Goal: Use online tool/utility: Use online tool/utility

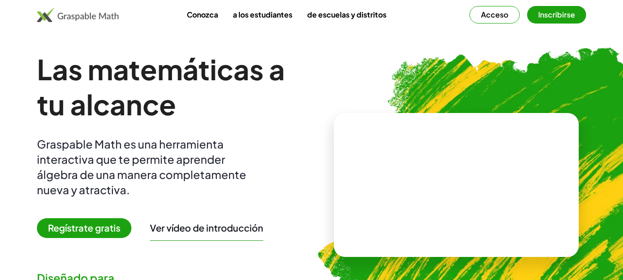
click at [387, 169] on video at bounding box center [456, 184] width 138 height 69
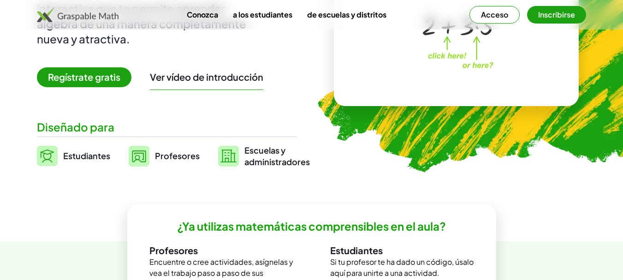
scroll to position [154, 0]
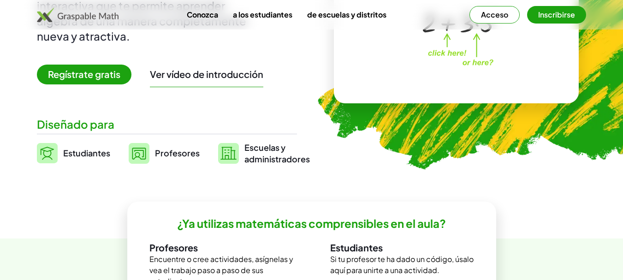
click at [81, 82] on span "Regístrate gratis" at bounding box center [84, 75] width 95 height 20
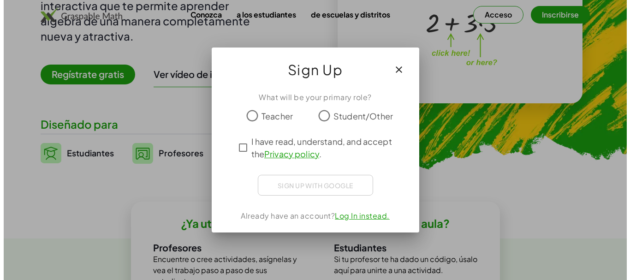
scroll to position [0, 0]
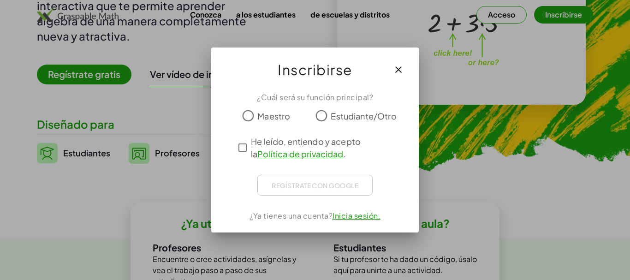
click at [342, 125] on div at bounding box center [314, 130] width 185 height 10
click at [338, 120] on font "Estudiante/Otro" at bounding box center [364, 116] width 66 height 11
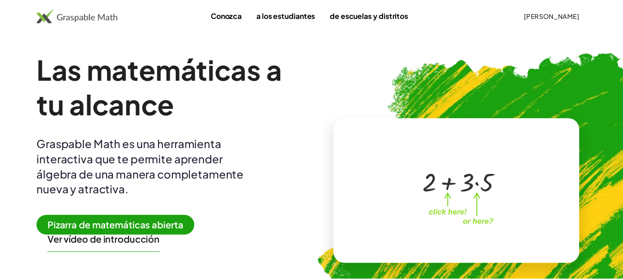
scroll to position [154, 0]
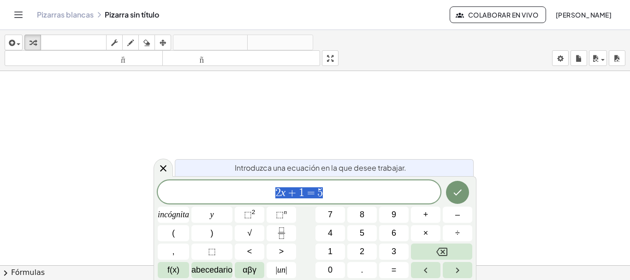
scroll to position [231, 0]
drag, startPoint x: 168, startPoint y: 169, endPoint x: 173, endPoint y: 169, distance: 5.1
click at [173, 169] on body "Actividades matemáticas fáciles de comprender Pizarras blancas Clases Cuenta ve…" at bounding box center [315, 140] width 630 height 280
click at [163, 169] on icon at bounding box center [163, 168] width 6 height 6
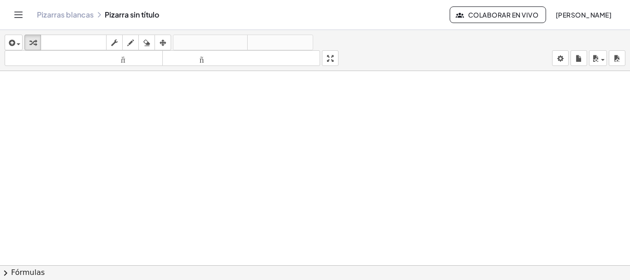
scroll to position [190, 0]
click at [129, 43] on icon "button" at bounding box center [130, 42] width 6 height 11
click at [137, 168] on div at bounding box center [315, 75] width 630 height 388
click at [144, 41] on icon "button" at bounding box center [146, 42] width 6 height 11
drag, startPoint x: 134, startPoint y: 146, endPoint x: 119, endPoint y: 118, distance: 31.6
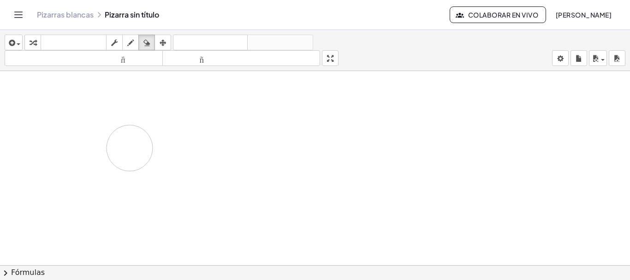
click at [116, 116] on div at bounding box center [315, 75] width 630 height 388
click at [60, 45] on font "teclado" at bounding box center [73, 42] width 61 height 9
click at [18, 43] on div "button" at bounding box center [13, 42] width 13 height 11
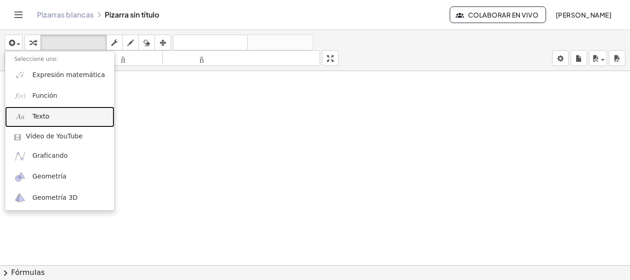
click at [43, 119] on font "Texto" at bounding box center [40, 116] width 17 height 7
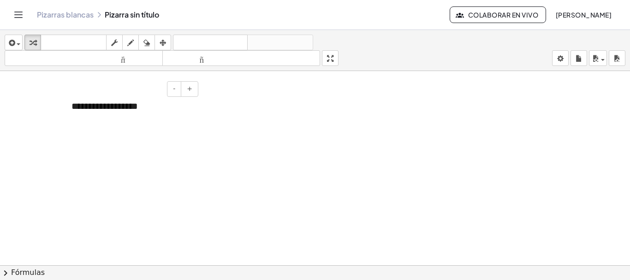
click at [146, 110] on div "**********" at bounding box center [131, 106] width 138 height 32
click at [113, 17] on div "Pizarras blancas Pizarra sin título" at bounding box center [243, 14] width 413 height 9
click at [479, 137] on div at bounding box center [315, 75] width 630 height 388
click at [488, 18] on font "Colaborar en vivo" at bounding box center [503, 15] width 70 height 8
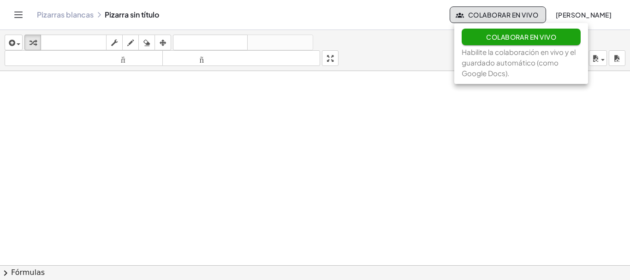
click at [398, 32] on div "insertar Seleccione uno: Expresión matemática Función Texto Vídeo de YouTube Gr…" at bounding box center [315, 50] width 630 height 41
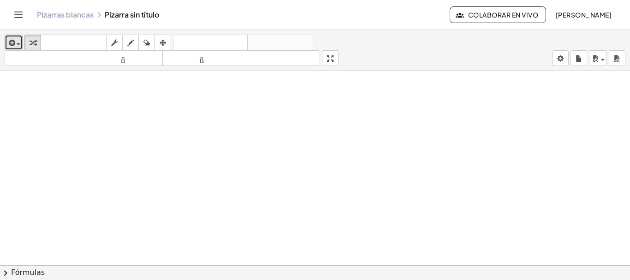
click at [15, 40] on icon "button" at bounding box center [11, 42] width 8 height 11
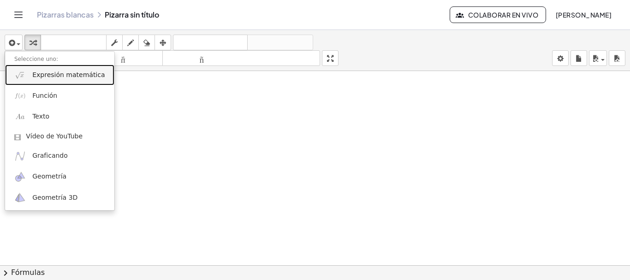
click at [69, 82] on link "Expresión matemática" at bounding box center [59, 75] width 109 height 21
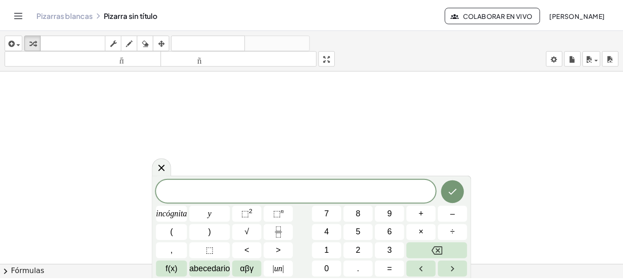
scroll to position [194, 0]
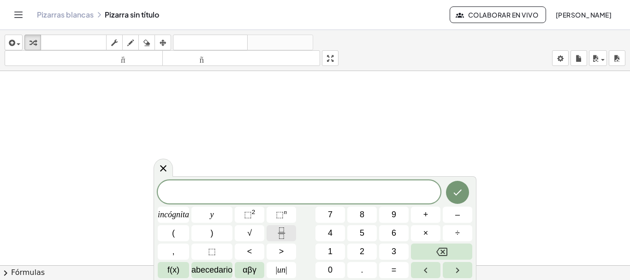
click at [280, 233] on icon "Fracción" at bounding box center [282, 233] width 12 height 12
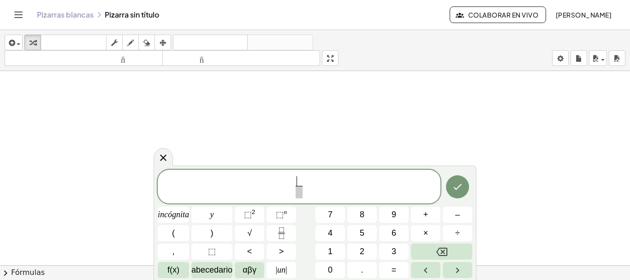
click at [315, 188] on span "​ ​" at bounding box center [299, 187] width 283 height 24
click at [441, 256] on icon "Retroceso" at bounding box center [441, 251] width 11 height 11
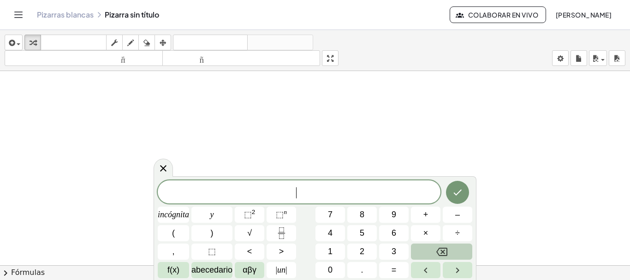
click at [441, 256] on icon "Retroceso" at bounding box center [441, 251] width 11 height 11
click at [221, 264] on span "abecedario" at bounding box center [211, 270] width 41 height 12
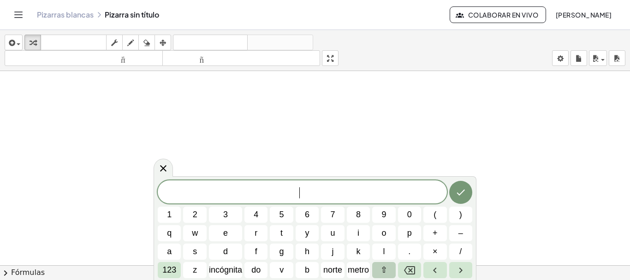
click at [388, 272] on button "⇧" at bounding box center [383, 270] width 23 height 16
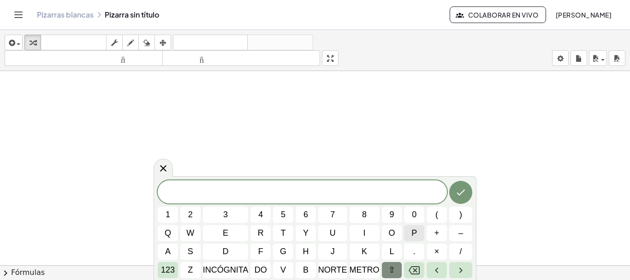
click at [414, 232] on span "p" at bounding box center [414, 233] width 6 height 12
click at [393, 272] on font "⇧" at bounding box center [391, 269] width 7 height 9
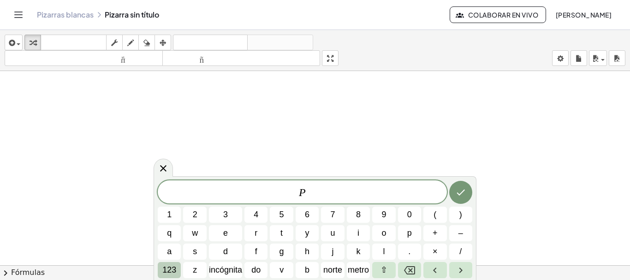
click at [168, 268] on font "123" at bounding box center [169, 269] width 14 height 9
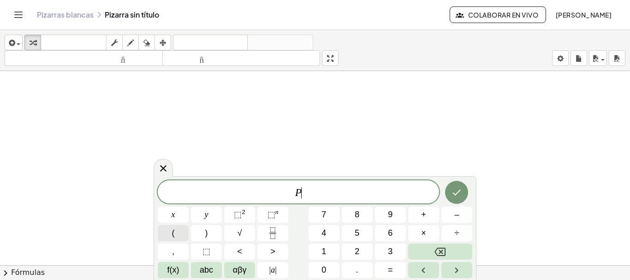
click at [181, 236] on button "(" at bounding box center [173, 233] width 31 height 16
click at [176, 265] on span "f(x)" at bounding box center [173, 270] width 12 height 12
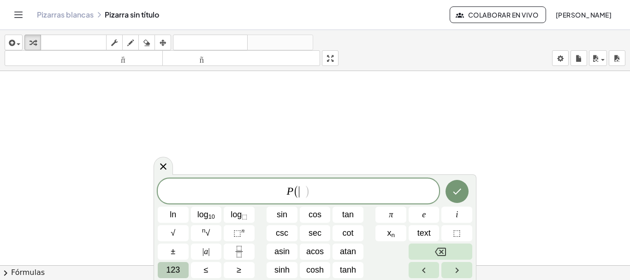
click at [182, 269] on button "123" at bounding box center [173, 270] width 31 height 16
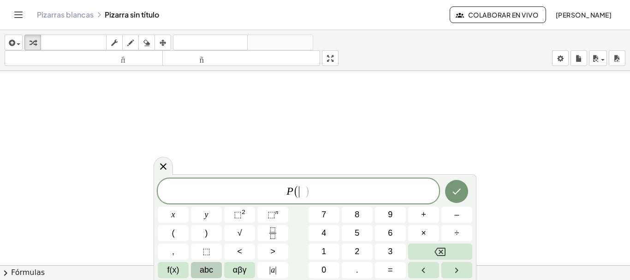
click at [213, 268] on span "abc" at bounding box center [206, 270] width 13 height 12
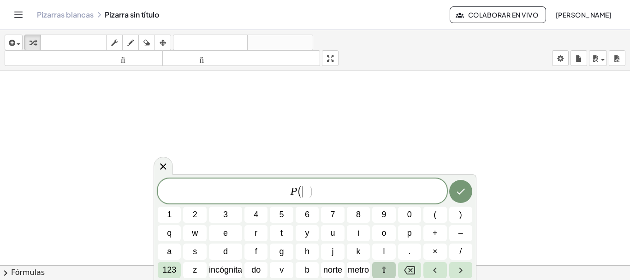
click at [390, 269] on button "⇧" at bounding box center [383, 270] width 23 height 16
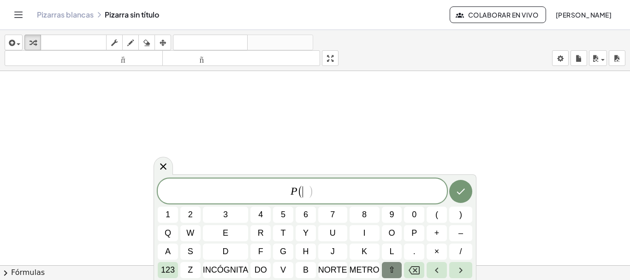
click at [391, 268] on font "⇧" at bounding box center [391, 269] width 7 height 9
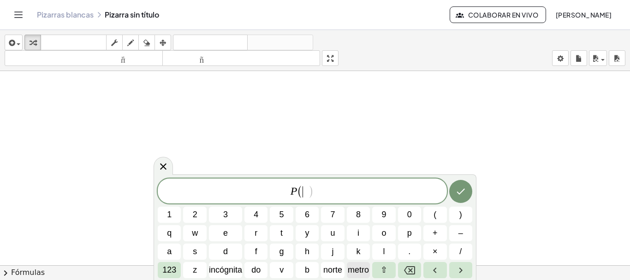
click at [353, 268] on font "metro" at bounding box center [358, 269] width 21 height 9
click at [467, 217] on button ")" at bounding box center [460, 215] width 23 height 16
click at [159, 268] on button "123" at bounding box center [169, 270] width 23 height 16
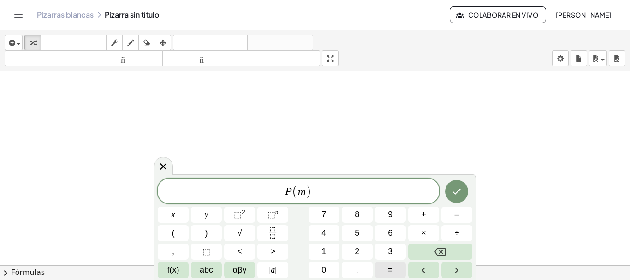
click at [388, 266] on button "=" at bounding box center [390, 270] width 31 height 16
click at [453, 267] on icon "Right arrow" at bounding box center [456, 270] width 11 height 11
click at [431, 268] on button "Left arrow" at bounding box center [423, 270] width 31 height 16
click at [459, 266] on icon "Right arrow" at bounding box center [456, 270] width 11 height 11
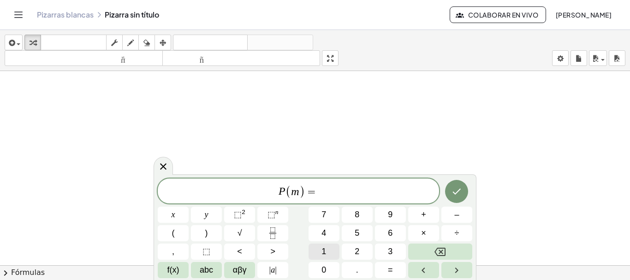
click at [325, 246] on span "1" at bounding box center [324, 251] width 5 height 12
click at [348, 218] on button "8" at bounding box center [357, 215] width 31 height 16
click at [435, 246] on icon "Backspace" at bounding box center [440, 251] width 11 height 11
click at [265, 226] on button "Fraction" at bounding box center [272, 233] width 31 height 16
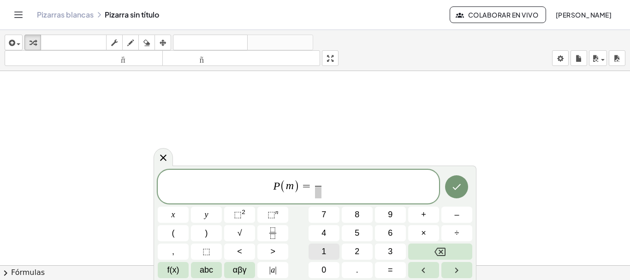
click at [320, 244] on button "1" at bounding box center [324, 252] width 31 height 16
click at [353, 214] on button "8" at bounding box center [357, 215] width 31 height 16
click at [317, 192] on span "​" at bounding box center [318, 192] width 12 height 12
click at [394, 249] on button "3" at bounding box center [390, 252] width 31 height 16
click at [371, 252] on button "2" at bounding box center [357, 252] width 31 height 16
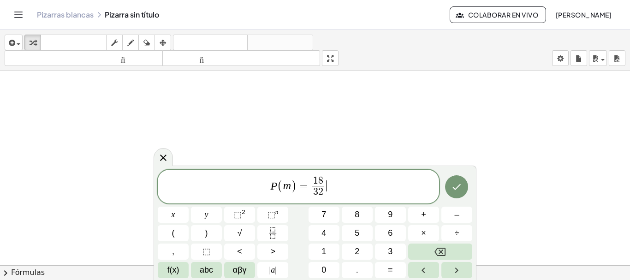
click at [334, 183] on span "P ( m ) = 1 8 3 2 ​ ​" at bounding box center [298, 187] width 281 height 24
click at [400, 272] on button "=" at bounding box center [390, 270] width 31 height 16
click at [399, 218] on button "9" at bounding box center [390, 215] width 31 height 16
click at [272, 234] on icon "Fraction" at bounding box center [272, 236] width 5 height 5
click at [336, 251] on button "1" at bounding box center [324, 252] width 31 height 16
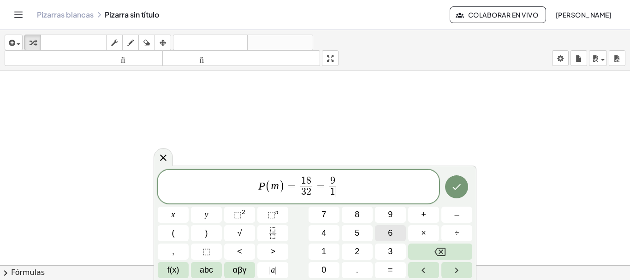
click at [393, 234] on button "6" at bounding box center [390, 233] width 31 height 16
click at [384, 268] on button "=" at bounding box center [390, 270] width 31 height 16
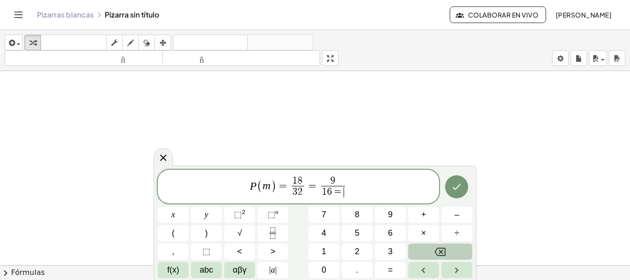
click at [426, 245] on button "Backspace" at bounding box center [440, 252] width 64 height 16
click at [315, 185] on span "=" at bounding box center [318, 185] width 13 height 11
click at [310, 179] on span "1 8 3 2 ​ ​" at bounding box center [304, 187] width 16 height 23
click at [323, 181] on span "=" at bounding box center [318, 185] width 13 height 11
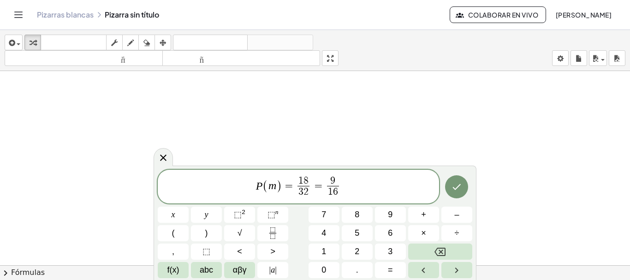
click at [316, 181] on span "=" at bounding box center [318, 185] width 13 height 11
click at [346, 188] on span "P ( m ) = 1 8 3 2 ​ ​ = 9 1 6 ​" at bounding box center [298, 187] width 281 height 24
click at [391, 266] on span "=" at bounding box center [390, 270] width 5 height 12
click at [326, 267] on span "0" at bounding box center [324, 270] width 5 height 12
click at [358, 263] on button "." at bounding box center [357, 270] width 31 height 16
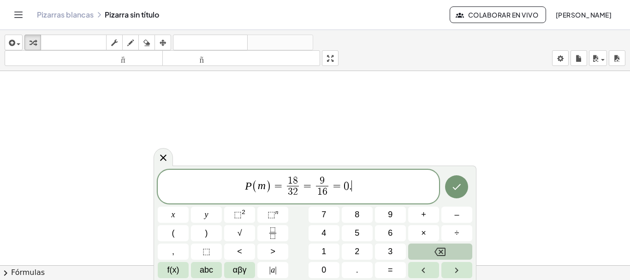
click at [423, 252] on button "Backspace" at bounding box center [440, 252] width 64 height 16
click at [173, 250] on span "," at bounding box center [173, 251] width 2 height 12
click at [355, 232] on span "5" at bounding box center [357, 233] width 5 height 12
click at [381, 233] on button "6" at bounding box center [390, 233] width 31 height 16
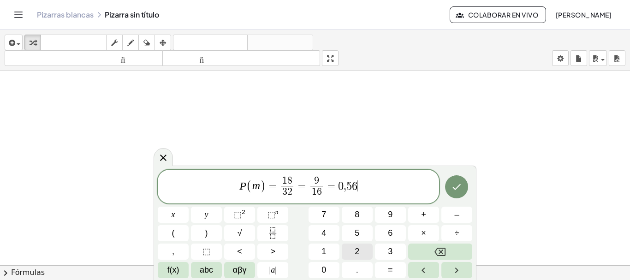
click at [350, 251] on button "2" at bounding box center [357, 252] width 31 height 16
click at [361, 230] on button "5" at bounding box center [357, 233] width 31 height 16
click at [417, 235] on button "×" at bounding box center [423, 233] width 31 height 16
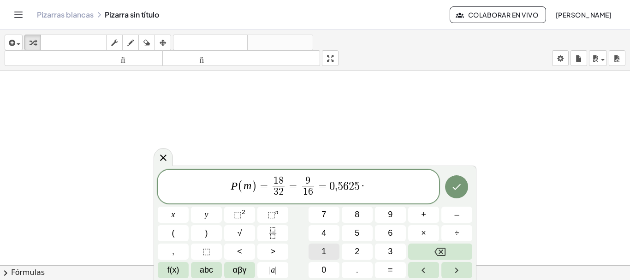
click at [329, 253] on button "1" at bounding box center [324, 252] width 31 height 16
click at [328, 260] on div "P ( m ) = 1 8 3 2 ​ = 9 1 6 ​ = 0 , 5 6 2 5 · 1 ​ x y ⬚ 2 ⬚ n 7 8 9 + – ( ) √ 4…" at bounding box center [315, 224] width 315 height 109
click at [324, 268] on span "0" at bounding box center [324, 270] width 5 height 12
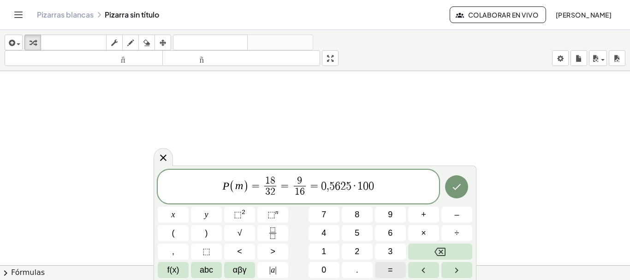
click at [397, 270] on button "=" at bounding box center [390, 270] width 31 height 16
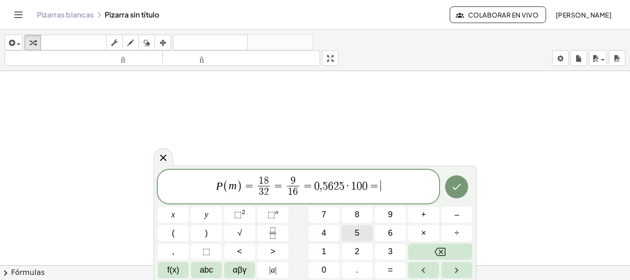
click at [364, 231] on button "5" at bounding box center [357, 233] width 31 height 16
click at [382, 231] on button "6" at bounding box center [390, 233] width 31 height 16
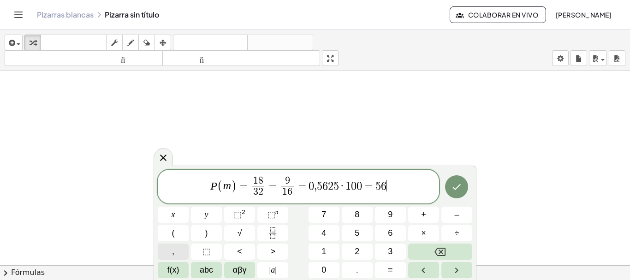
click at [176, 255] on button "," at bounding box center [173, 252] width 31 height 16
click at [367, 250] on button "2" at bounding box center [357, 252] width 31 height 16
click at [364, 233] on button "5" at bounding box center [357, 233] width 31 height 16
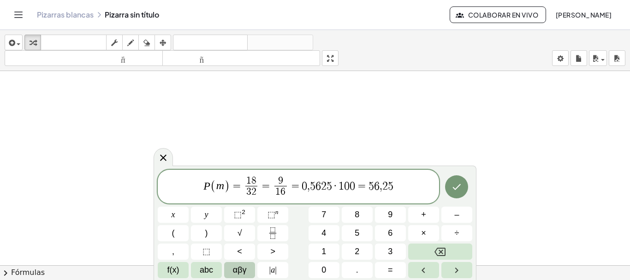
click at [234, 268] on span "αβγ" at bounding box center [240, 270] width 14 height 12
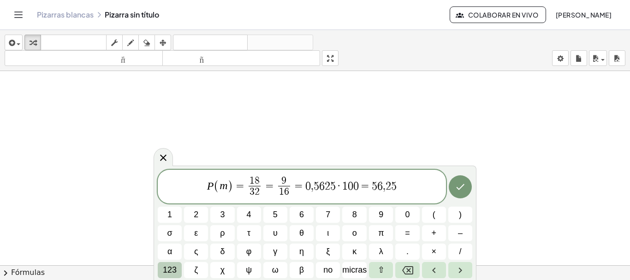
click at [166, 264] on span "123" at bounding box center [170, 270] width 14 height 12
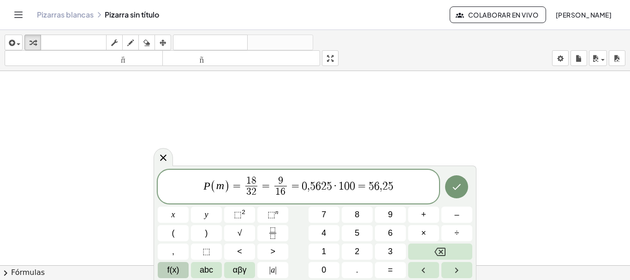
click at [178, 269] on span "f(x)" at bounding box center [173, 270] width 12 height 12
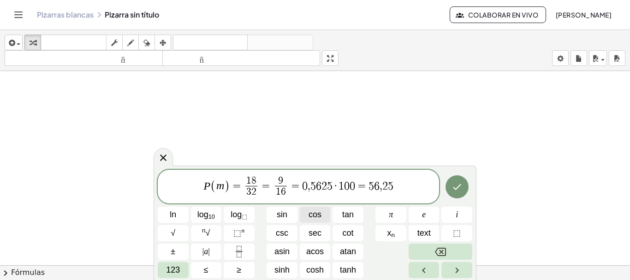
click at [394, 188] on span "P ( m ) = 1 8 3 2 ​ = 9 1 6 ​ = 0 , 5 6 2 5 · 1 0 0 = 5 6 , 2 5 ​" at bounding box center [298, 187] width 281 height 24
click at [196, 245] on button "| a |" at bounding box center [206, 252] width 31 height 16
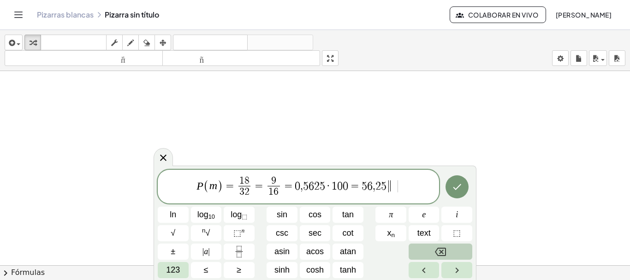
click at [429, 246] on button "Backspace" at bounding box center [441, 252] width 64 height 16
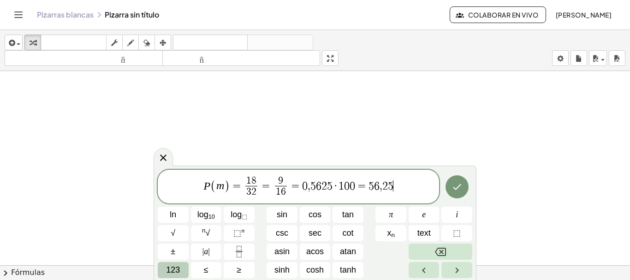
click at [163, 268] on button "123" at bounding box center [173, 270] width 31 height 16
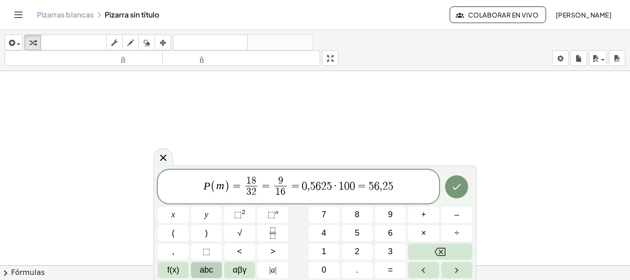
click at [211, 266] on span "abc" at bounding box center [206, 270] width 13 height 12
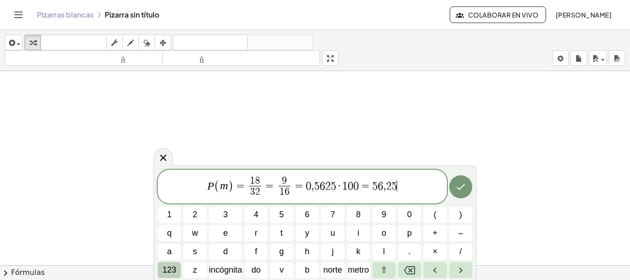
click at [174, 267] on font "123" at bounding box center [169, 269] width 14 height 9
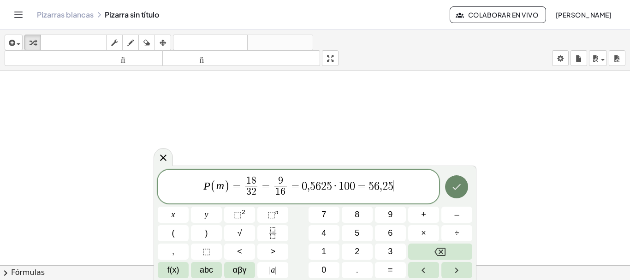
click at [457, 186] on icon "Hecho" at bounding box center [456, 186] width 11 height 11
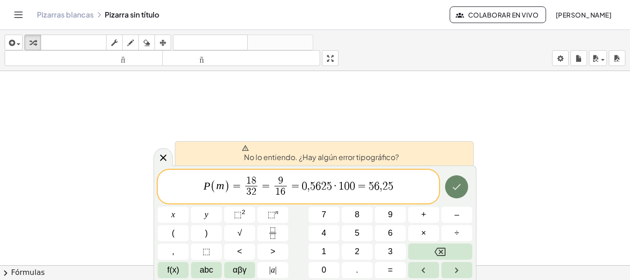
click at [451, 183] on button "Hecho" at bounding box center [456, 186] width 23 height 23
click at [251, 159] on font "No lo entiendo. ¿Hay algún error tipográfico?" at bounding box center [321, 157] width 155 height 10
click at [232, 180] on span "P ( m ) = 1 8 3 2 ​ = 9 1 6 ​ = 0 , 5 6 2 5 · 1 0 0 = 5 6 , 2 5" at bounding box center [298, 187] width 281 height 24
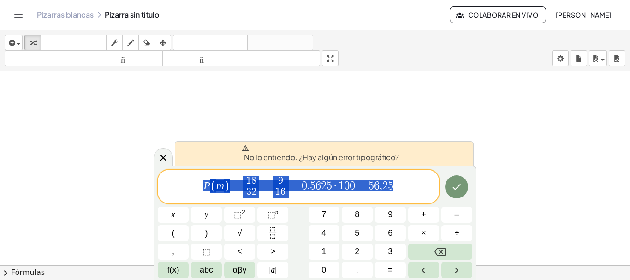
drag, startPoint x: 198, startPoint y: 185, endPoint x: 396, endPoint y: 185, distance: 197.4
click at [399, 186] on span "P ( m ) = 1 8 3 2 ​ = 9 1 6 ​ = 0 , 5 6 2 5 · 1 0 0 = 5 6 , 2 5" at bounding box center [298, 187] width 281 height 24
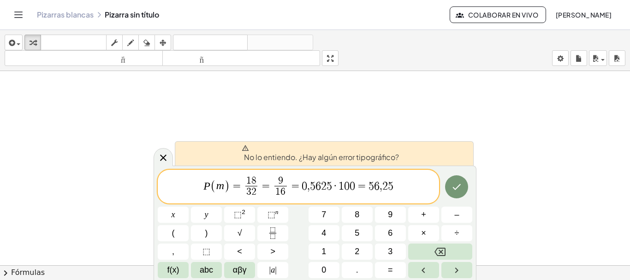
drag, startPoint x: 354, startPoint y: 193, endPoint x: 296, endPoint y: 193, distance: 58.1
click at [298, 192] on span "P ( m ) = 1 8 3 2 ​ = 9 1 6 ​ = 0 , 5 6 2 5 · 1 0 0 ​ = 5 6 , 2 5" at bounding box center [298, 187] width 281 height 24
click at [458, 185] on icon "Hecho" at bounding box center [456, 186] width 11 height 11
click at [409, 187] on span "P ( m ) = 1 8 3 2 ​ = 9 1 6 ​ = ​ 0 , 5 6 2 5 · 1 0 0 = 5 6 , 2 5" at bounding box center [298, 187] width 281 height 24
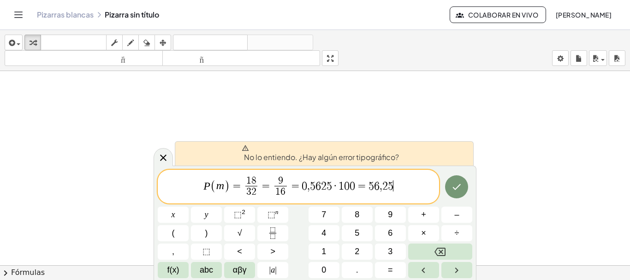
click at [189, 207] on div at bounding box center [173, 215] width 31 height 16
click at [458, 185] on icon "Hecho" at bounding box center [456, 186] width 11 height 11
click at [371, 189] on span "5" at bounding box center [372, 185] width 6 height 11
click at [400, 188] on span "P ( m ) = 1 8 3 2 ​ = 9 1 6 ​ = 0 , 5 6 2 5 · 1 0 0 = 5 6 , 2 5 ​" at bounding box center [298, 187] width 281 height 24
click at [233, 152] on div "No lo entiendo. ¿Hay algún error tipográfico?" at bounding box center [324, 153] width 299 height 24
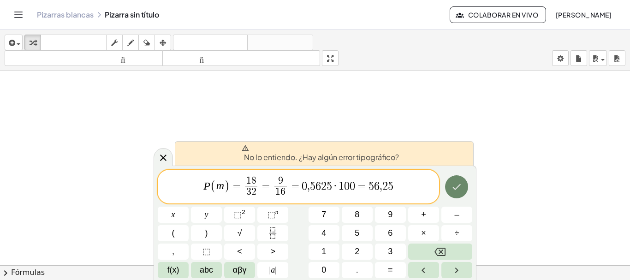
click at [448, 185] on button "Hecho" at bounding box center [456, 186] width 23 height 23
click at [392, 179] on span "P ( m ) = 1 8 3 2 ​ = 9 1 6 ​ = 0 , 5 6 2 5 · 1 0 0 = 5 6 , 2 5 ​" at bounding box center [298, 187] width 281 height 24
click at [175, 274] on span "f(x)" at bounding box center [173, 270] width 12 height 12
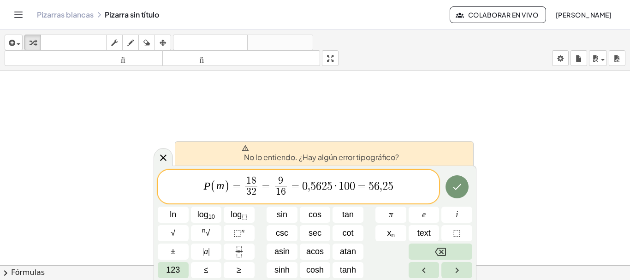
click at [161, 158] on icon at bounding box center [163, 157] width 11 height 11
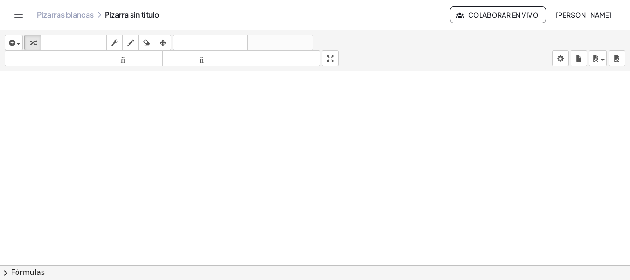
click at [161, 158] on div at bounding box center [315, 168] width 630 height 583
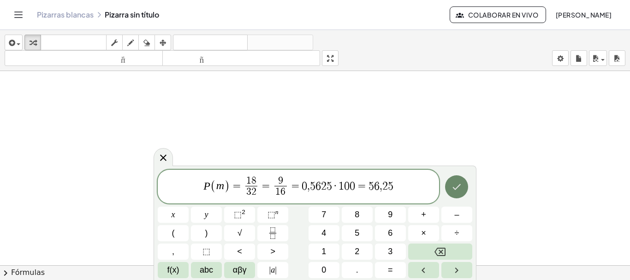
click at [454, 185] on icon "Done" at bounding box center [456, 186] width 11 height 11
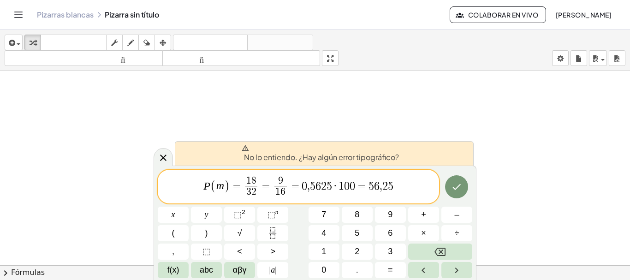
click at [336, 152] on font "No lo entiendo. ¿Hay algún error tipográfico?" at bounding box center [321, 157] width 155 height 10
drag, startPoint x: 399, startPoint y: 183, endPoint x: 297, endPoint y: 181, distance: 102.4
click at [297, 181] on span "P ( m ) = 1 8 3 2 ​ = 9 1 6 ​ = 0 , 5 6 2 5 · 1 0 0 = 5 6 , 2 5" at bounding box center [298, 187] width 281 height 24
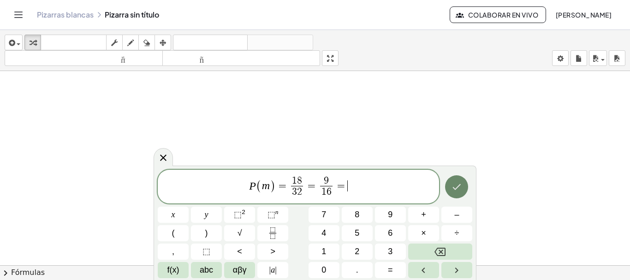
click at [459, 191] on icon "Hecho" at bounding box center [456, 186] width 11 height 11
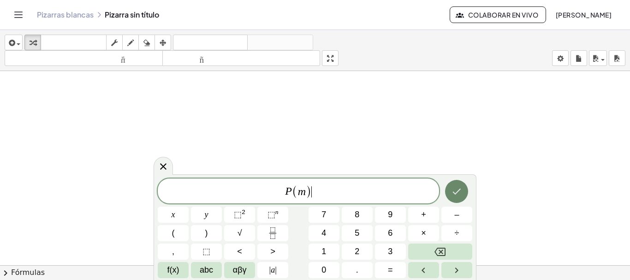
click at [451, 193] on button "Hecho" at bounding box center [456, 191] width 23 height 23
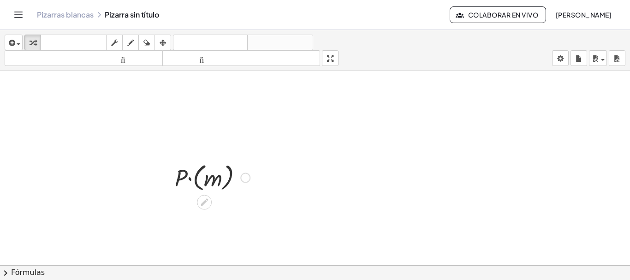
click at [245, 183] on div at bounding box center [212, 177] width 84 height 34
drag, startPoint x: 185, startPoint y: 172, endPoint x: 231, endPoint y: 177, distance: 46.0
click at [227, 171] on div at bounding box center [212, 177] width 84 height 34
click at [246, 178] on div at bounding box center [245, 178] width 10 height 10
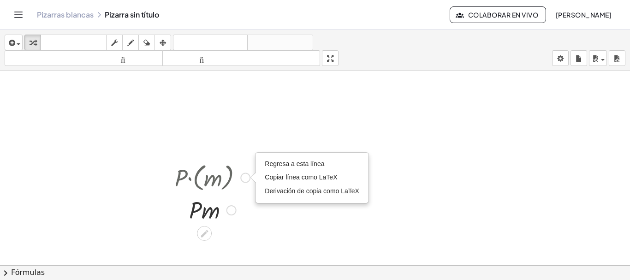
drag, startPoint x: 230, startPoint y: 185, endPoint x: 209, endPoint y: 180, distance: 21.4
click at [209, 180] on div at bounding box center [212, 177] width 84 height 34
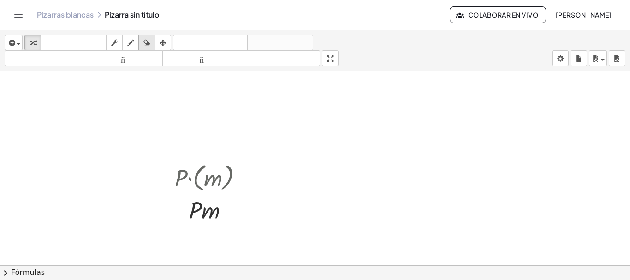
click at [153, 40] on div "button" at bounding box center [147, 42] width 12 height 11
click at [233, 179] on div at bounding box center [315, 168] width 630 height 583
drag, startPoint x: 232, startPoint y: 175, endPoint x: 174, endPoint y: 162, distance: 59.1
click at [190, 169] on div at bounding box center [315, 168] width 630 height 583
drag, startPoint x: 246, startPoint y: 168, endPoint x: 270, endPoint y: 163, distance: 24.6
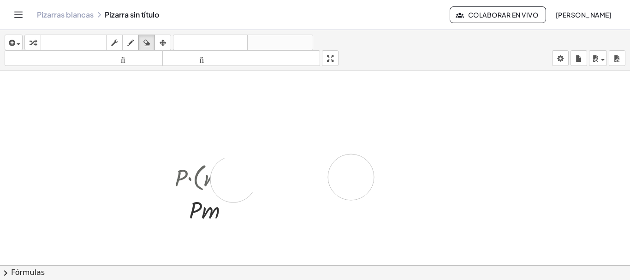
click at [296, 167] on div at bounding box center [315, 168] width 630 height 583
click at [197, 168] on div at bounding box center [315, 168] width 630 height 583
click at [187, 172] on div at bounding box center [315, 168] width 630 height 583
drag, startPoint x: 188, startPoint y: 172, endPoint x: 245, endPoint y: 190, distance: 60.0
click at [245, 190] on div at bounding box center [315, 168] width 630 height 583
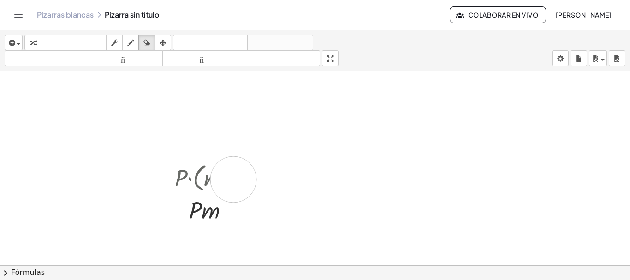
drag, startPoint x: 137, startPoint y: 123, endPoint x: 127, endPoint y: 104, distance: 21.1
click at [133, 118] on div at bounding box center [315, 168] width 630 height 583
click at [149, 43] on icon "button" at bounding box center [146, 42] width 6 height 11
drag, startPoint x: 225, startPoint y: 171, endPoint x: 184, endPoint y: 167, distance: 41.6
click at [192, 168] on div at bounding box center [315, 168] width 630 height 583
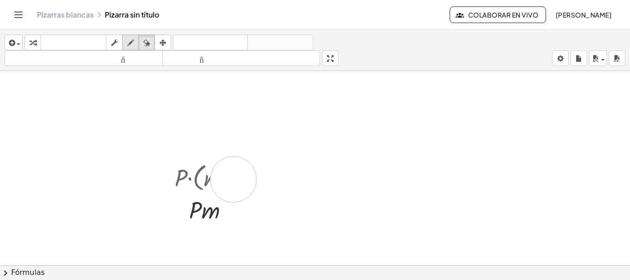
click at [131, 46] on icon "button" at bounding box center [130, 42] width 6 height 11
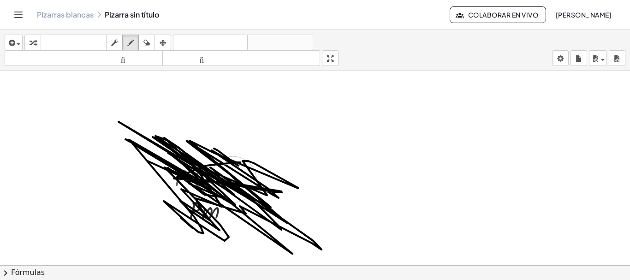
drag, startPoint x: 240, startPoint y: 162, endPoint x: 223, endPoint y: 142, distance: 26.8
click at [253, 163] on div at bounding box center [315, 168] width 630 height 583
click at [577, 16] on font "[PERSON_NAME]" at bounding box center [584, 15] width 56 height 8
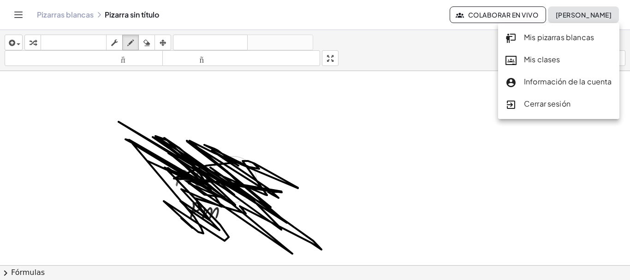
click at [75, 14] on font "Pizarras blancas" at bounding box center [65, 15] width 57 height 10
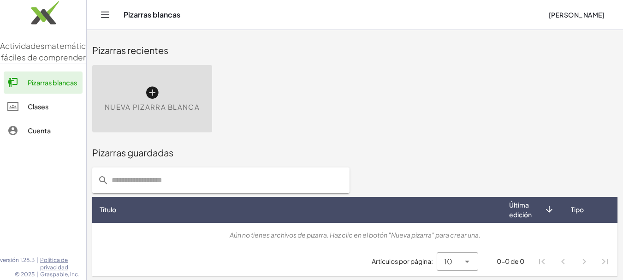
scroll to position [1, 0]
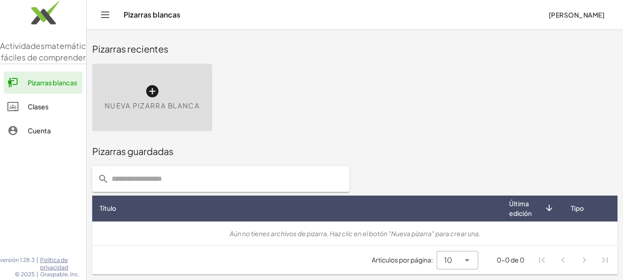
click at [191, 98] on div "Nueva pizarra blanca" at bounding box center [152, 97] width 120 height 67
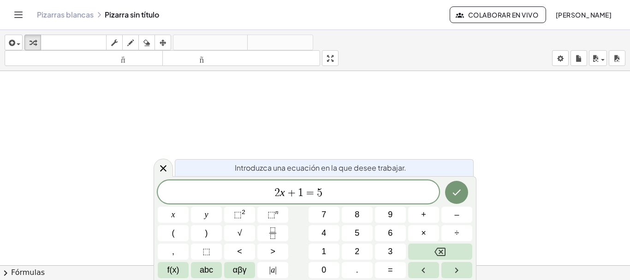
click at [301, 165] on font "Introduzca una ecuación en la que desee trabajar." at bounding box center [321, 168] width 172 height 10
click at [326, 191] on span "2 x + 1 = 5" at bounding box center [298, 192] width 281 height 13
click at [278, 227] on button "Fraction" at bounding box center [272, 233] width 31 height 16
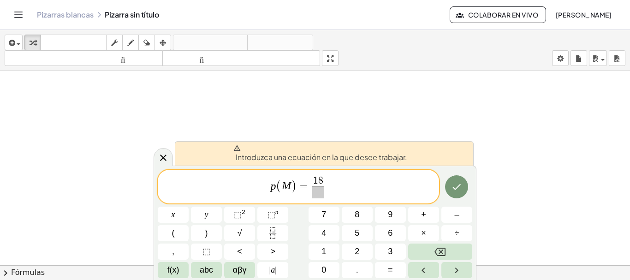
click at [317, 191] on span at bounding box center [318, 192] width 12 height 12
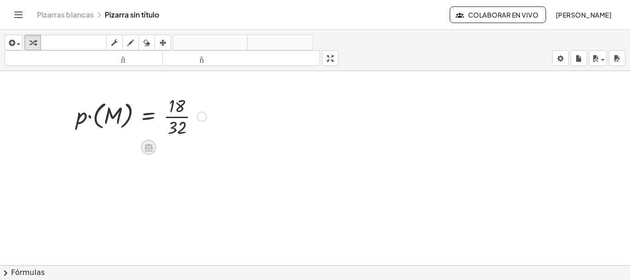
click at [151, 150] on icon at bounding box center [149, 148] width 10 height 10
click at [179, 166] on div at bounding box center [315, 271] width 630 height 401
click at [203, 119] on div at bounding box center [202, 117] width 10 height 10
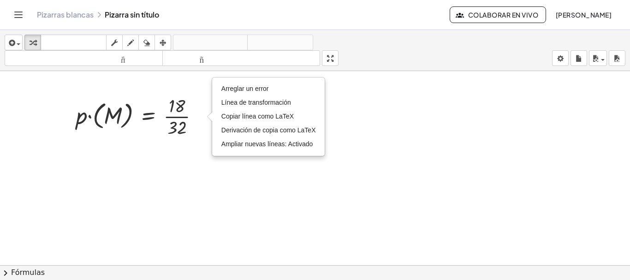
click at [205, 158] on div at bounding box center [315, 271] width 630 height 401
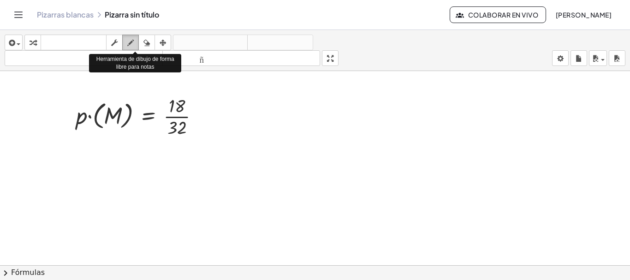
click at [129, 40] on icon "button" at bounding box center [130, 42] width 6 height 11
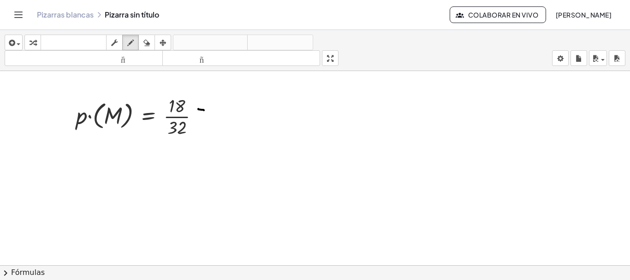
click at [206, 110] on div at bounding box center [315, 271] width 630 height 401
drag, startPoint x: 197, startPoint y: 120, endPoint x: 211, endPoint y: 122, distance: 14.4
click at [211, 122] on div at bounding box center [315, 271] width 630 height 401
click at [241, 100] on div at bounding box center [315, 271] width 630 height 401
drag, startPoint x: 234, startPoint y: 107, endPoint x: 256, endPoint y: 113, distance: 21.9
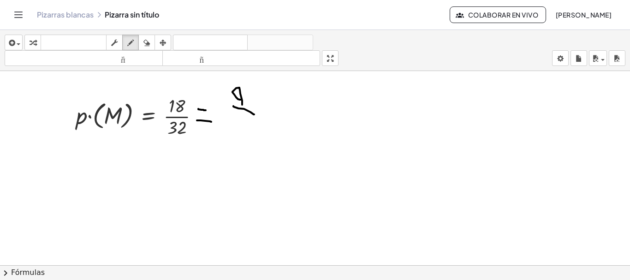
click at [257, 114] on div at bounding box center [315, 271] width 630 height 401
drag, startPoint x: 234, startPoint y: 123, endPoint x: 238, endPoint y: 126, distance: 5.6
click at [238, 126] on div at bounding box center [315, 271] width 630 height 401
drag, startPoint x: 254, startPoint y: 114, endPoint x: 246, endPoint y: 120, distance: 9.6
click at [246, 120] on div at bounding box center [315, 271] width 630 height 401
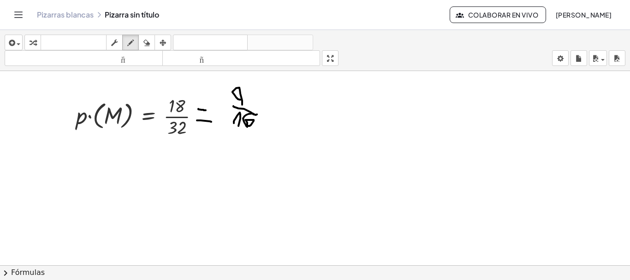
drag, startPoint x: 247, startPoint y: 126, endPoint x: 245, endPoint y: 120, distance: 6.3
click at [245, 120] on div at bounding box center [315, 271] width 630 height 401
drag, startPoint x: 278, startPoint y: 115, endPoint x: 286, endPoint y: 117, distance: 9.1
click at [287, 116] on div at bounding box center [315, 271] width 630 height 401
drag, startPoint x: 275, startPoint y: 124, endPoint x: 282, endPoint y: 122, distance: 7.5
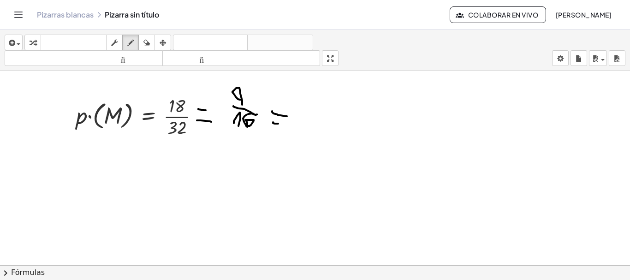
click at [282, 122] on div at bounding box center [315, 271] width 630 height 401
click at [259, 83] on div at bounding box center [315, 271] width 630 height 401
click at [260, 91] on div at bounding box center [315, 271] width 630 height 401
drag, startPoint x: 266, startPoint y: 80, endPoint x: 280, endPoint y: 91, distance: 18.4
click at [280, 91] on div at bounding box center [315, 271] width 630 height 401
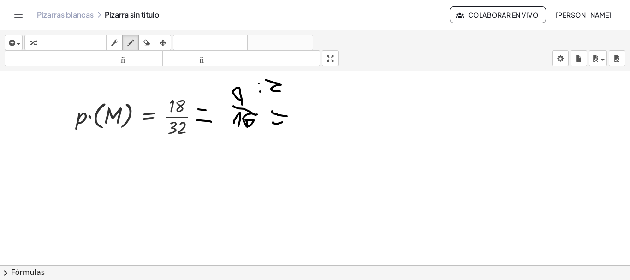
click at [263, 126] on div at bounding box center [315, 271] width 630 height 401
click at [261, 140] on div at bounding box center [315, 271] width 630 height 401
drag, startPoint x: 272, startPoint y: 131, endPoint x: 275, endPoint y: 140, distance: 9.5
click at [281, 143] on div at bounding box center [315, 271] width 630 height 401
click at [314, 112] on div at bounding box center [315, 271] width 630 height 401
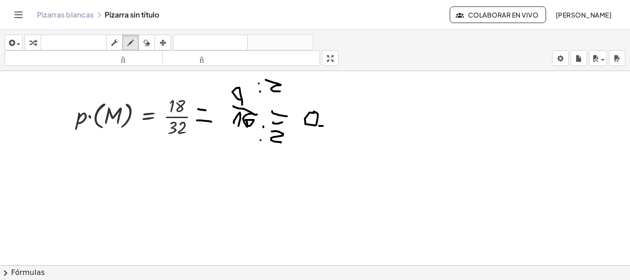
drag, startPoint x: 323, startPoint y: 126, endPoint x: 317, endPoint y: 126, distance: 6.0
click at [319, 126] on div at bounding box center [315, 271] width 630 height 401
click at [318, 131] on div at bounding box center [315, 271] width 630 height 401
drag, startPoint x: 344, startPoint y: 107, endPoint x: 337, endPoint y: 122, distance: 16.9
click at [336, 122] on div at bounding box center [315, 271] width 630 height 401
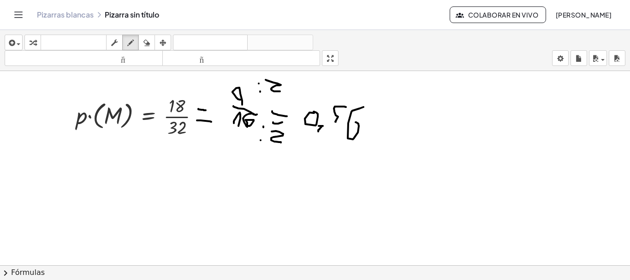
drag, startPoint x: 352, startPoint y: 111, endPoint x: 353, endPoint y: 124, distance: 13.4
click at [353, 122] on div at bounding box center [315, 271] width 630 height 401
drag, startPoint x: 385, startPoint y: 115, endPoint x: 390, endPoint y: 133, distance: 18.7
click at [379, 136] on div at bounding box center [315, 271] width 630 height 401
drag, startPoint x: 406, startPoint y: 117, endPoint x: 404, endPoint y: 141, distance: 24.1
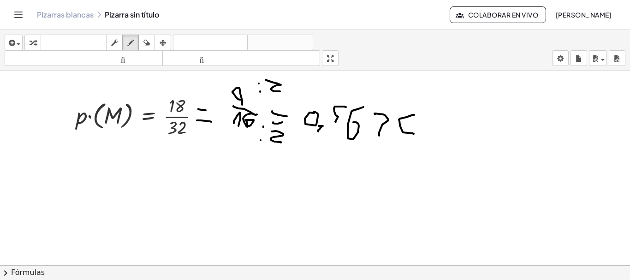
click at [406, 142] on div at bounding box center [315, 271] width 630 height 401
drag, startPoint x: 379, startPoint y: 135, endPoint x: 390, endPoint y: 135, distance: 11.1
click at [390, 135] on div at bounding box center [315, 271] width 630 height 401
click at [437, 128] on div at bounding box center [315, 271] width 630 height 401
drag, startPoint x: 452, startPoint y: 119, endPoint x: 455, endPoint y: 129, distance: 9.8
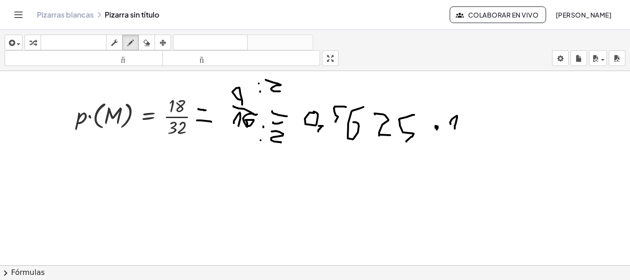
click at [455, 129] on div at bounding box center [315, 271] width 630 height 401
drag, startPoint x: 465, startPoint y: 122, endPoint x: 469, endPoint y: 119, distance: 4.7
click at [469, 119] on div at bounding box center [315, 271] width 630 height 401
click at [491, 123] on div at bounding box center [315, 271] width 630 height 401
drag, startPoint x: 518, startPoint y: 123, endPoint x: 536, endPoint y: 124, distance: 17.6
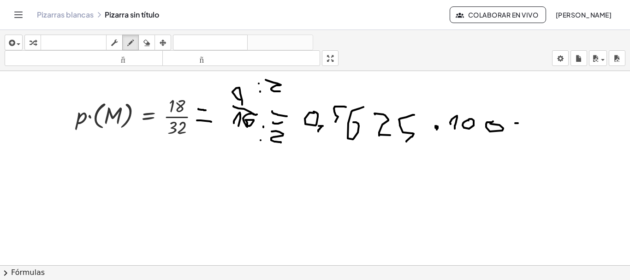
click at [525, 124] on div at bounding box center [315, 271] width 630 height 401
drag, startPoint x: 517, startPoint y: 130, endPoint x: 527, endPoint y: 129, distance: 10.2
click at [526, 130] on div at bounding box center [315, 271] width 630 height 401
drag, startPoint x: 543, startPoint y: 117, endPoint x: 541, endPoint y: 132, distance: 15.0
click at [541, 132] on div at bounding box center [315, 271] width 630 height 401
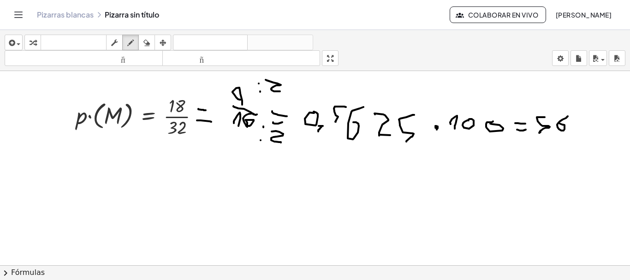
drag, startPoint x: 568, startPoint y: 116, endPoint x: 559, endPoint y: 122, distance: 11.0
click at [559, 122] on div at bounding box center [315, 271] width 630 height 401
drag, startPoint x: 574, startPoint y: 131, endPoint x: 565, endPoint y: 141, distance: 13.7
click at [564, 141] on div at bounding box center [315, 271] width 630 height 401
drag, startPoint x: 585, startPoint y: 117, endPoint x: 596, endPoint y: 128, distance: 15.3
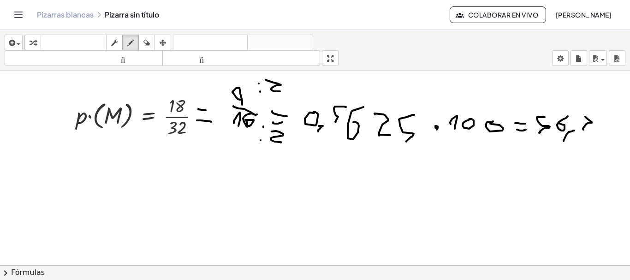
click at [586, 130] on div at bounding box center [315, 271] width 630 height 401
drag, startPoint x: 602, startPoint y: 122, endPoint x: 609, endPoint y: 136, distance: 15.5
click at [611, 136] on div at bounding box center [315, 271] width 630 height 401
drag, startPoint x: 571, startPoint y: 149, endPoint x: 574, endPoint y: 160, distance: 11.5
click at [572, 161] on div at bounding box center [315, 271] width 630 height 401
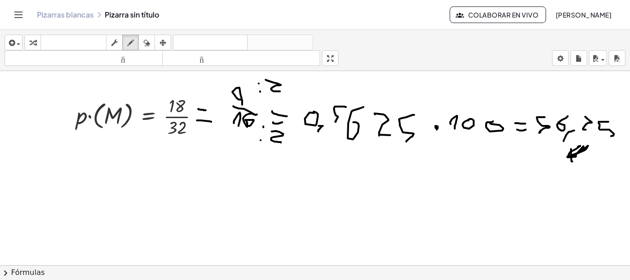
drag, startPoint x: 580, startPoint y: 146, endPoint x: 572, endPoint y: 156, distance: 13.1
click at [573, 153] on div at bounding box center [315, 271] width 630 height 401
click at [585, 161] on div at bounding box center [315, 271] width 630 height 401
click at [568, 143] on div at bounding box center [315, 271] width 630 height 401
click at [148, 41] on icon "button" at bounding box center [146, 42] width 6 height 11
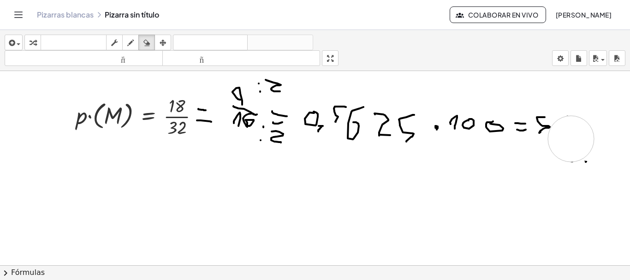
drag, startPoint x: 595, startPoint y: 126, endPoint x: 571, endPoint y: 139, distance: 27.7
click at [571, 139] on div at bounding box center [315, 271] width 630 height 401
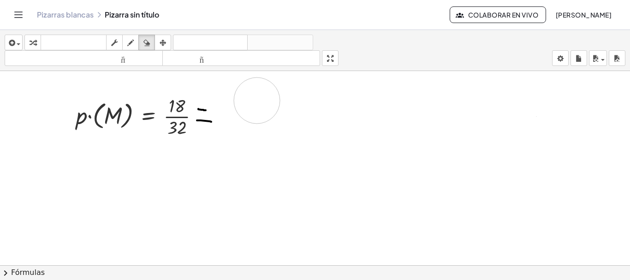
drag, startPoint x: 574, startPoint y: 151, endPoint x: 258, endPoint y: 104, distance: 319.6
click at [258, 104] on div at bounding box center [315, 271] width 630 height 401
drag, startPoint x: 205, startPoint y: 117, endPoint x: 216, endPoint y: 117, distance: 11.1
click at [210, 116] on div at bounding box center [315, 271] width 630 height 401
click at [131, 41] on icon "button" at bounding box center [130, 42] width 6 height 11
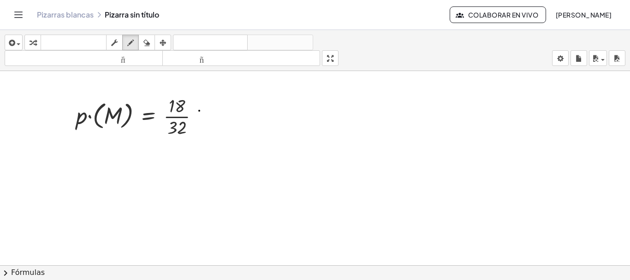
drag, startPoint x: 199, startPoint y: 111, endPoint x: 206, endPoint y: 112, distance: 6.5
click at [205, 112] on div at bounding box center [315, 271] width 630 height 401
drag, startPoint x: 197, startPoint y: 122, endPoint x: 204, endPoint y: 120, distance: 6.6
click at [204, 120] on div at bounding box center [315, 271] width 630 height 401
click at [223, 109] on div at bounding box center [315, 271] width 630 height 401
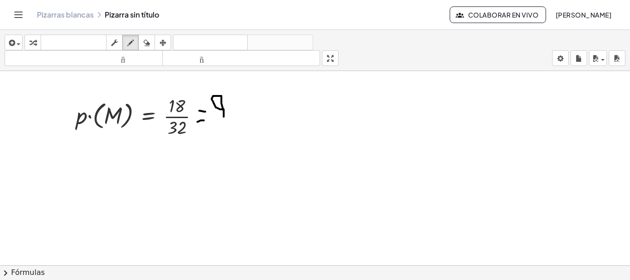
drag, startPoint x: 224, startPoint y: 109, endPoint x: 220, endPoint y: 118, distance: 9.5
click at [224, 117] on div at bounding box center [315, 271] width 630 height 401
drag, startPoint x: 221, startPoint y: 124, endPoint x: 238, endPoint y: 125, distance: 17.6
click at [238, 125] on div at bounding box center [315, 271] width 630 height 401
drag, startPoint x: 207, startPoint y: 133, endPoint x: 215, endPoint y: 143, distance: 12.8
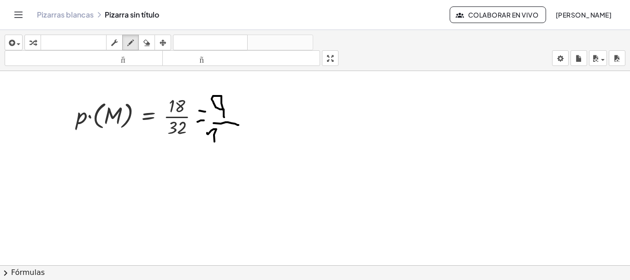
click at [215, 144] on div at bounding box center [315, 271] width 630 height 401
drag, startPoint x: 232, startPoint y: 130, endPoint x: 226, endPoint y: 143, distance: 14.2
click at [226, 143] on div at bounding box center [315, 271] width 630 height 401
drag, startPoint x: 250, startPoint y: 122, endPoint x: 264, endPoint y: 123, distance: 13.4
click at [263, 123] on div at bounding box center [315, 271] width 630 height 401
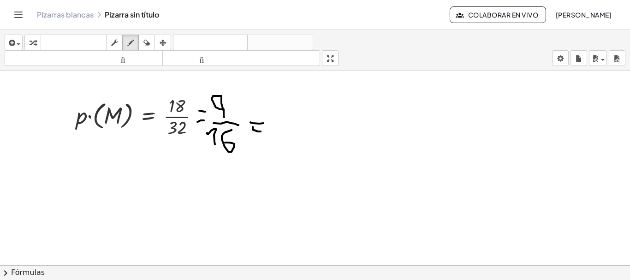
drag, startPoint x: 253, startPoint y: 130, endPoint x: 262, endPoint y: 131, distance: 9.4
click at [262, 131] on div at bounding box center [315, 271] width 630 height 401
click at [249, 96] on div at bounding box center [315, 271] width 630 height 401
click at [249, 103] on div at bounding box center [315, 271] width 630 height 401
drag, startPoint x: 256, startPoint y: 92, endPoint x: 261, endPoint y: 101, distance: 10.5
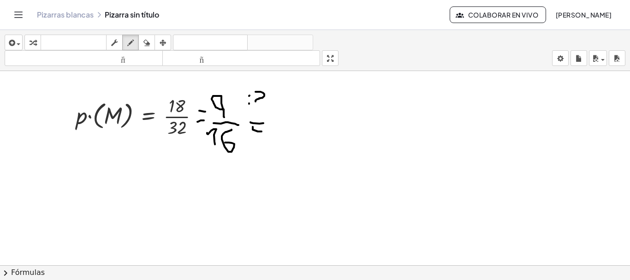
click at [264, 103] on div at bounding box center [315, 271] width 630 height 401
click at [244, 134] on div at bounding box center [315, 271] width 630 height 401
click at [245, 142] on div at bounding box center [315, 271] width 630 height 401
drag, startPoint x: 249, startPoint y: 134, endPoint x: 256, endPoint y: 146, distance: 13.8
click at [256, 146] on div at bounding box center [315, 271] width 630 height 401
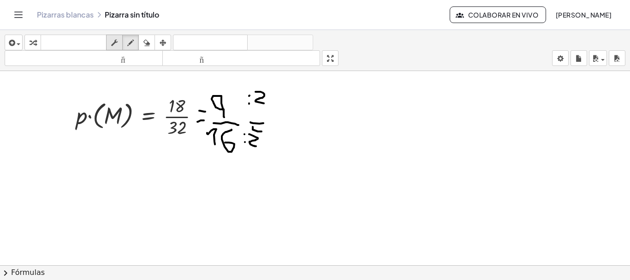
click at [114, 43] on icon "button" at bounding box center [114, 42] width 6 height 11
click at [84, 46] on font "teclado" at bounding box center [73, 42] width 61 height 9
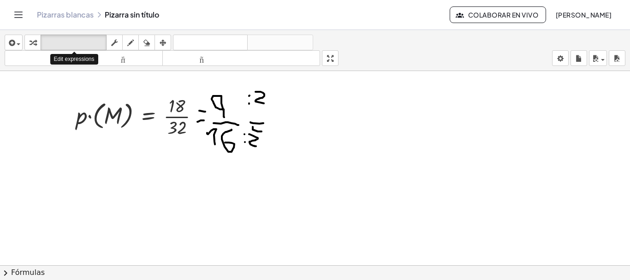
click at [97, 147] on div at bounding box center [315, 271] width 630 height 401
click at [429, 169] on div at bounding box center [315, 271] width 630 height 401
drag, startPoint x: 429, startPoint y: 169, endPoint x: 234, endPoint y: 183, distance: 195.7
click at [234, 183] on div at bounding box center [315, 271] width 630 height 401
click at [141, 183] on div at bounding box center [315, 271] width 630 height 401
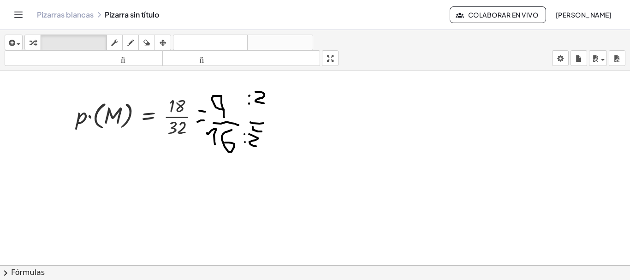
click at [237, 119] on div at bounding box center [315, 271] width 630 height 401
drag, startPoint x: 274, startPoint y: 148, endPoint x: 220, endPoint y: 146, distance: 54.9
click at [220, 146] on div at bounding box center [315, 271] width 630 height 401
click at [149, 46] on icon "button" at bounding box center [146, 42] width 6 height 11
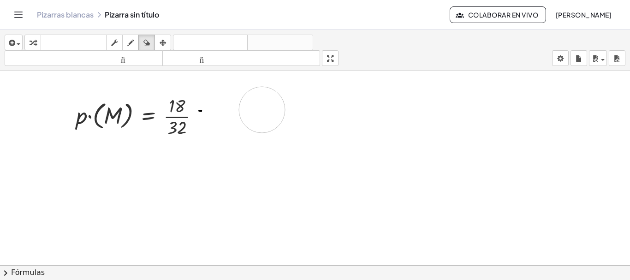
drag, startPoint x: 247, startPoint y: 143, endPoint x: 217, endPoint y: 112, distance: 43.1
click at [239, 107] on div at bounding box center [315, 271] width 630 height 401
click at [204, 112] on div at bounding box center [315, 271] width 630 height 401
drag, startPoint x: 160, startPoint y: 119, endPoint x: 128, endPoint y: 124, distance: 31.8
click at [162, 119] on div at bounding box center [315, 271] width 630 height 401
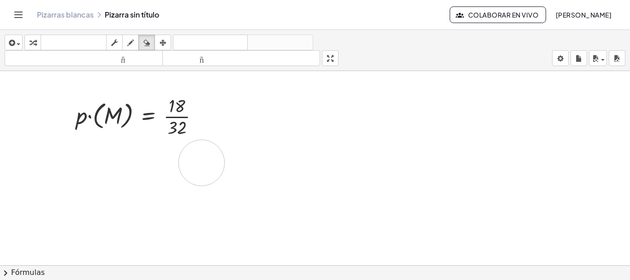
drag, startPoint x: 202, startPoint y: 163, endPoint x: 179, endPoint y: 142, distance: 31.0
click at [200, 160] on div at bounding box center [315, 271] width 630 height 401
click at [171, 128] on div at bounding box center [315, 271] width 630 height 401
click at [133, 40] on icon "button" at bounding box center [130, 42] width 6 height 11
click at [207, 128] on div at bounding box center [315, 271] width 630 height 401
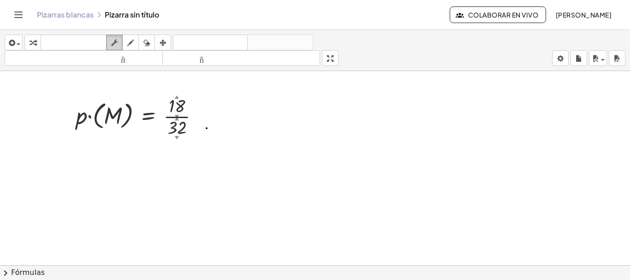
click at [113, 40] on icon "button" at bounding box center [114, 42] width 6 height 11
click at [265, 115] on div at bounding box center [315, 271] width 630 height 401
click at [166, 42] on icon "button" at bounding box center [163, 42] width 6 height 11
click at [12, 45] on icon "button" at bounding box center [11, 42] width 8 height 11
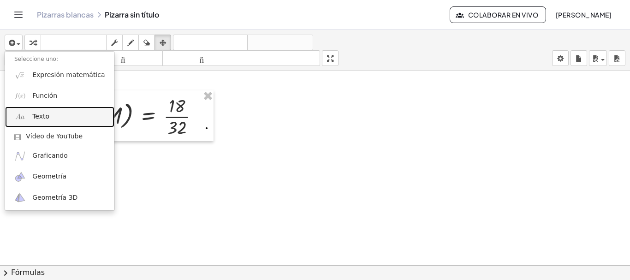
click at [55, 120] on link "Texto" at bounding box center [59, 117] width 109 height 21
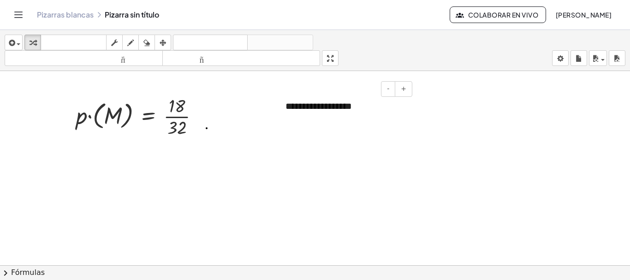
click at [370, 108] on div "**********" at bounding box center [345, 106] width 138 height 32
click at [359, 111] on div at bounding box center [345, 106] width 138 height 32
click at [18, 41] on div "button" at bounding box center [13, 42] width 13 height 11
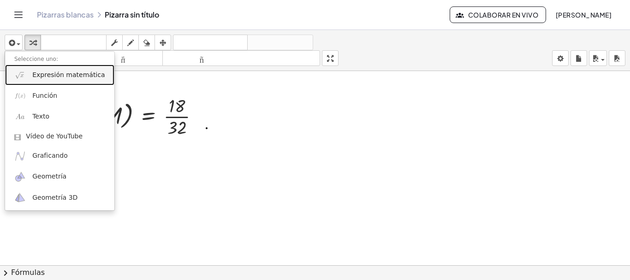
click at [40, 77] on font "Expresión matemática" at bounding box center [68, 74] width 72 height 7
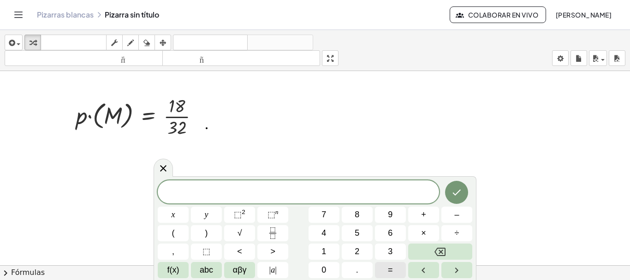
click at [394, 267] on button "=" at bounding box center [390, 270] width 31 height 16
click at [272, 233] on rect "Fraction" at bounding box center [272, 233] width 7 height 0
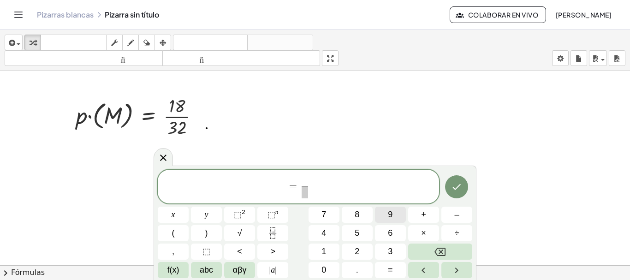
click at [393, 215] on button "9" at bounding box center [390, 215] width 31 height 16
click at [308, 196] on span at bounding box center [305, 192] width 7 height 12
click at [326, 250] on span "1" at bounding box center [324, 251] width 5 height 12
click at [398, 235] on button "6" at bounding box center [390, 233] width 31 height 16
click at [325, 186] on span "= 9 1 6 ​ ​" at bounding box center [298, 187] width 281 height 24
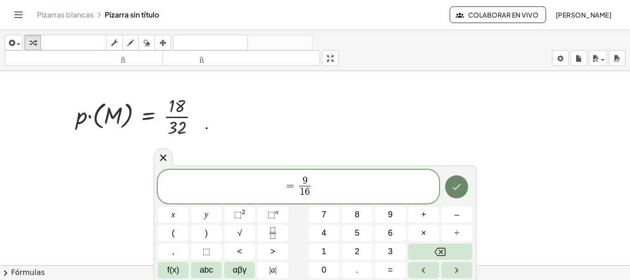
click at [454, 185] on icon "Hecho" at bounding box center [456, 186] width 11 height 11
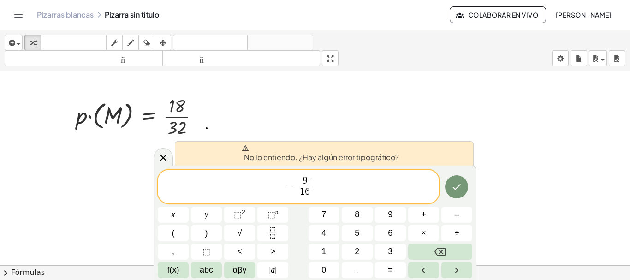
click at [318, 185] on span "= 9 1 6 ​ ​" at bounding box center [298, 187] width 281 height 24
click at [297, 185] on span "9 1 6 ​" at bounding box center [305, 187] width 16 height 23
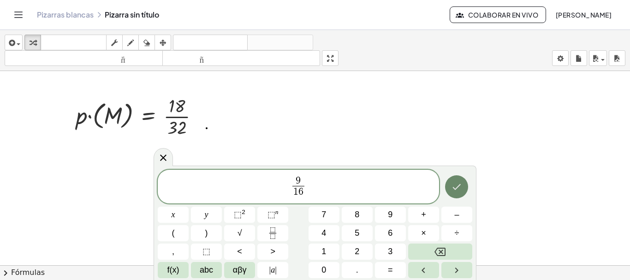
click at [457, 187] on icon "Hecho" at bounding box center [456, 186] width 11 height 11
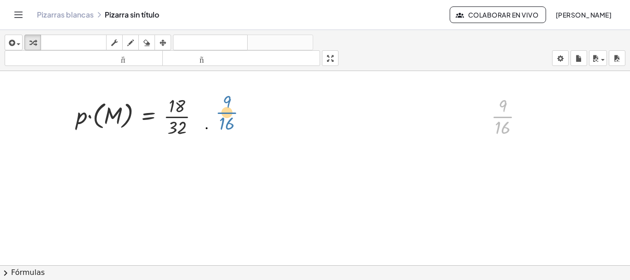
drag, startPoint x: 506, startPoint y: 121, endPoint x: 230, endPoint y: 117, distance: 275.4
click at [24, 271] on font "Fórmulas" at bounding box center [28, 272] width 34 height 9
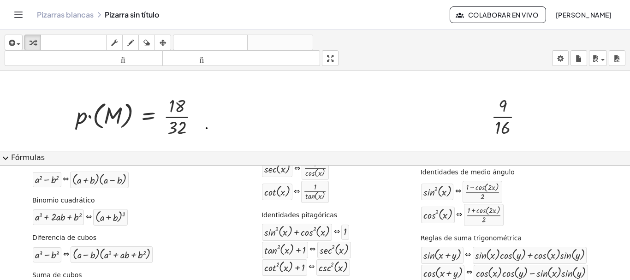
scroll to position [154, 0]
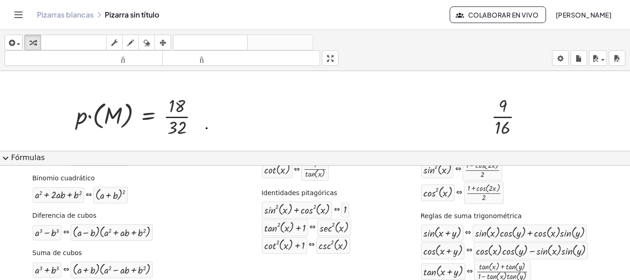
click at [6, 157] on span "expand_more" at bounding box center [5, 158] width 11 height 11
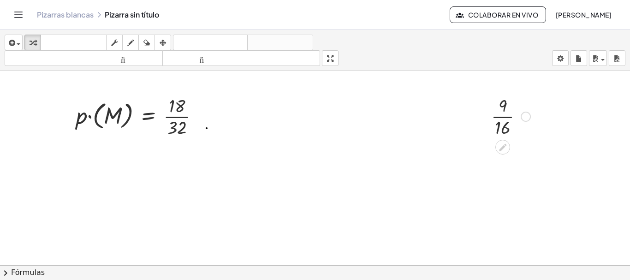
drag, startPoint x: 494, startPoint y: 116, endPoint x: 491, endPoint y: 121, distance: 5.6
click at [491, 118] on div at bounding box center [511, 116] width 48 height 46
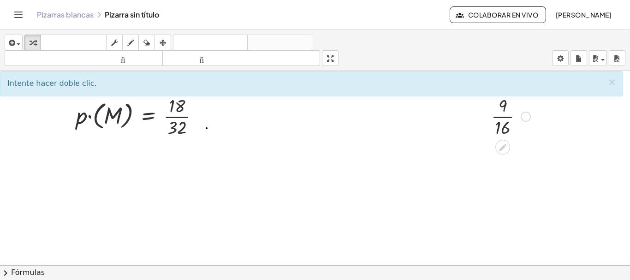
click at [504, 117] on div at bounding box center [511, 116] width 48 height 46
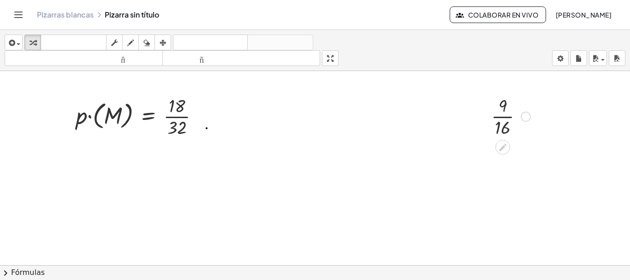
click at [504, 117] on div at bounding box center [511, 116] width 48 height 46
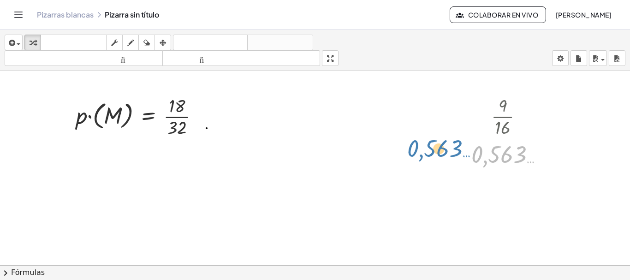
drag, startPoint x: 508, startPoint y: 156, endPoint x: 442, endPoint y: 150, distance: 66.7
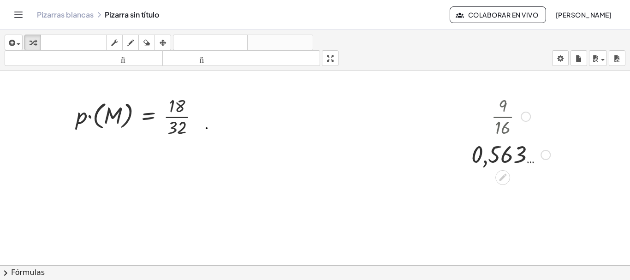
click at [545, 155] on div at bounding box center [546, 155] width 10 height 10
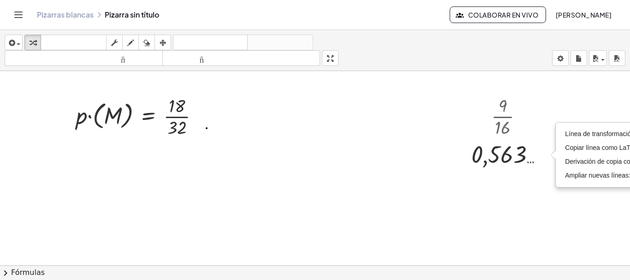
drag, startPoint x: 527, startPoint y: 176, endPoint x: 525, endPoint y: 167, distance: 8.6
click at [526, 175] on div at bounding box center [315, 271] width 630 height 401
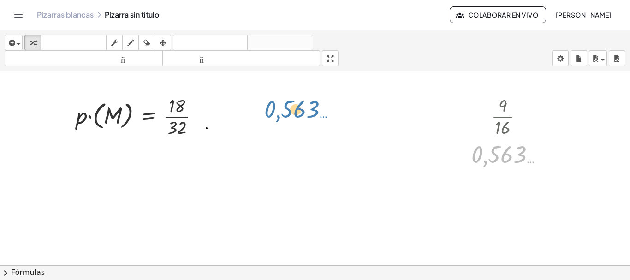
drag, startPoint x: 514, startPoint y: 151, endPoint x: 307, endPoint y: 106, distance: 212.5
click at [307, 106] on div "· p · ( M ) = · 18 · 32 Arreglar un error Línea de transformación Copiar línea …" at bounding box center [315, 271] width 630 height 401
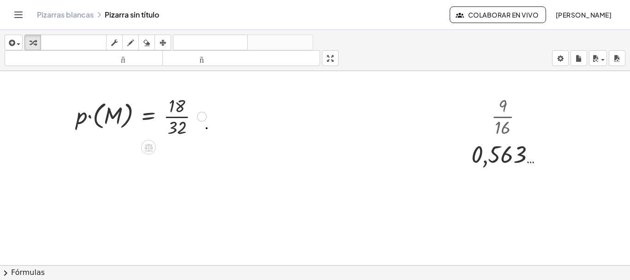
click at [181, 121] on div at bounding box center [142, 116] width 140 height 46
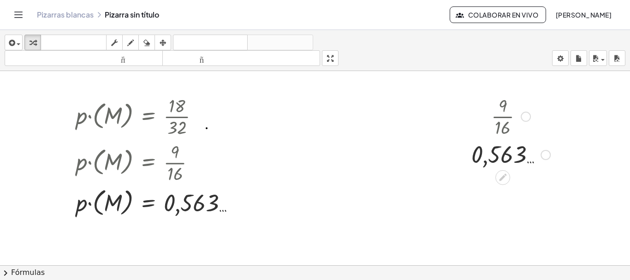
drag, startPoint x: 495, startPoint y: 153, endPoint x: 257, endPoint y: 164, distance: 237.8
click at [257, 164] on div at bounding box center [315, 271] width 630 height 401
click at [501, 180] on icon at bounding box center [502, 177] width 7 height 7
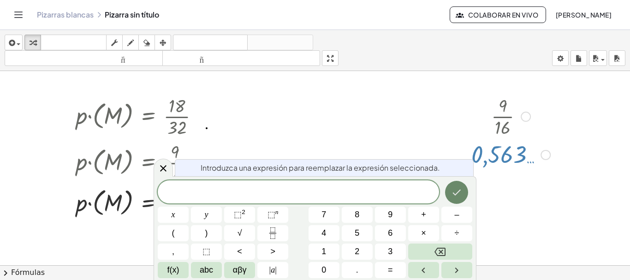
click at [451, 197] on icon "Hecho" at bounding box center [456, 192] width 11 height 11
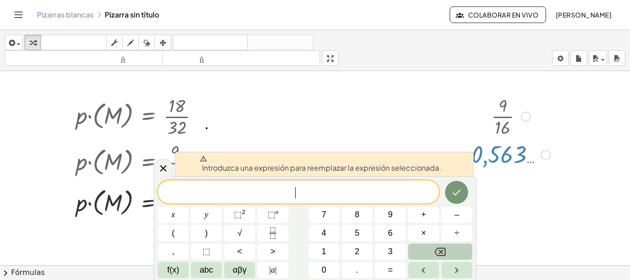
click at [446, 252] on button "Backspace" at bounding box center [440, 252] width 64 height 16
click at [507, 185] on div at bounding box center [315, 271] width 630 height 401
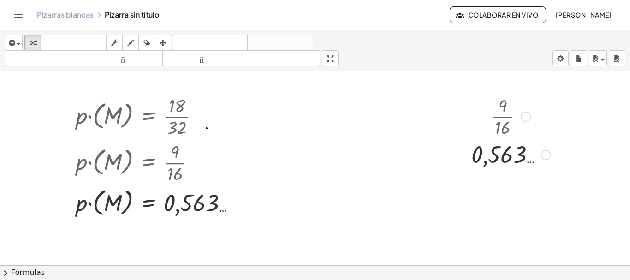
click at [542, 162] on div at bounding box center [511, 154] width 88 height 30
click at [545, 156] on div "Línea de transformación Copiar línea como LaTeX Derivación de copia como LaTeX …" at bounding box center [546, 155] width 10 height 10
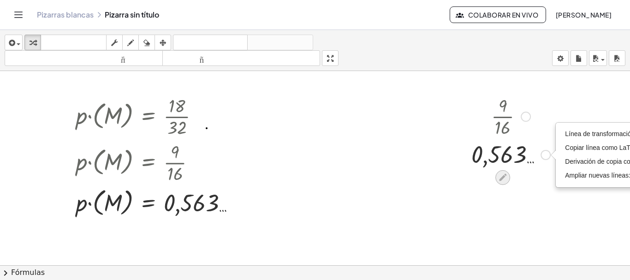
click at [501, 183] on div at bounding box center [502, 177] width 15 height 15
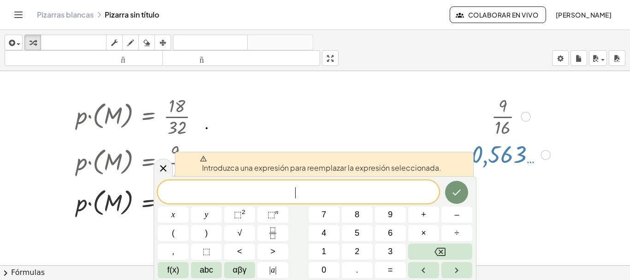
click at [442, 137] on div at bounding box center [315, 271] width 630 height 401
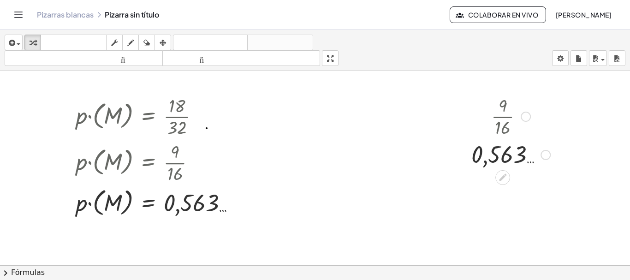
click at [499, 108] on div at bounding box center [511, 116] width 88 height 46
click at [510, 162] on div at bounding box center [511, 154] width 88 height 30
click at [507, 154] on div at bounding box center [511, 154] width 88 height 30
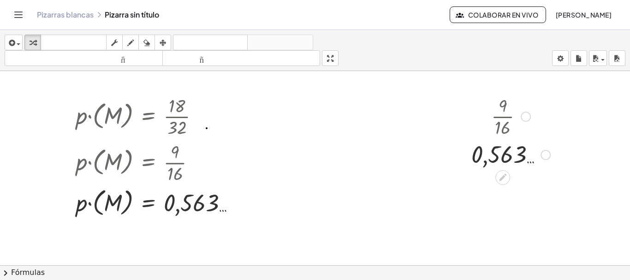
click at [507, 154] on div at bounding box center [511, 154] width 88 height 30
click at [503, 117] on div "· 9 · 16 0,563 … Línea de transformación Copiar línea como LaTeX Derivación de …" at bounding box center [503, 117] width 0 height 0
click at [504, 113] on div at bounding box center [511, 116] width 88 height 46
click at [504, 114] on div at bounding box center [511, 116] width 88 height 46
click at [505, 116] on div at bounding box center [511, 116] width 88 height 46
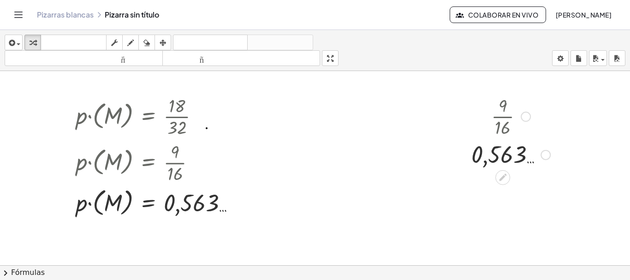
click at [504, 115] on div at bounding box center [511, 116] width 88 height 46
drag, startPoint x: 490, startPoint y: 155, endPoint x: 424, endPoint y: 152, distance: 66.5
click at [421, 153] on div "· p · ( M ) = · 18 · 32 · p · ( M ) = · [DATE] · 2 · p · ( M ) = · 9 · 16 · p ·…" at bounding box center [315, 271] width 630 height 401
drag, startPoint x: 523, startPoint y: 149, endPoint x: 223, endPoint y: 111, distance: 302.3
click at [223, 111] on div at bounding box center [160, 116] width 176 height 46
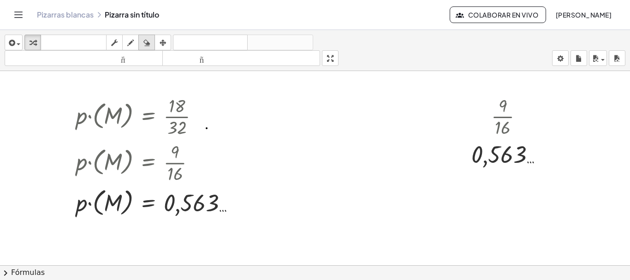
click at [147, 45] on icon "button" at bounding box center [146, 42] width 6 height 11
drag, startPoint x: 512, startPoint y: 151, endPoint x: 513, endPoint y: 134, distance: 17.6
click at [503, 127] on div at bounding box center [315, 271] width 630 height 401
drag, startPoint x: 514, startPoint y: 123, endPoint x: 504, endPoint y: 161, distance: 39.6
click at [504, 162] on div at bounding box center [315, 271] width 630 height 401
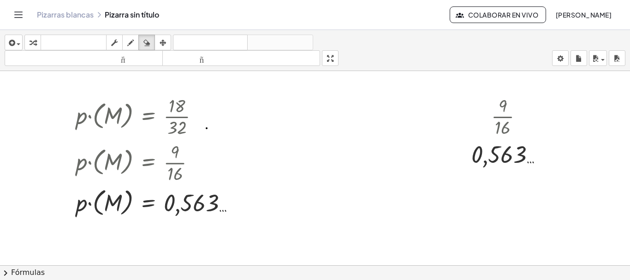
click at [467, 149] on div at bounding box center [315, 271] width 630 height 401
click at [129, 43] on icon "button" at bounding box center [130, 42] width 6 height 11
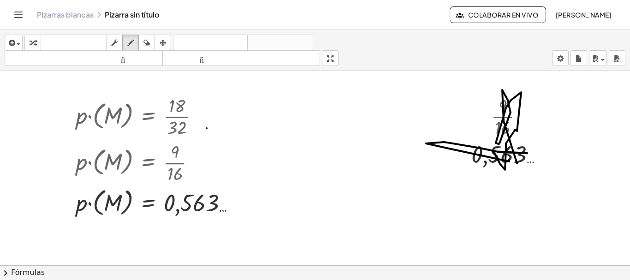
drag, startPoint x: 509, startPoint y: 161, endPoint x: 349, endPoint y: 109, distance: 168.8
click at [518, 161] on div at bounding box center [315, 271] width 630 height 401
click at [148, 41] on icon "button" at bounding box center [146, 42] width 6 height 11
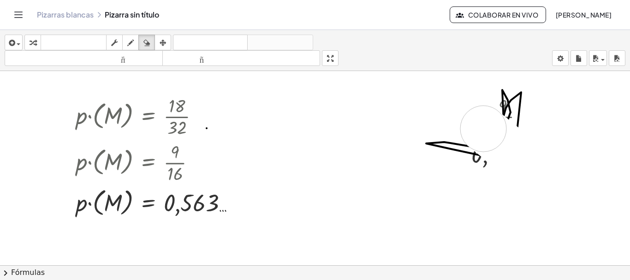
drag, startPoint x: 483, startPoint y: 129, endPoint x: 443, endPoint y: 165, distance: 54.2
click at [488, 143] on div at bounding box center [315, 271] width 630 height 401
drag, startPoint x: 478, startPoint y: 148, endPoint x: 489, endPoint y: 154, distance: 12.6
click at [488, 158] on div at bounding box center [315, 271] width 630 height 401
drag, startPoint x: 457, startPoint y: 145, endPoint x: 447, endPoint y: 139, distance: 11.3
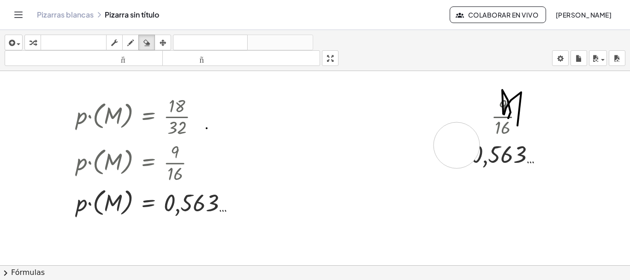
click at [448, 139] on div at bounding box center [315, 271] width 630 height 401
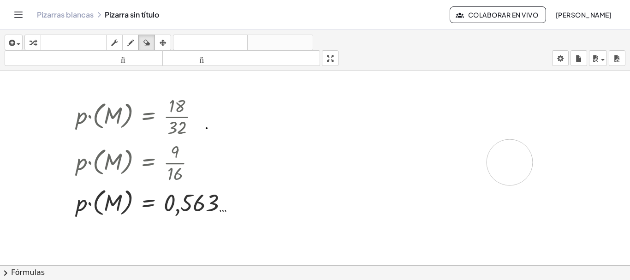
drag, startPoint x: 447, startPoint y: 139, endPoint x: 507, endPoint y: 162, distance: 64.4
click at [507, 162] on div at bounding box center [315, 271] width 630 height 401
click at [532, 163] on div at bounding box center [315, 271] width 630 height 401
click at [515, 152] on div at bounding box center [315, 271] width 630 height 401
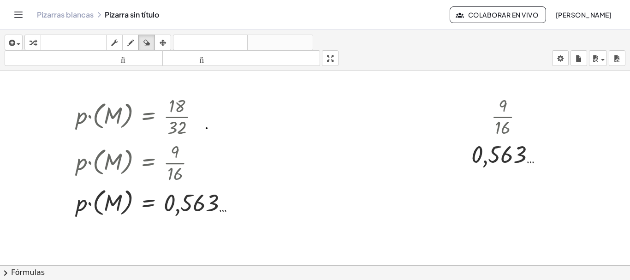
drag, startPoint x: 511, startPoint y: 166, endPoint x: 548, endPoint y: 158, distance: 37.6
click at [548, 158] on div at bounding box center [315, 271] width 630 height 401
click at [168, 41] on div "button" at bounding box center [163, 42] width 12 height 11
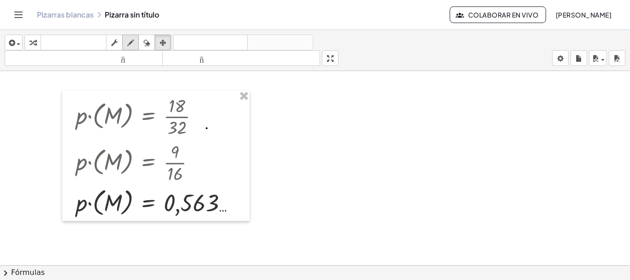
click at [130, 41] on icon "button" at bounding box center [130, 42] width 6 height 11
click at [207, 199] on div at bounding box center [315, 271] width 630 height 401
click at [147, 46] on icon "button" at bounding box center [146, 42] width 6 height 11
drag, startPoint x: 224, startPoint y: 200, endPoint x: 219, endPoint y: 201, distance: 5.1
click at [219, 205] on div at bounding box center [315, 271] width 630 height 401
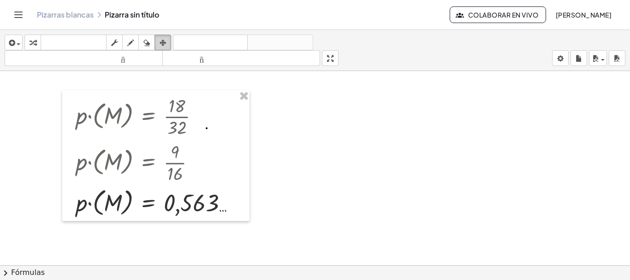
click at [162, 42] on icon "button" at bounding box center [163, 42] width 6 height 11
click at [224, 212] on div at bounding box center [155, 155] width 187 height 131
click at [222, 209] on div at bounding box center [155, 155] width 187 height 131
click at [216, 208] on div at bounding box center [155, 155] width 187 height 131
click at [116, 40] on icon "button" at bounding box center [114, 42] width 6 height 11
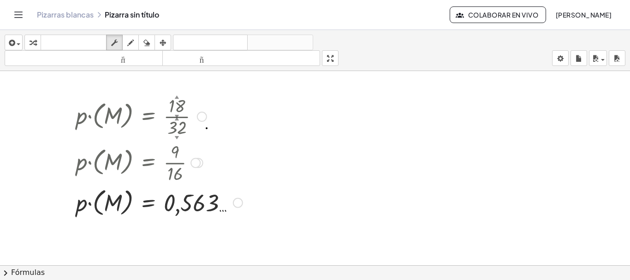
click at [236, 205] on div "Arreglar un error Línea de transformación Copiar línea como LaTeX Derivación de…" at bounding box center [238, 203] width 10 height 10
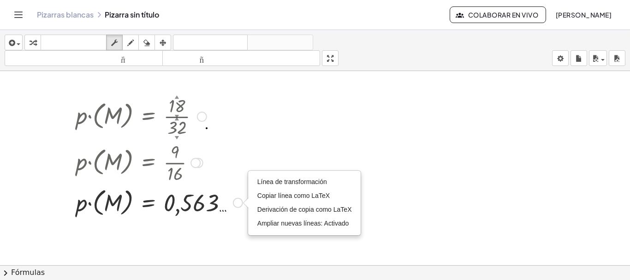
click at [190, 204] on div at bounding box center [160, 202] width 176 height 34
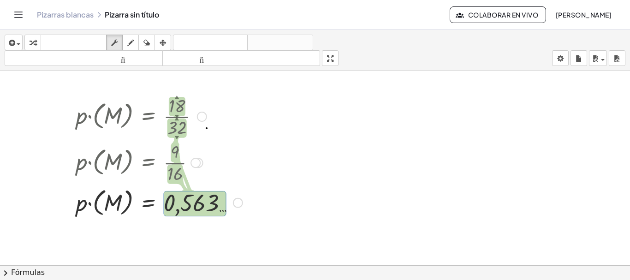
click at [213, 202] on div at bounding box center [160, 202] width 176 height 34
click at [222, 210] on div at bounding box center [160, 202] width 176 height 34
drag, startPoint x: 215, startPoint y: 202, endPoint x: 194, endPoint y: 205, distance: 21.4
click at [194, 205] on div at bounding box center [160, 202] width 176 height 34
click at [227, 211] on div at bounding box center [160, 202] width 176 height 34
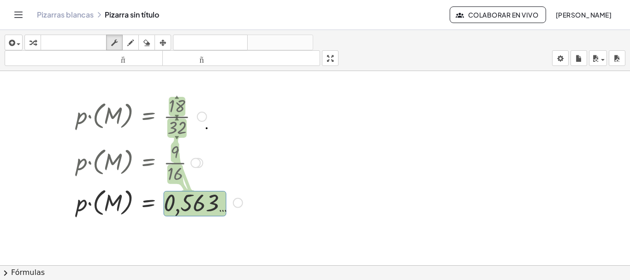
click at [181, 150] on div at bounding box center [160, 162] width 176 height 46
click at [130, 46] on icon "button" at bounding box center [130, 42] width 6 height 11
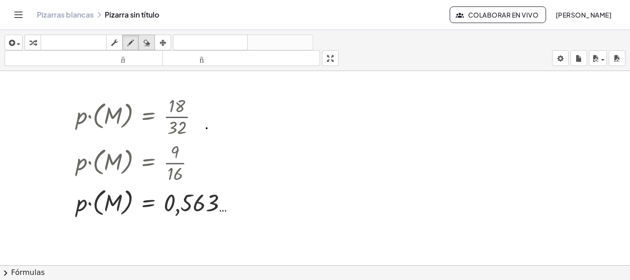
click at [149, 39] on icon "button" at bounding box center [146, 42] width 6 height 11
click at [199, 204] on div at bounding box center [315, 271] width 630 height 401
click at [75, 206] on div at bounding box center [315, 271] width 630 height 401
click at [110, 203] on div at bounding box center [315, 271] width 630 height 401
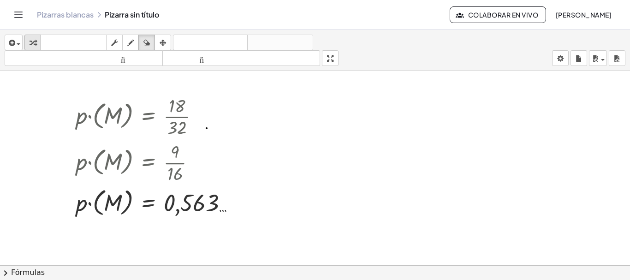
click at [30, 39] on icon "button" at bounding box center [33, 42] width 6 height 11
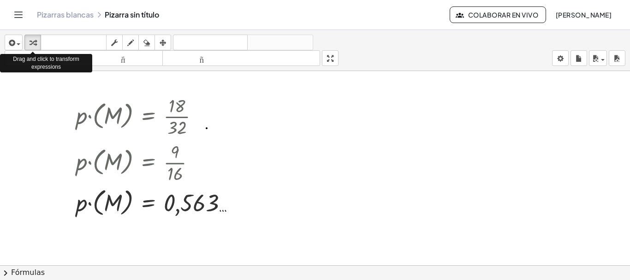
click at [167, 235] on div at bounding box center [315, 271] width 630 height 401
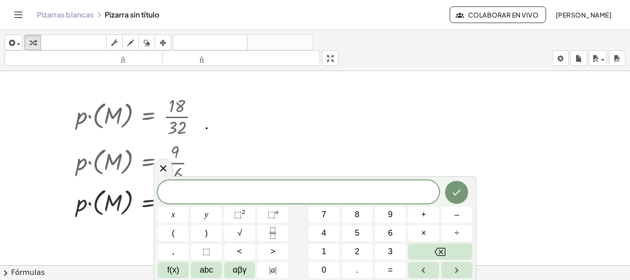
click at [122, 224] on div at bounding box center [315, 271] width 630 height 401
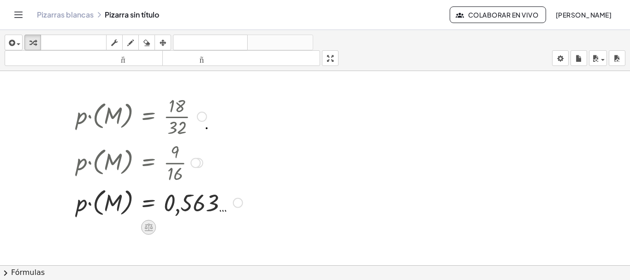
click at [146, 212] on div at bounding box center [160, 202] width 176 height 34
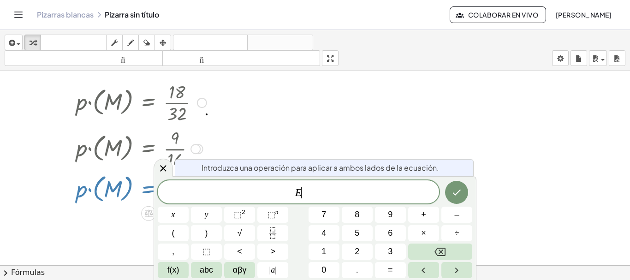
scroll to position [15, 0]
click at [103, 234] on div at bounding box center [315, 256] width 630 height 401
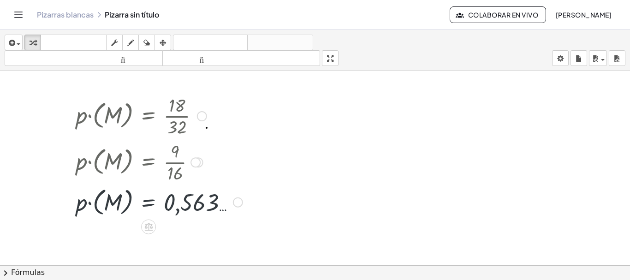
scroll to position [0, 0]
click at [236, 203] on div "Línea de transformación Copiar línea como LaTeX Derivación de copia como LaTeX …" at bounding box center [238, 203] width 10 height 10
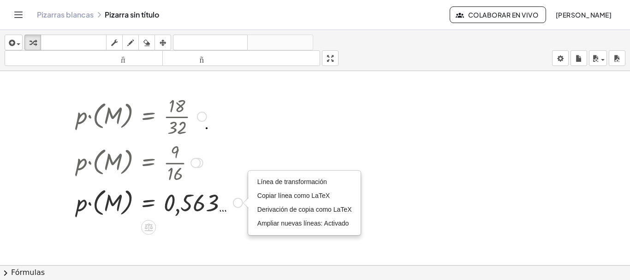
click at [207, 204] on div at bounding box center [160, 202] width 176 height 34
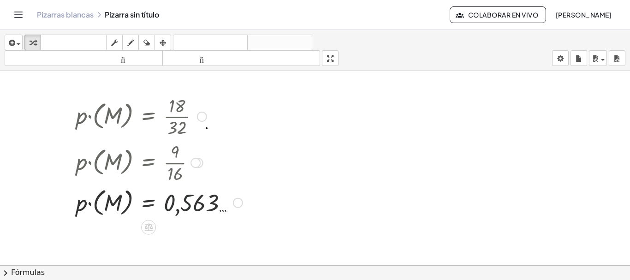
click at [185, 203] on div at bounding box center [160, 202] width 176 height 34
drag, startPoint x: 185, startPoint y: 203, endPoint x: 171, endPoint y: 204, distance: 14.4
click at [171, 204] on div at bounding box center [160, 202] width 176 height 34
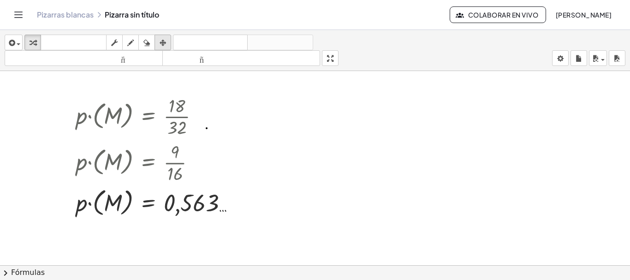
click at [161, 47] on icon "button" at bounding box center [163, 42] width 6 height 11
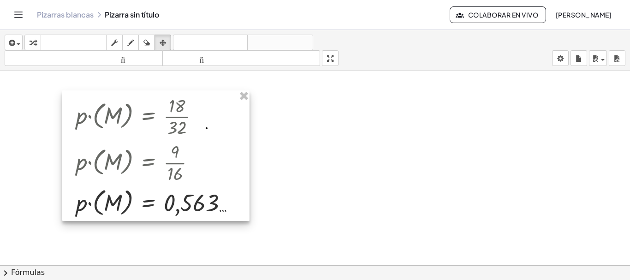
click at [191, 206] on div at bounding box center [155, 155] width 187 height 131
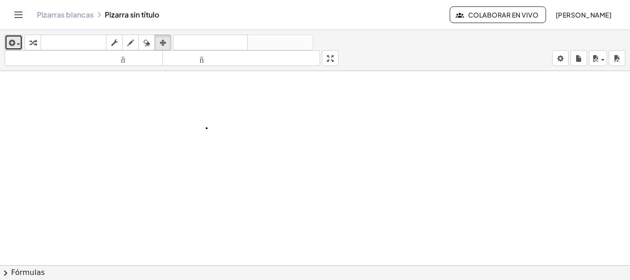
click at [8, 42] on icon "button" at bounding box center [11, 42] width 8 height 11
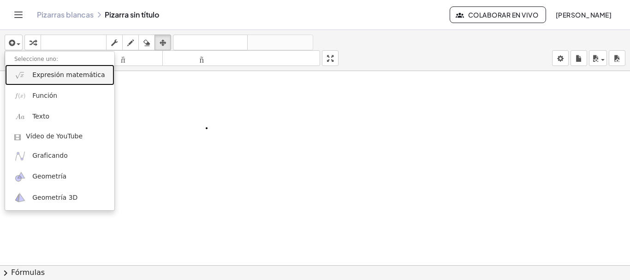
click at [44, 77] on font "Expresión matemática" at bounding box center [68, 74] width 72 height 7
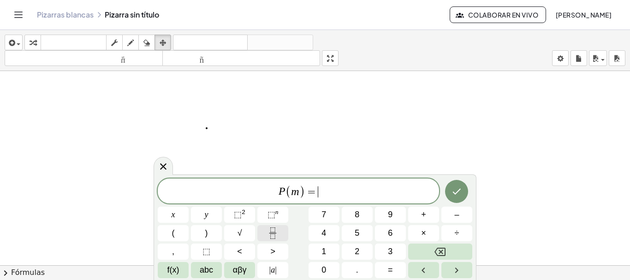
click at [263, 235] on button "Fraction" at bounding box center [272, 233] width 31 height 16
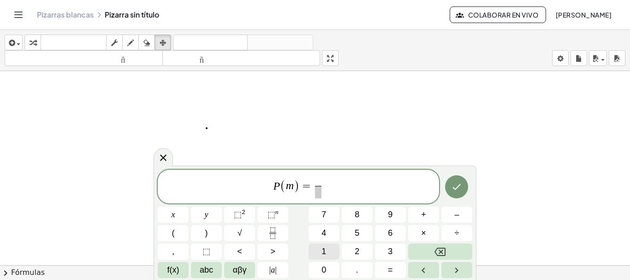
click at [329, 251] on button "1" at bounding box center [324, 252] width 31 height 16
click at [360, 217] on button "8" at bounding box center [357, 215] width 31 height 16
click at [322, 195] on span at bounding box center [318, 192] width 12 height 12
click at [392, 254] on span "3" at bounding box center [390, 251] width 5 height 12
click at [357, 248] on span "2" at bounding box center [357, 251] width 5 height 12
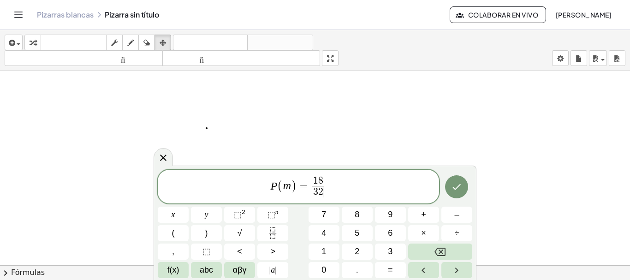
click at [343, 191] on span "P ( m ) = 1 8 3 2 ​ ​" at bounding box center [298, 187] width 281 height 24
click at [449, 187] on button "Hecho" at bounding box center [456, 186] width 23 height 23
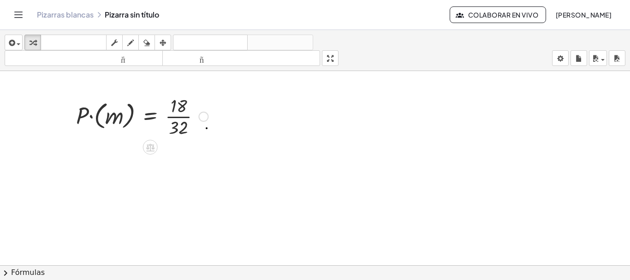
click at [185, 117] on div at bounding box center [142, 116] width 141 height 46
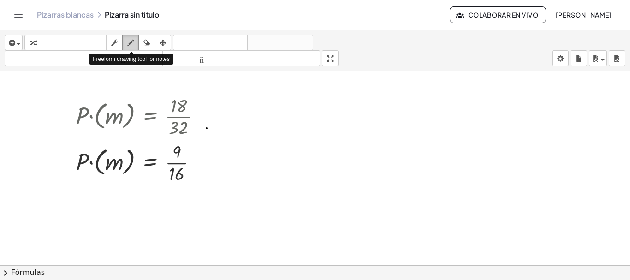
click at [131, 42] on icon "button" at bounding box center [130, 42] width 6 height 11
click at [139, 132] on div at bounding box center [315, 271] width 630 height 401
click at [137, 139] on div at bounding box center [315, 271] width 630 height 401
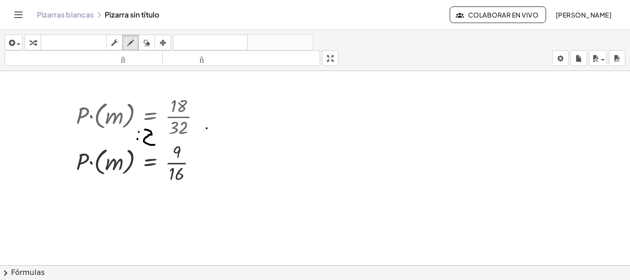
drag, startPoint x: 145, startPoint y: 130, endPoint x: 155, endPoint y: 145, distance: 18.3
click at [155, 145] on div at bounding box center [315, 271] width 630 height 401
click at [16, 41] on span "button" at bounding box center [16, 44] width 2 height 6
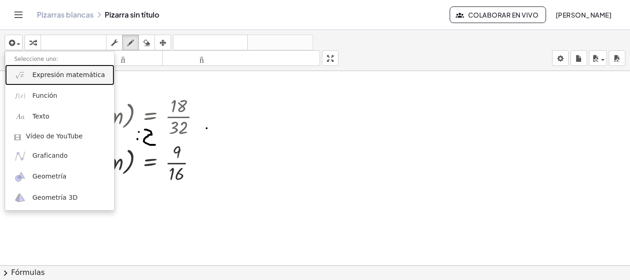
click at [36, 83] on link "Expresión matemática" at bounding box center [59, 75] width 109 height 21
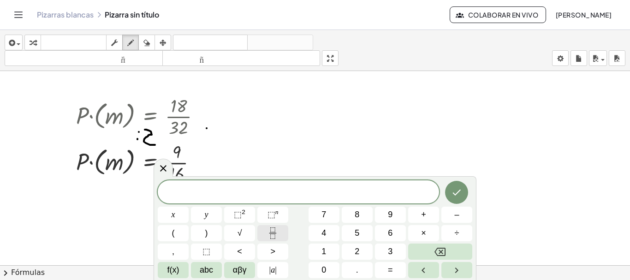
click at [266, 232] on button "Fraction" at bounding box center [272, 233] width 31 height 16
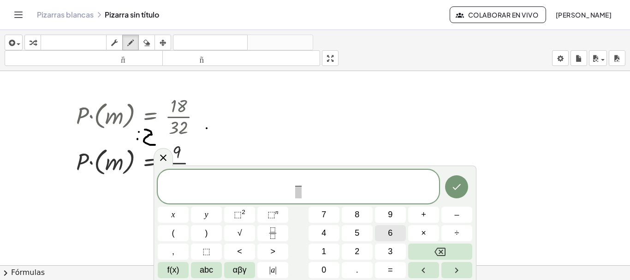
click at [377, 239] on button "6" at bounding box center [390, 233] width 31 height 16
click at [361, 238] on button "5" at bounding box center [357, 233] width 31 height 16
click at [296, 191] on span at bounding box center [298, 192] width 12 height 12
click at [326, 242] on div "6 5 ​ ​ x y ⬚ 2 ⬚ n 7 8 9 + – ( ) √ 4 5 6 × ÷ , ⬚ < > 1 2 3 f(x) abc αβγ | a | …" at bounding box center [315, 224] width 315 height 109
click at [323, 238] on span "4" at bounding box center [324, 233] width 5 height 12
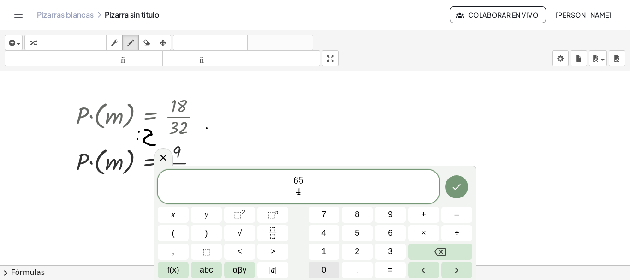
click at [322, 262] on button "0" at bounding box center [324, 270] width 31 height 16
click at [189, 207] on div at bounding box center [173, 215] width 31 height 16
click at [455, 189] on icon "Hecho" at bounding box center [457, 187] width 8 height 6
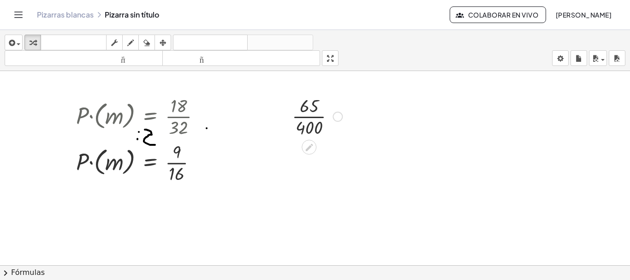
click at [314, 121] on div at bounding box center [317, 116] width 60 height 46
click at [311, 117] on div at bounding box center [317, 116] width 60 height 46
click at [310, 147] on div at bounding box center [317, 162] width 60 height 46
click at [310, 169] on div at bounding box center [317, 162] width 60 height 46
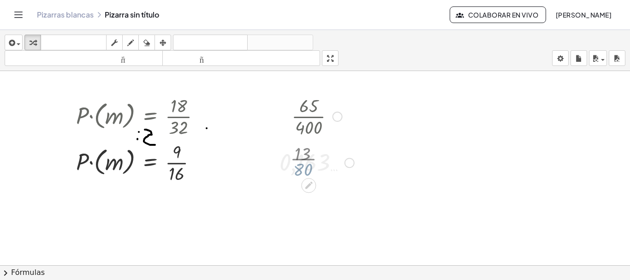
click at [310, 169] on div at bounding box center [317, 162] width 84 height 30
click at [311, 226] on icon at bounding box center [309, 224] width 10 height 10
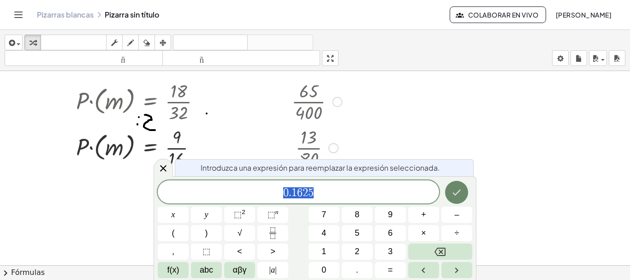
click at [456, 192] on icon "Hecho" at bounding box center [456, 192] width 11 height 11
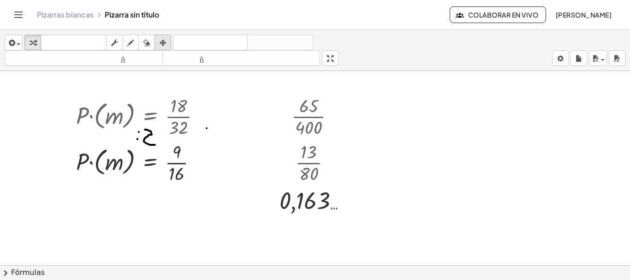
click at [166, 44] on icon "button" at bounding box center [163, 42] width 6 height 11
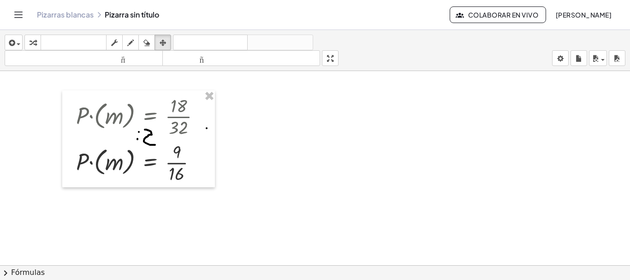
click at [233, 156] on div at bounding box center [315, 271] width 630 height 401
click at [167, 41] on div "button" at bounding box center [163, 42] width 12 height 11
click at [131, 39] on icon "button" at bounding box center [130, 42] width 6 height 11
click at [13, 41] on icon "button" at bounding box center [11, 42] width 8 height 11
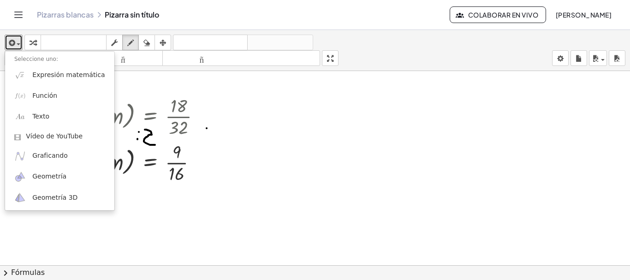
click at [217, 153] on div at bounding box center [315, 271] width 630 height 401
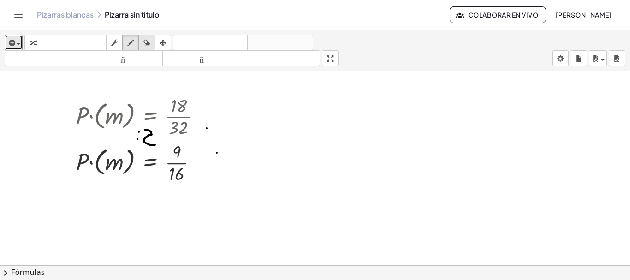
click at [147, 48] on icon "button" at bounding box center [146, 42] width 6 height 11
drag, startPoint x: 223, startPoint y: 126, endPoint x: 228, endPoint y: 154, distance: 27.6
click at [228, 154] on div at bounding box center [315, 271] width 630 height 401
drag, startPoint x: 73, startPoint y: 213, endPoint x: 74, endPoint y: 205, distance: 8.4
click at [74, 205] on div at bounding box center [315, 271] width 630 height 401
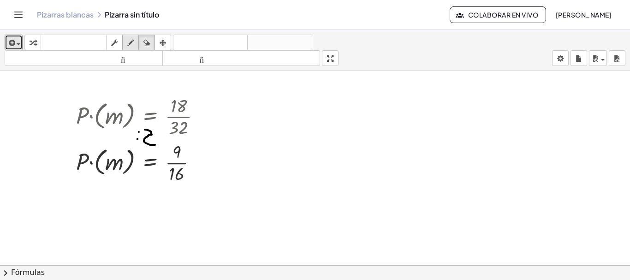
click at [127, 43] on div "button" at bounding box center [131, 42] width 12 height 11
click at [206, 161] on div at bounding box center [315, 271] width 630 height 401
drag, startPoint x: 199, startPoint y: 169, endPoint x: 208, endPoint y: 168, distance: 8.4
click at [208, 168] on div at bounding box center [315, 271] width 630 height 401
click at [227, 164] on div at bounding box center [315, 271] width 630 height 401
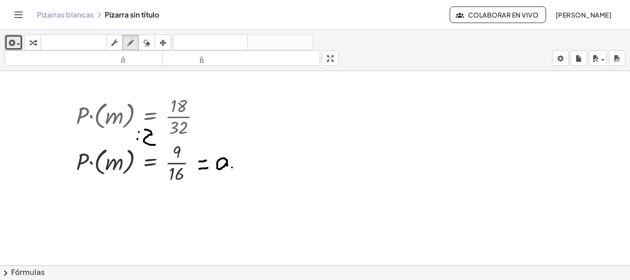
drag, startPoint x: 232, startPoint y: 167, endPoint x: 228, endPoint y: 173, distance: 6.9
click at [228, 173] on div at bounding box center [315, 271] width 630 height 401
drag, startPoint x: 248, startPoint y: 151, endPoint x: 242, endPoint y: 173, distance: 22.6
click at [242, 173] on div at bounding box center [315, 271] width 630 height 401
drag, startPoint x: 261, startPoint y: 153, endPoint x: 260, endPoint y: 161, distance: 8.8
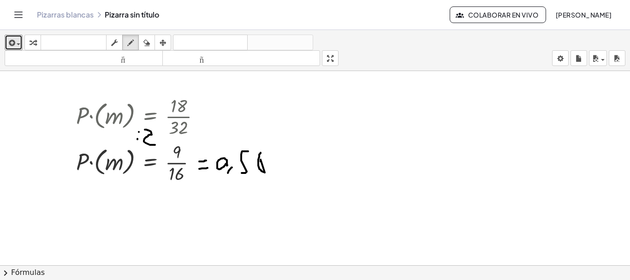
click at [260, 161] on div at bounding box center [315, 271] width 630 height 401
drag, startPoint x: 260, startPoint y: 161, endPoint x: 262, endPoint y: 170, distance: 9.1
click at [262, 170] on div at bounding box center [315, 271] width 630 height 401
drag, startPoint x: 274, startPoint y: 157, endPoint x: 292, endPoint y: 170, distance: 22.1
click at [294, 170] on div at bounding box center [315, 271] width 630 height 401
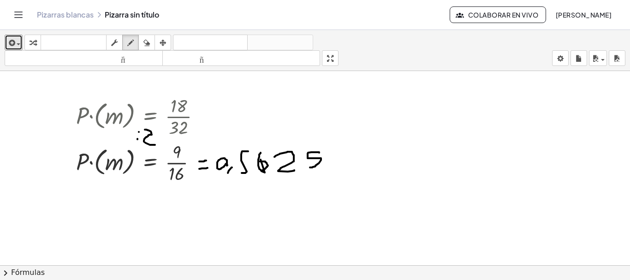
drag, startPoint x: 319, startPoint y: 152, endPoint x: 310, endPoint y: 167, distance: 17.8
click at [310, 167] on div at bounding box center [315, 271] width 630 height 401
click at [337, 160] on div at bounding box center [315, 271] width 630 height 401
click at [337, 161] on div at bounding box center [315, 271] width 630 height 401
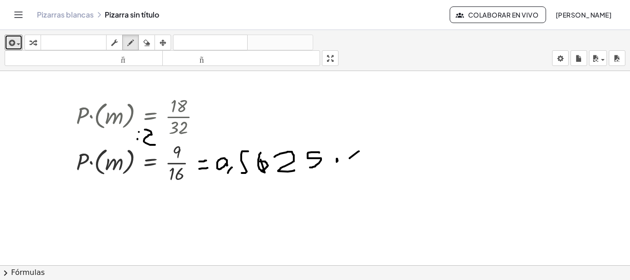
drag, startPoint x: 350, startPoint y: 158, endPoint x: 356, endPoint y: 167, distance: 10.9
click at [356, 166] on div at bounding box center [315, 271] width 630 height 401
click at [371, 154] on div at bounding box center [315, 271] width 630 height 401
click at [383, 155] on div at bounding box center [315, 271] width 630 height 401
click at [419, 157] on div at bounding box center [315, 271] width 630 height 401
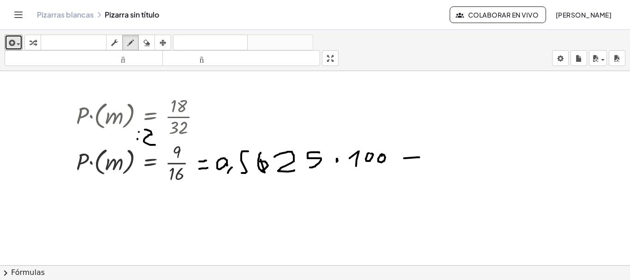
click at [421, 162] on div at bounding box center [315, 271] width 630 height 401
drag, startPoint x: 440, startPoint y: 148, endPoint x: 439, endPoint y: 163, distance: 15.3
click at [439, 163] on div at bounding box center [315, 271] width 630 height 401
drag, startPoint x: 458, startPoint y: 148, endPoint x: 454, endPoint y: 157, distance: 9.5
click at [454, 157] on div at bounding box center [315, 271] width 630 height 401
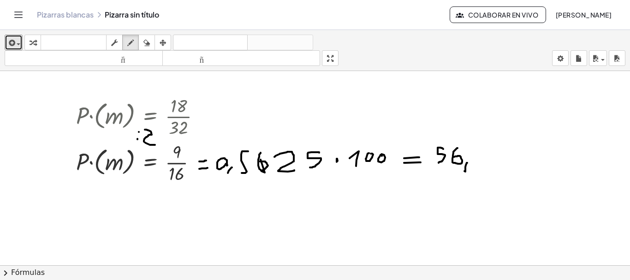
drag, startPoint x: 467, startPoint y: 163, endPoint x: 465, endPoint y: 171, distance: 8.8
click at [465, 171] on div at bounding box center [315, 271] width 630 height 401
click at [485, 148] on div at bounding box center [315, 271] width 630 height 401
drag, startPoint x: 477, startPoint y: 148, endPoint x: 486, endPoint y: 161, distance: 16.1
click at [486, 162] on div at bounding box center [315, 271] width 630 height 401
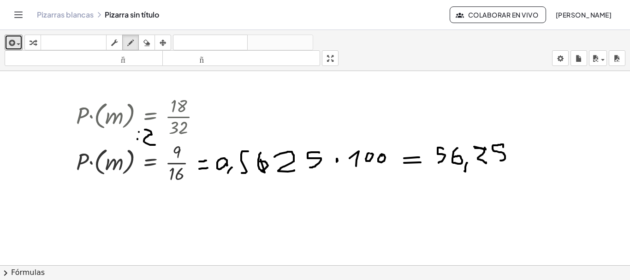
drag, startPoint x: 503, startPoint y: 146, endPoint x: 497, endPoint y: 162, distance: 17.8
click at [497, 162] on div at bounding box center [315, 271] width 630 height 401
click at [523, 144] on div at bounding box center [315, 271] width 630 height 401
drag, startPoint x: 537, startPoint y: 141, endPoint x: 521, endPoint y: 161, distance: 25.7
click at [521, 161] on div at bounding box center [315, 271] width 630 height 401
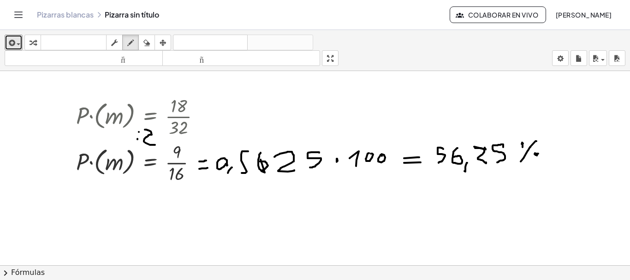
click at [536, 154] on div at bounding box center [315, 271] width 630 height 401
click at [521, 145] on div at bounding box center [315, 271] width 630 height 401
drag, startPoint x: 175, startPoint y: 93, endPoint x: 183, endPoint y: 85, distance: 10.4
click at [183, 85] on div at bounding box center [315, 271] width 630 height 401
click at [148, 44] on icon "button" at bounding box center [146, 42] width 6 height 11
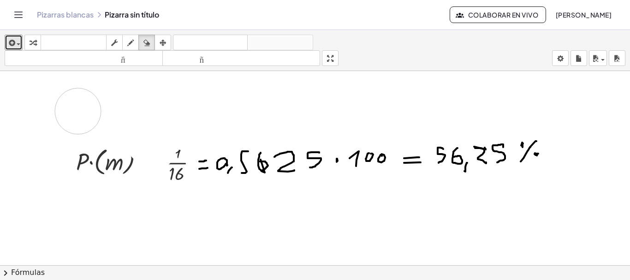
drag, startPoint x: 202, startPoint y: 87, endPoint x: 78, endPoint y: 111, distance: 126.0
click at [78, 111] on div at bounding box center [315, 271] width 630 height 401
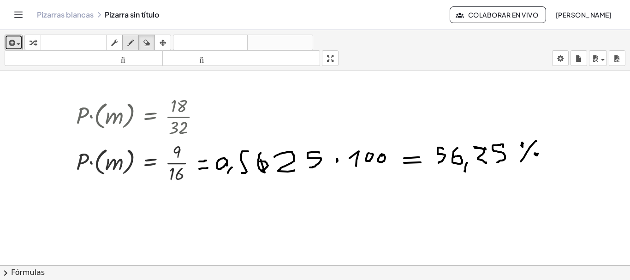
click at [131, 45] on icon "button" at bounding box center [130, 42] width 6 height 11
drag, startPoint x: 159, startPoint y: 107, endPoint x: 148, endPoint y: 147, distance: 40.9
click at [148, 147] on div at bounding box center [315, 271] width 630 height 401
click at [149, 121] on div at bounding box center [315, 271] width 630 height 401
click at [149, 129] on div at bounding box center [315, 271] width 630 height 401
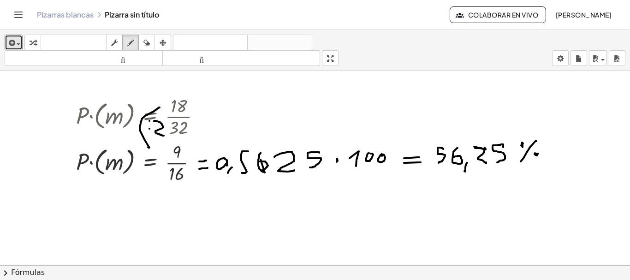
drag, startPoint x: 154, startPoint y: 121, endPoint x: 164, endPoint y: 136, distance: 17.3
click at [164, 136] on div at bounding box center [315, 271] width 630 height 401
drag, startPoint x: 147, startPoint y: 150, endPoint x: 151, endPoint y: 146, distance: 5.9
click at [151, 146] on div at bounding box center [315, 271] width 630 height 401
drag, startPoint x: 298, startPoint y: 97, endPoint x: 304, endPoint y: 103, distance: 8.5
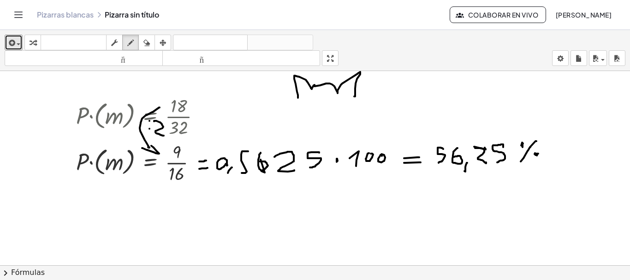
click at [352, 96] on div at bounding box center [315, 271] width 630 height 401
drag, startPoint x: 304, startPoint y: 101, endPoint x: 350, endPoint y: 96, distance: 46.9
click at [352, 95] on div at bounding box center [315, 271] width 630 height 401
drag, startPoint x: 299, startPoint y: 100, endPoint x: 297, endPoint y: 106, distance: 6.7
click at [298, 107] on div at bounding box center [315, 271] width 630 height 401
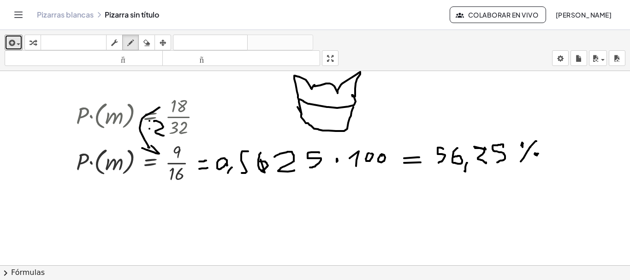
drag, startPoint x: 301, startPoint y: 115, endPoint x: 353, endPoint y: 107, distance: 52.8
click at [353, 107] on div at bounding box center [315, 271] width 630 height 401
drag, startPoint x: 310, startPoint y: 108, endPoint x: 318, endPoint y: 111, distance: 7.9
click at [311, 108] on div at bounding box center [315, 271] width 630 height 401
click at [337, 113] on div at bounding box center [315, 271] width 630 height 401
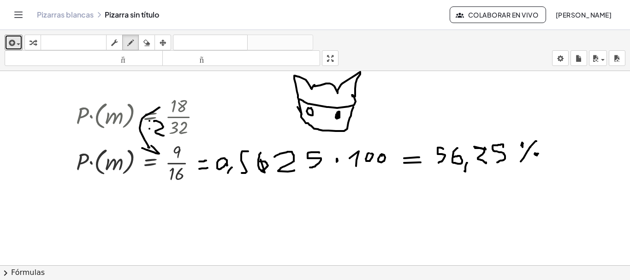
click at [337, 114] on div at bounding box center [315, 271] width 630 height 401
click at [308, 111] on div at bounding box center [315, 271] width 630 height 401
drag, startPoint x: 312, startPoint y: 119, endPoint x: 326, endPoint y: 123, distance: 14.3
click at [327, 123] on div at bounding box center [315, 271] width 630 height 401
drag, startPoint x: 328, startPoint y: 119, endPoint x: 323, endPoint y: 125, distance: 6.9
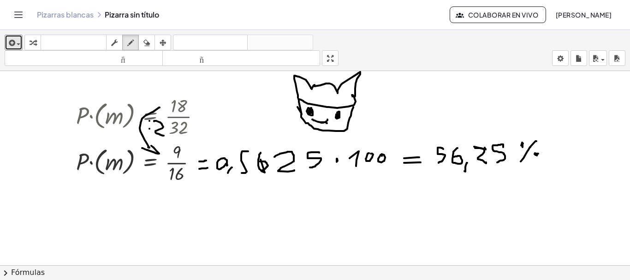
click at [321, 124] on div at bounding box center [315, 271] width 630 height 401
drag, startPoint x: 326, startPoint y: 125, endPoint x: 341, endPoint y: 123, distance: 15.3
click at [341, 123] on div at bounding box center [315, 271] width 630 height 401
drag, startPoint x: 323, startPoint y: 92, endPoint x: 331, endPoint y: 95, distance: 7.7
click at [331, 95] on div at bounding box center [315, 271] width 630 height 401
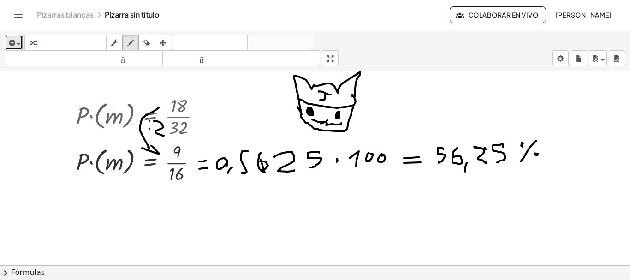
drag, startPoint x: 325, startPoint y: 95, endPoint x: 320, endPoint y: 100, distance: 7.2
click at [320, 100] on div at bounding box center [315, 271] width 630 height 401
drag, startPoint x: 296, startPoint y: 83, endPoint x: 304, endPoint y: 78, distance: 9.6
click at [304, 78] on div at bounding box center [315, 271] width 630 height 401
drag, startPoint x: 350, startPoint y: 78, endPoint x: 355, endPoint y: 82, distance: 6.3
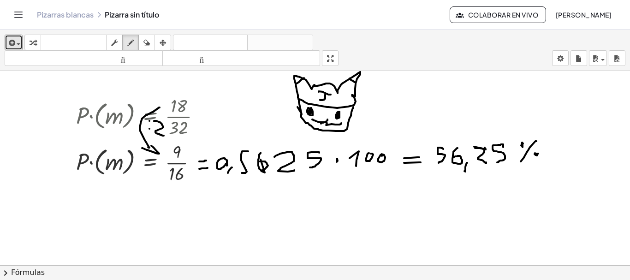
click at [355, 82] on div at bounding box center [315, 271] width 630 height 401
drag, startPoint x: 355, startPoint y: 77, endPoint x: 328, endPoint y: 77, distance: 27.2
click at [355, 79] on div at bounding box center [315, 271] width 630 height 401
click at [296, 77] on div at bounding box center [315, 271] width 630 height 401
click at [149, 47] on icon "button" at bounding box center [146, 42] width 6 height 11
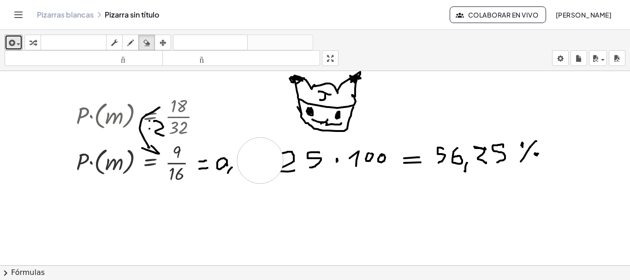
click at [260, 161] on div at bounding box center [315, 271] width 630 height 401
click at [131, 44] on icon "button" at bounding box center [130, 42] width 6 height 11
drag, startPoint x: 283, startPoint y: 166, endPoint x: 284, endPoint y: 171, distance: 5.2
click at [284, 172] on div at bounding box center [315, 271] width 630 height 401
drag, startPoint x: 254, startPoint y: 151, endPoint x: 258, endPoint y: 155, distance: 4.9
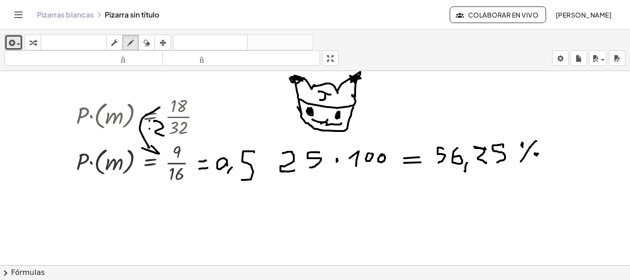
click at [241, 179] on div at bounding box center [315, 271] width 630 height 401
drag, startPoint x: 266, startPoint y: 153, endPoint x: 259, endPoint y: 164, distance: 12.8
click at [259, 164] on div at bounding box center [315, 271] width 630 height 401
click at [294, 80] on div at bounding box center [315, 271] width 630 height 401
click at [297, 83] on div at bounding box center [315, 271] width 630 height 401
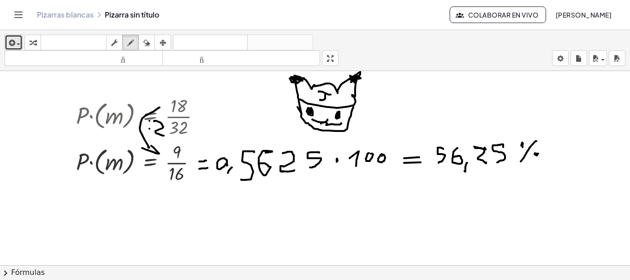
click at [15, 42] on span "button" at bounding box center [16, 44] width 2 height 6
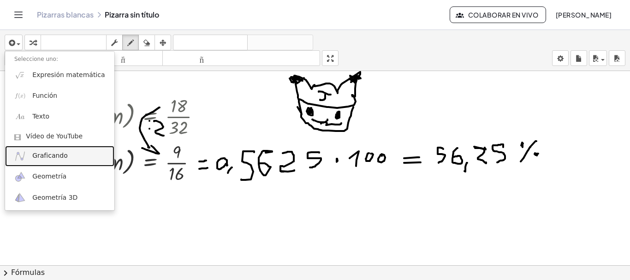
click at [48, 158] on font "Graficando" at bounding box center [50, 155] width 36 height 7
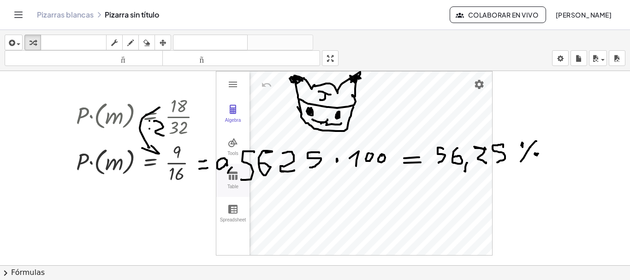
click at [234, 174] on img "Graphing Calculator" at bounding box center [232, 175] width 11 height 11
click at [221, 249] on img "Graphing Calculator" at bounding box center [224, 249] width 17 height 17
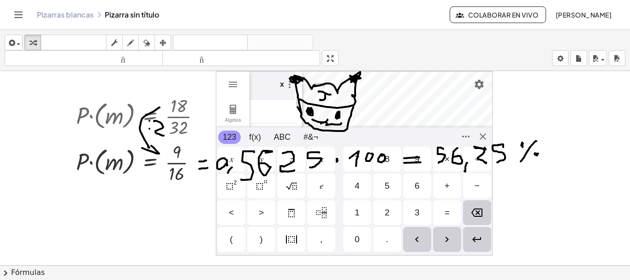
click at [281, 105] on div "Graphing Calculator" at bounding box center [266, 111] width 48 height 15
click at [509, 83] on div at bounding box center [315, 271] width 630 height 401
click at [166, 39] on icon "button" at bounding box center [163, 42] width 6 height 11
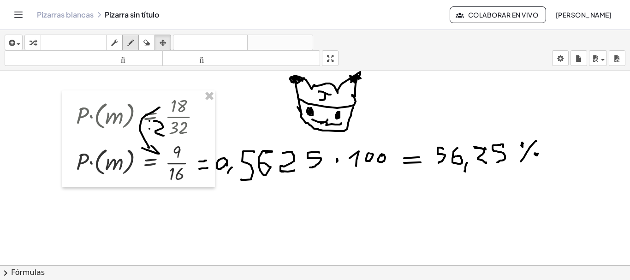
click at [128, 39] on icon "button" at bounding box center [130, 42] width 6 height 11
click at [146, 42] on icon "button" at bounding box center [146, 42] width 6 height 11
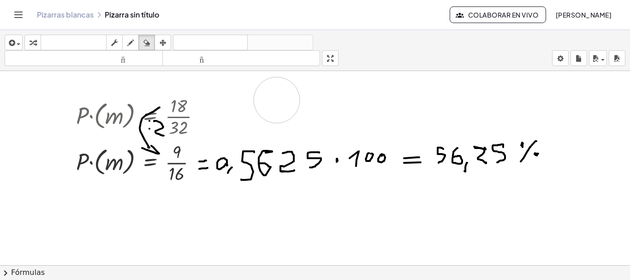
drag, startPoint x: 253, startPoint y: 93, endPoint x: 276, endPoint y: 100, distance: 24.2
click at [276, 100] on div at bounding box center [315, 271] width 630 height 401
click at [127, 43] on div "button" at bounding box center [131, 42] width 12 height 11
click at [148, 39] on icon "button" at bounding box center [146, 42] width 6 height 11
drag, startPoint x: 547, startPoint y: 144, endPoint x: 392, endPoint y: 158, distance: 155.1
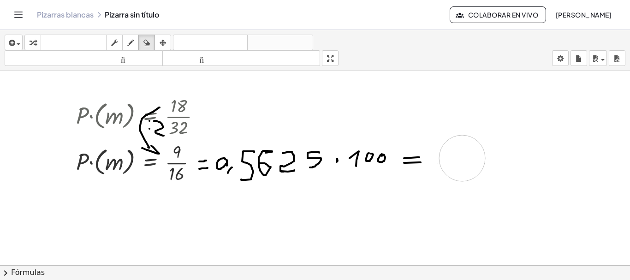
click at [392, 158] on div at bounding box center [315, 271] width 630 height 401
drag, startPoint x: 423, startPoint y: 153, endPoint x: 248, endPoint y: 163, distance: 175.1
click at [309, 164] on div at bounding box center [315, 271] width 630 height 401
click at [225, 161] on div at bounding box center [315, 271] width 630 height 401
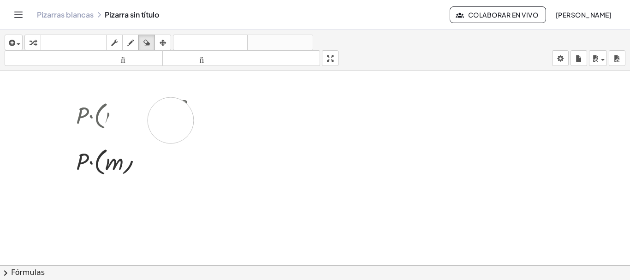
drag, startPoint x: 248, startPoint y: 163, endPoint x: 136, endPoint y: 125, distance: 118.2
click at [163, 120] on div at bounding box center [315, 271] width 630 height 401
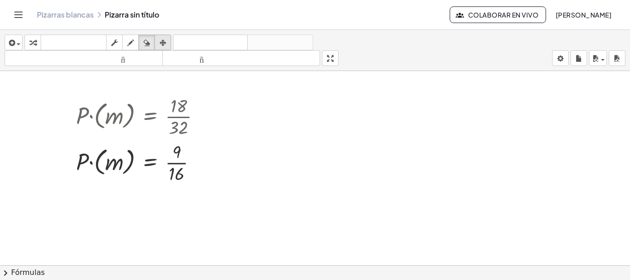
click at [167, 40] on div "button" at bounding box center [163, 42] width 12 height 11
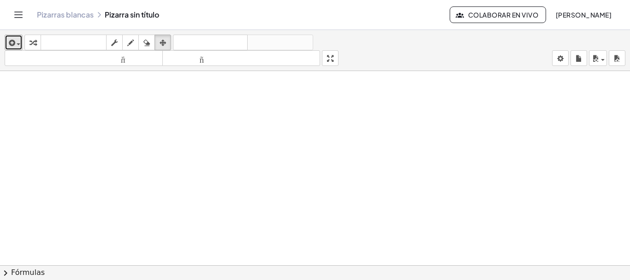
click at [12, 42] on icon "button" at bounding box center [11, 42] width 8 height 11
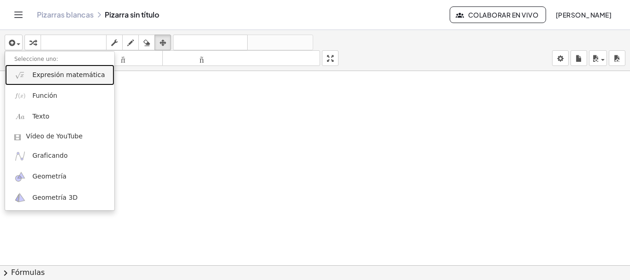
click at [36, 73] on font "Expresión matemática" at bounding box center [68, 74] width 72 height 7
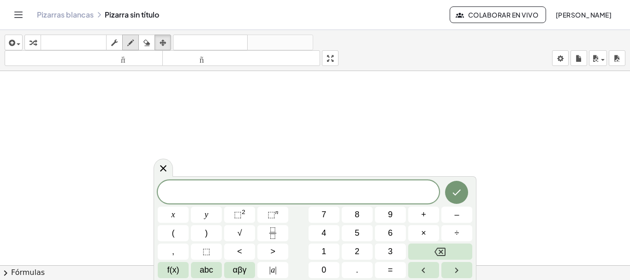
click at [130, 46] on icon "button" at bounding box center [130, 42] width 6 height 11
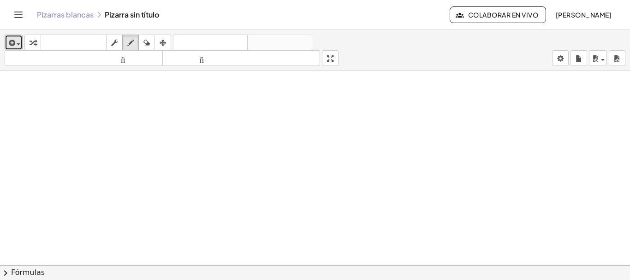
click at [8, 44] on icon "button" at bounding box center [11, 42] width 8 height 11
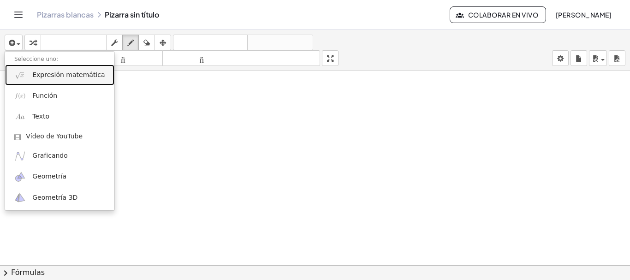
click at [28, 71] on link "Expresión matemática" at bounding box center [59, 75] width 109 height 21
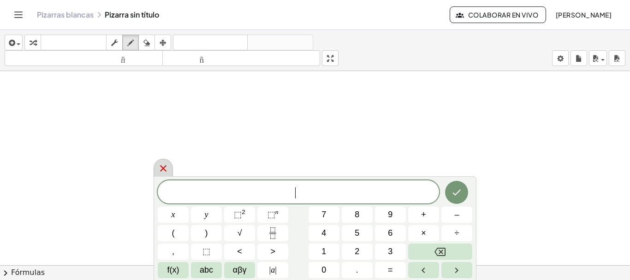
click at [165, 167] on icon at bounding box center [163, 168] width 6 height 6
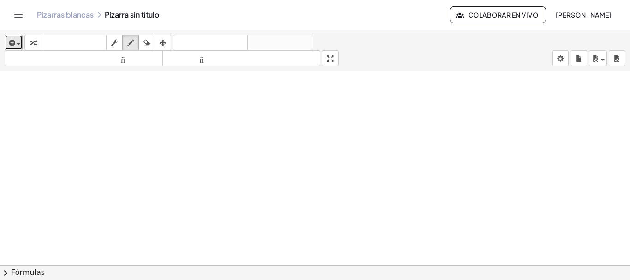
click at [12, 42] on icon "button" at bounding box center [11, 42] width 8 height 11
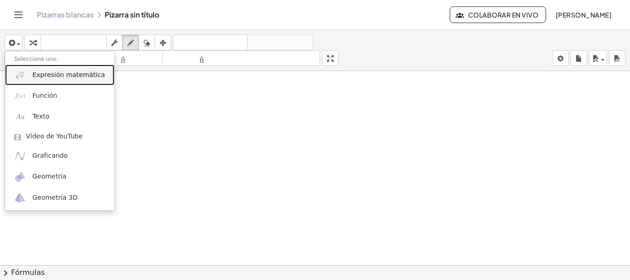
click at [70, 74] on font "Expresión matemática" at bounding box center [68, 74] width 72 height 7
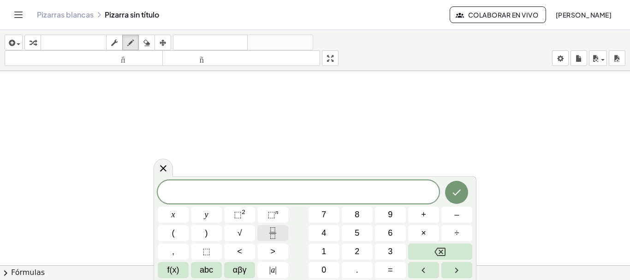
click at [282, 235] on button "Fraction" at bounding box center [272, 233] width 31 height 16
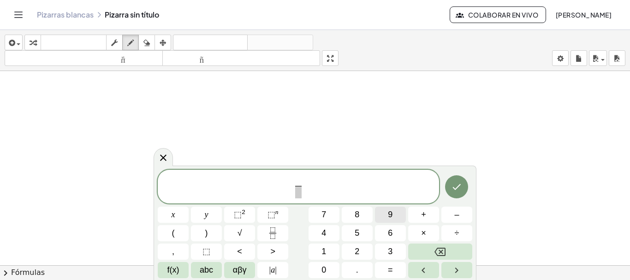
click at [400, 215] on button "9" at bounding box center [390, 215] width 31 height 16
click at [301, 191] on span at bounding box center [298, 192] width 7 height 12
click at [334, 251] on button "1" at bounding box center [324, 252] width 31 height 16
click at [391, 233] on span "6" at bounding box center [390, 233] width 5 height 12
click at [453, 189] on icon "Hecho" at bounding box center [456, 186] width 11 height 11
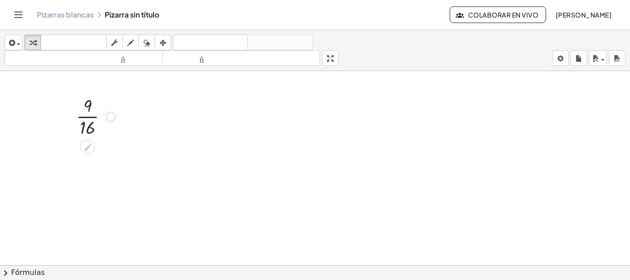
click at [89, 117] on div at bounding box center [96, 116] width 48 height 46
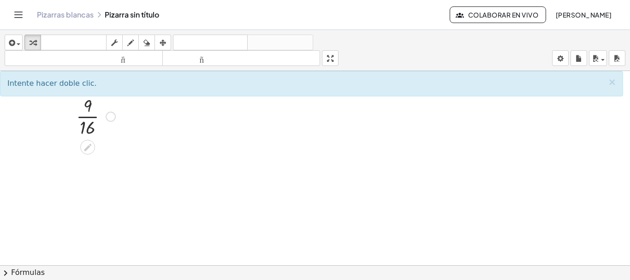
click at [89, 119] on div at bounding box center [96, 116] width 48 height 46
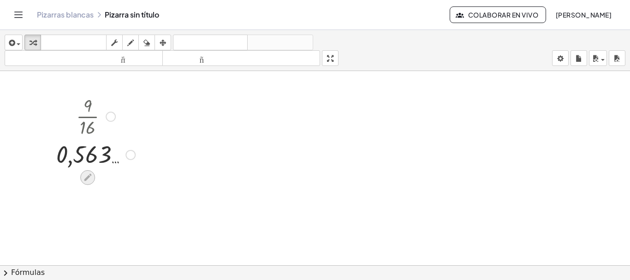
click at [90, 173] on icon at bounding box center [88, 178] width 10 height 10
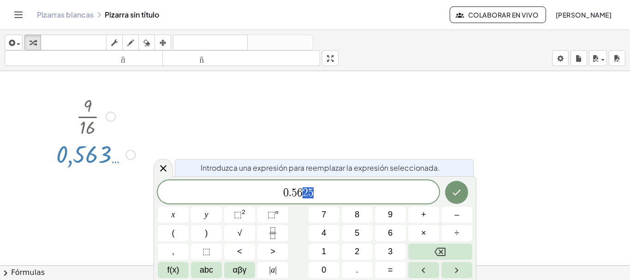
drag, startPoint x: 327, startPoint y: 190, endPoint x: 333, endPoint y: 191, distance: 6.6
click at [319, 191] on span "0 . 5 6 2 5" at bounding box center [298, 192] width 281 height 13
click at [447, 191] on button "Hecho" at bounding box center [456, 192] width 23 height 23
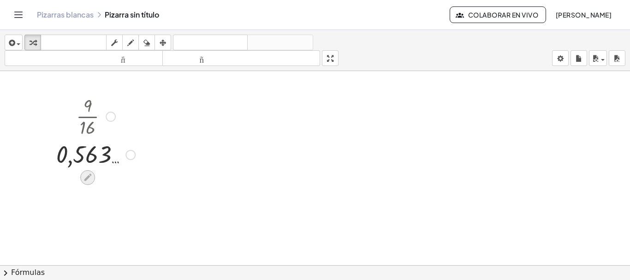
click at [88, 181] on icon at bounding box center [88, 178] width 10 height 10
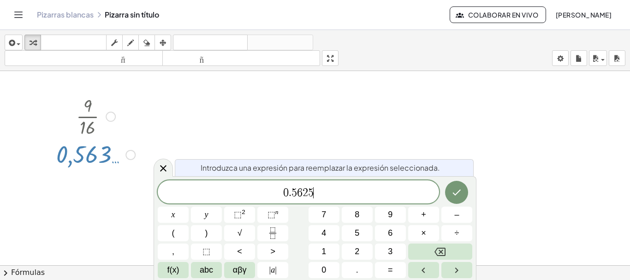
click at [315, 187] on span "0 . 5 6 2 5 ​" at bounding box center [298, 192] width 281 height 13
click at [119, 153] on div at bounding box center [96, 154] width 88 height 30
drag, startPoint x: 131, startPoint y: 158, endPoint x: 169, endPoint y: 150, distance: 39.1
click at [169, 150] on div "· 9 · 16 0,563 …" at bounding box center [315, 271] width 630 height 401
drag, startPoint x: 137, startPoint y: 145, endPoint x: 153, endPoint y: 149, distance: 17.0
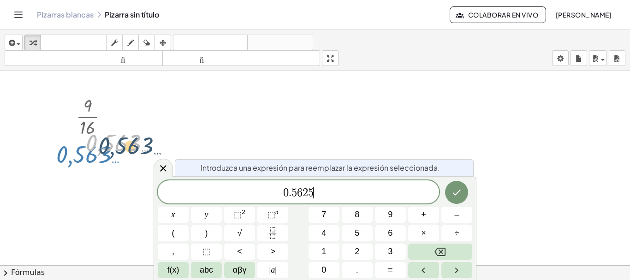
click at [153, 149] on div at bounding box center [125, 142] width 88 height 30
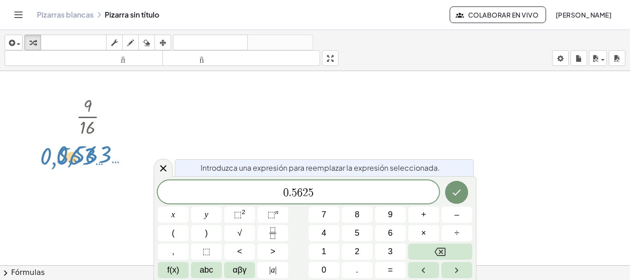
click at [100, 157] on div at bounding box center [125, 142] width 88 height 30
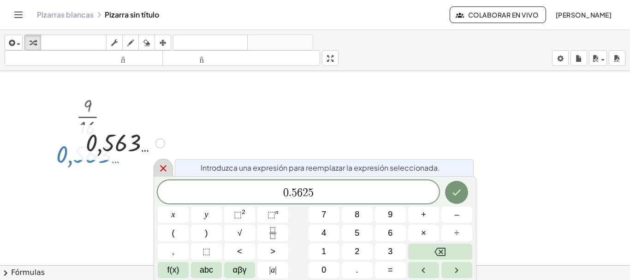
click at [163, 164] on icon at bounding box center [163, 168] width 11 height 11
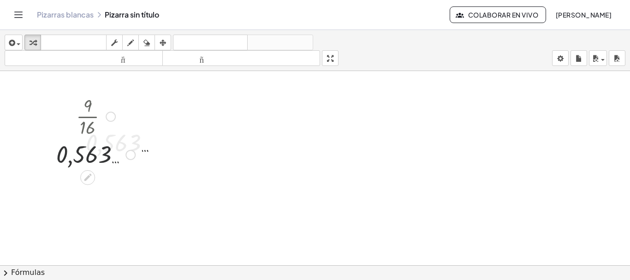
click at [113, 157] on div at bounding box center [96, 154] width 88 height 30
click at [125, 142] on div at bounding box center [96, 154] width 88 height 30
drag, startPoint x: 129, startPoint y: 135, endPoint x: 125, endPoint y: 130, distance: 6.6
click at [165, 131] on div "· 9 · 16 0,563 … 0,563 …" at bounding box center [315, 271] width 630 height 401
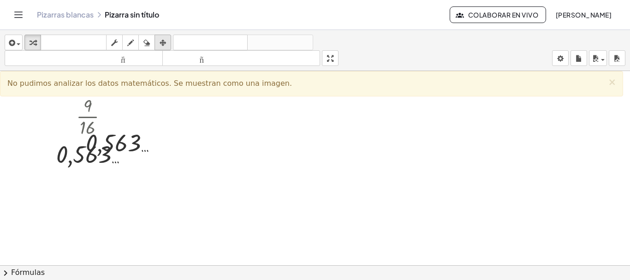
click at [167, 42] on div "button" at bounding box center [163, 42] width 12 height 11
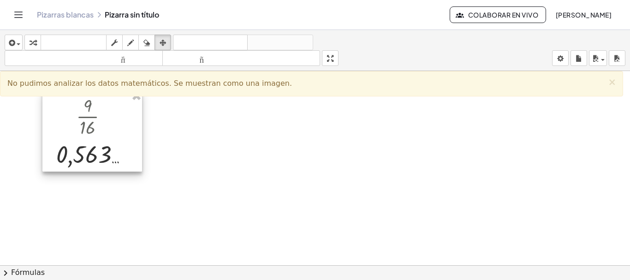
click at [75, 157] on div at bounding box center [92, 130] width 100 height 81
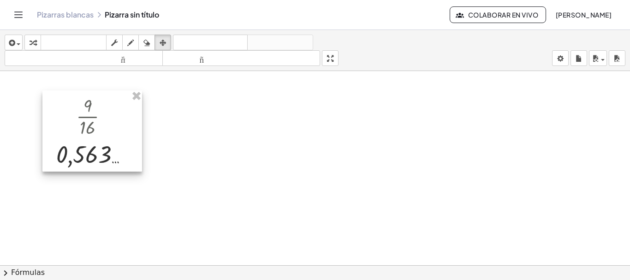
drag, startPoint x: 99, startPoint y: 133, endPoint x: 98, endPoint y: 121, distance: 12.5
click at [99, 133] on div at bounding box center [92, 130] width 100 height 81
click at [95, 119] on div at bounding box center [92, 130] width 100 height 81
click at [149, 111] on div at bounding box center [315, 271] width 630 height 401
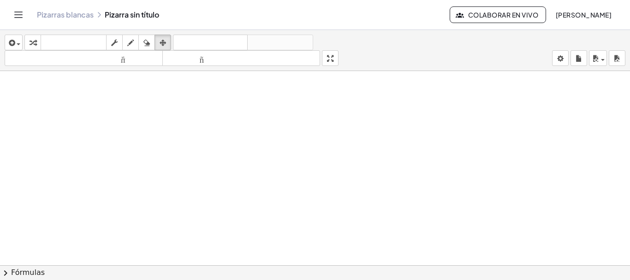
click at [254, 125] on div at bounding box center [315, 271] width 630 height 401
click at [133, 44] on icon "button" at bounding box center [130, 42] width 6 height 11
click at [12, 43] on icon "button" at bounding box center [11, 42] width 8 height 11
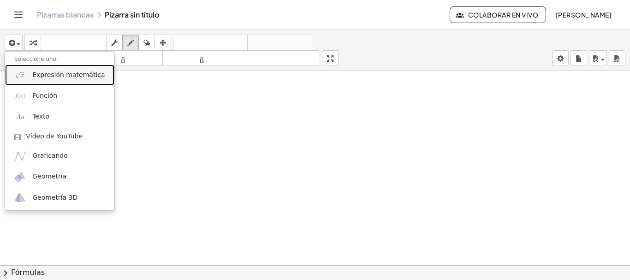
click at [63, 77] on font "Expresión matemática" at bounding box center [68, 74] width 72 height 7
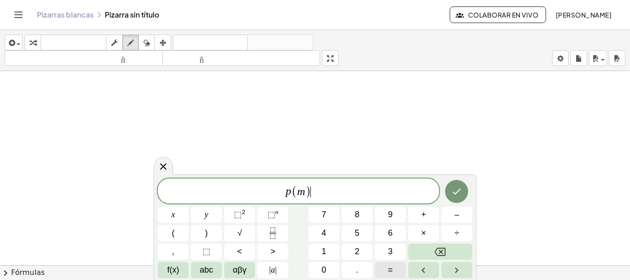
click at [394, 265] on button "=" at bounding box center [390, 270] width 31 height 16
click at [274, 224] on div "p ( m ) = x y ⬚ 2 ⬚ n 7 8 9 + – ( ) √ 4 5 6 × ÷ , ⬚ < > 1 2 3 f(x) abc αβγ | a …" at bounding box center [315, 229] width 315 height 100
click at [274, 228] on icon "Fraction" at bounding box center [273, 233] width 12 height 12
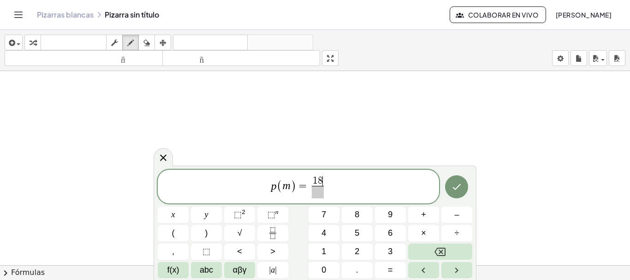
click at [315, 195] on span at bounding box center [318, 192] width 12 height 12
click at [450, 189] on button "Hecho" at bounding box center [456, 186] width 23 height 23
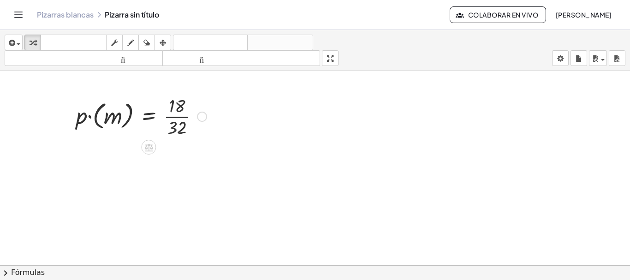
click at [176, 120] on div at bounding box center [142, 116] width 140 height 46
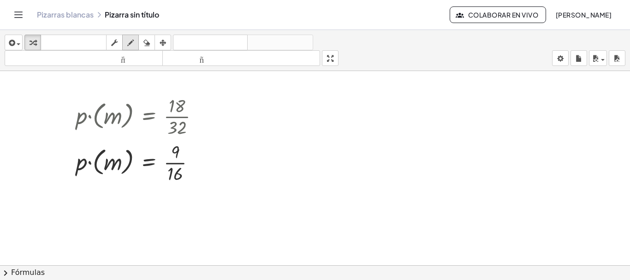
click at [127, 39] on div "button" at bounding box center [131, 42] width 12 height 11
drag, startPoint x: 162, startPoint y: 111, endPoint x: 148, endPoint y: 150, distance: 41.6
click at [148, 149] on div at bounding box center [315, 271] width 630 height 401
drag, startPoint x: 145, startPoint y: 152, endPoint x: 154, endPoint y: 148, distance: 9.7
click at [154, 148] on div at bounding box center [315, 271] width 630 height 401
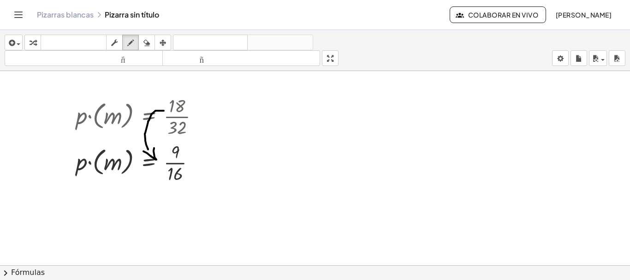
click at [157, 126] on div at bounding box center [315, 271] width 630 height 401
click at [157, 135] on div at bounding box center [315, 271] width 630 height 401
drag, startPoint x: 162, startPoint y: 127, endPoint x: 165, endPoint y: 140, distance: 13.2
click at [165, 140] on div at bounding box center [315, 271] width 630 height 401
drag, startPoint x: 198, startPoint y: 161, endPoint x: 209, endPoint y: 162, distance: 11.1
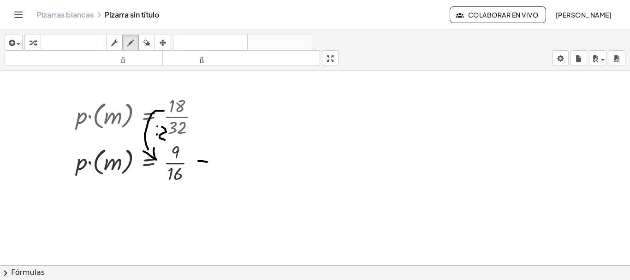
click at [210, 162] on div at bounding box center [315, 271] width 630 height 401
drag, startPoint x: 197, startPoint y: 169, endPoint x: 212, endPoint y: 169, distance: 14.8
click at [212, 169] on div at bounding box center [315, 271] width 630 height 401
click at [232, 159] on div at bounding box center [315, 271] width 630 height 401
drag, startPoint x: 244, startPoint y: 173, endPoint x: 239, endPoint y: 179, distance: 7.9
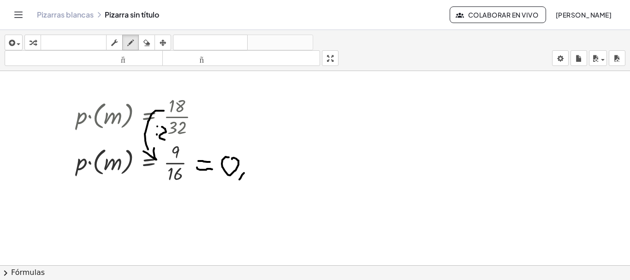
click at [239, 179] on div at bounding box center [315, 271] width 630 height 401
drag, startPoint x: 264, startPoint y: 159, endPoint x: 255, endPoint y: 175, distance: 18.6
click at [255, 175] on div at bounding box center [315, 271] width 630 height 401
drag, startPoint x: 286, startPoint y: 158, endPoint x: 281, endPoint y: 169, distance: 12.2
click at [281, 169] on div at bounding box center [315, 271] width 630 height 401
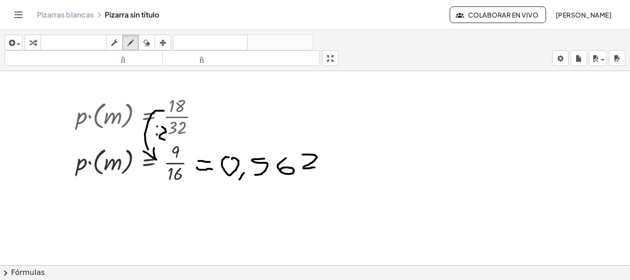
drag, startPoint x: 303, startPoint y: 155, endPoint x: 315, endPoint y: 167, distance: 17.9
click at [315, 167] on div at bounding box center [315, 271] width 630 height 401
click at [337, 155] on div at bounding box center [315, 271] width 630 height 401
drag, startPoint x: 338, startPoint y: 154, endPoint x: 329, endPoint y: 171, distance: 19.2
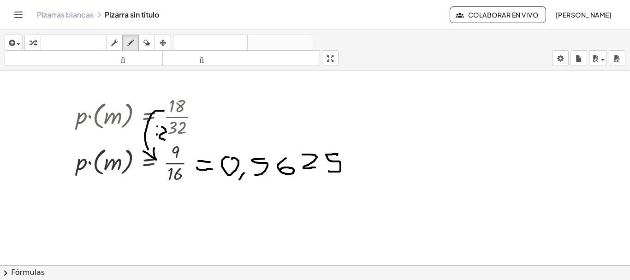
click at [329, 171] on div at bounding box center [315, 271] width 630 height 401
click at [355, 162] on div at bounding box center [315, 271] width 630 height 401
click at [151, 42] on div "button" at bounding box center [147, 42] width 12 height 11
drag, startPoint x: 362, startPoint y: 170, endPoint x: 364, endPoint y: 165, distance: 5.2
click at [361, 166] on div at bounding box center [315, 271] width 630 height 401
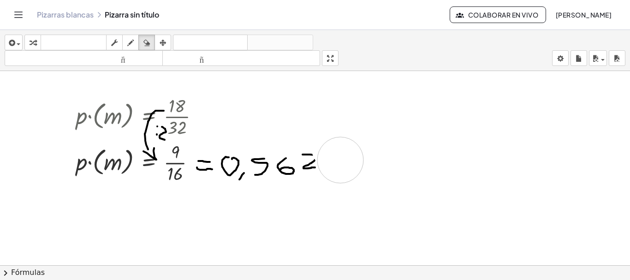
drag, startPoint x: 338, startPoint y: 152, endPoint x: 340, endPoint y: 160, distance: 8.2
click at [340, 160] on div at bounding box center [315, 271] width 630 height 401
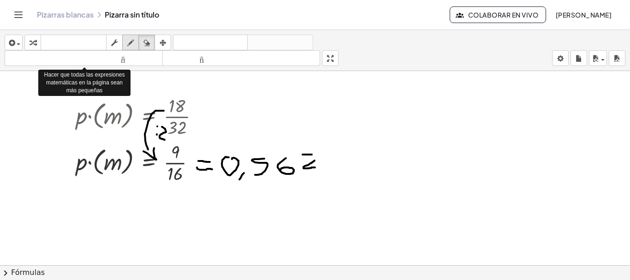
click at [133, 47] on icon "button" at bounding box center [130, 42] width 6 height 11
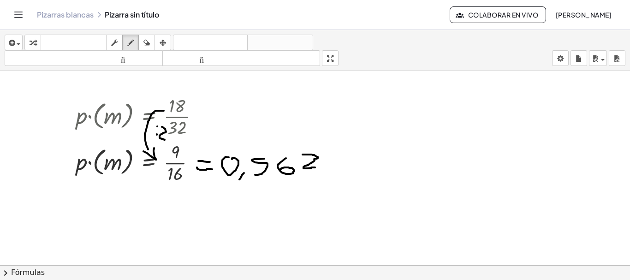
click at [314, 159] on div at bounding box center [315, 271] width 630 height 401
drag, startPoint x: 334, startPoint y: 154, endPoint x: 329, endPoint y: 170, distance: 17.4
click at [328, 171] on div at bounding box center [315, 271] width 630 height 401
click at [351, 160] on div at bounding box center [315, 271] width 630 height 401
drag, startPoint x: 349, startPoint y: 157, endPoint x: 362, endPoint y: 163, distance: 14.2
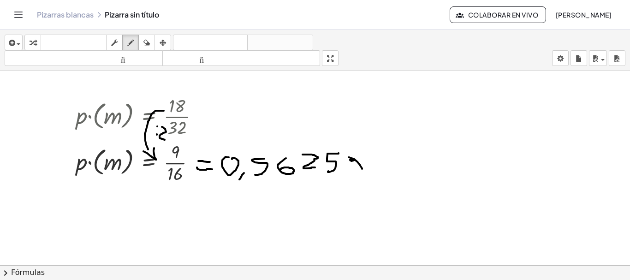
click at [363, 170] on div at bounding box center [315, 271] width 630 height 401
drag, startPoint x: 360, startPoint y: 154, endPoint x: 351, endPoint y: 166, distance: 15.1
click at [351, 166] on div at bounding box center [315, 271] width 630 height 401
drag, startPoint x: 377, startPoint y: 158, endPoint x: 387, endPoint y: 166, distance: 12.1
click at [387, 166] on div at bounding box center [315, 271] width 630 height 401
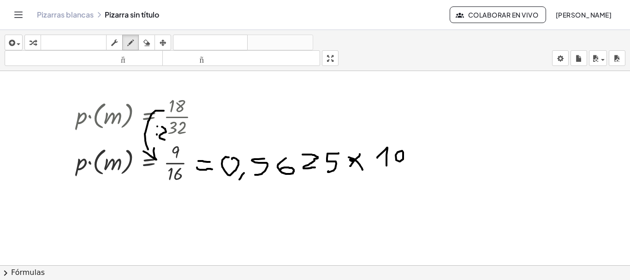
click at [402, 150] on div at bounding box center [315, 271] width 630 height 401
click at [415, 152] on div at bounding box center [315, 271] width 630 height 401
drag, startPoint x: 436, startPoint y: 155, endPoint x: 458, endPoint y: 157, distance: 21.8
click at [459, 156] on div at bounding box center [315, 271] width 630 height 401
drag, startPoint x: 445, startPoint y: 165, endPoint x: 465, endPoint y: 163, distance: 20.8
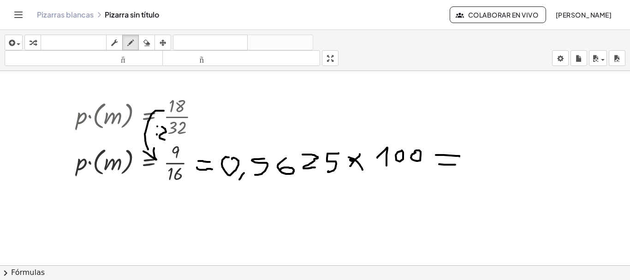
click at [456, 165] on div at bounding box center [315, 271] width 630 height 401
drag, startPoint x: 488, startPoint y: 149, endPoint x: 481, endPoint y: 165, distance: 17.6
click at [481, 165] on div at bounding box center [315, 271] width 630 height 401
drag, startPoint x: 506, startPoint y: 144, endPoint x: 496, endPoint y: 161, distance: 19.2
click at [496, 161] on div at bounding box center [315, 271] width 630 height 401
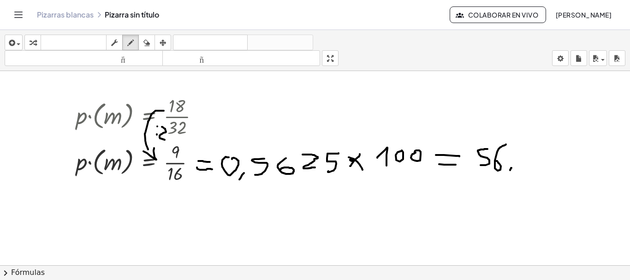
drag, startPoint x: 512, startPoint y: 168, endPoint x: 508, endPoint y: 178, distance: 10.4
click at [508, 178] on div at bounding box center [315, 271] width 630 height 401
drag, startPoint x: 523, startPoint y: 143, endPoint x: 551, endPoint y: 157, distance: 31.6
click at [533, 170] on div at bounding box center [315, 271] width 630 height 401
drag, startPoint x: 559, startPoint y: 147, endPoint x: 550, endPoint y: 171, distance: 24.9
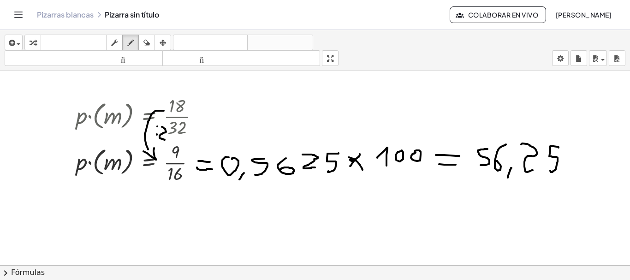
click at [550, 171] on div at bounding box center [315, 271] width 630 height 401
click at [577, 149] on div at bounding box center [315, 271] width 630 height 401
drag, startPoint x: 592, startPoint y: 145, endPoint x: 577, endPoint y: 171, distance: 29.8
click at [577, 171] on div at bounding box center [315, 271] width 630 height 401
click at [593, 164] on div at bounding box center [315, 271] width 630 height 401
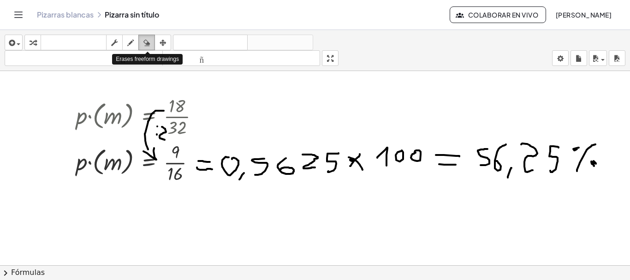
click at [141, 39] on div "button" at bounding box center [147, 42] width 12 height 11
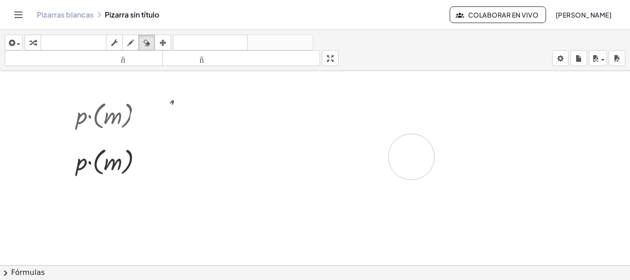
drag, startPoint x: 210, startPoint y: 164, endPoint x: 405, endPoint y: 154, distance: 195.4
click at [405, 154] on div at bounding box center [315, 271] width 630 height 401
click at [166, 47] on icon "button" at bounding box center [163, 42] width 6 height 11
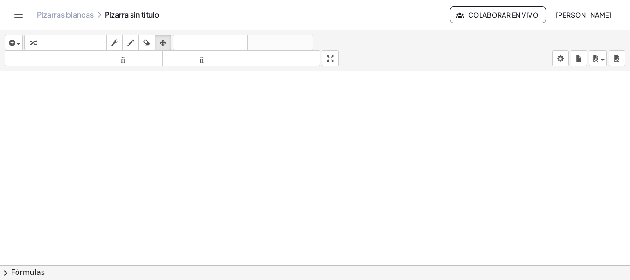
click at [24, 47] on div "insertar Seleccione uno: Expresión matemática Función Texto Vídeo de YouTube Gr…" at bounding box center [315, 50] width 630 height 41
click at [19, 44] on span "button" at bounding box center [19, 44] width 4 height 2
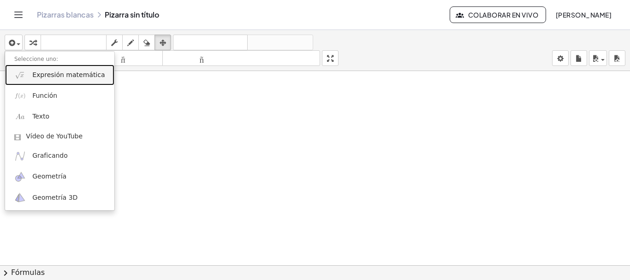
click at [53, 77] on font "Expresión matemática" at bounding box center [68, 74] width 72 height 7
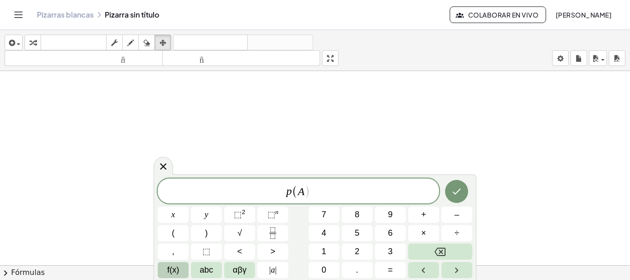
click at [167, 270] on span "f(x)" at bounding box center [173, 270] width 12 height 12
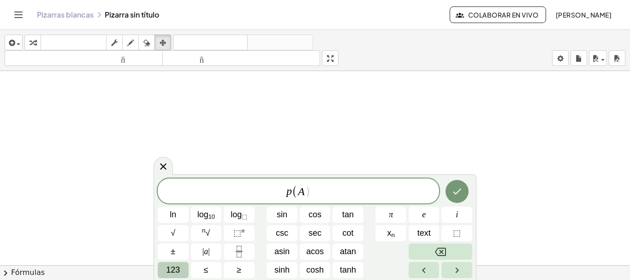
click at [185, 265] on button "123" at bounding box center [173, 270] width 31 height 16
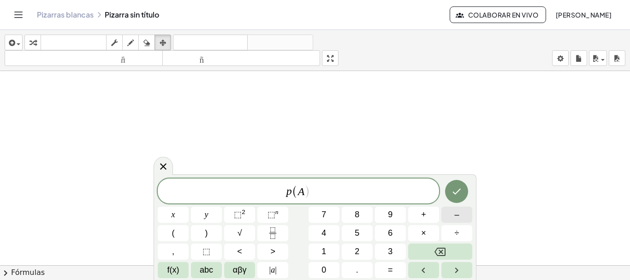
click at [462, 218] on button "–" at bounding box center [456, 215] width 31 height 16
click at [388, 265] on button "=" at bounding box center [390, 270] width 31 height 16
click at [287, 233] on button "Fraction" at bounding box center [272, 233] width 31 height 16
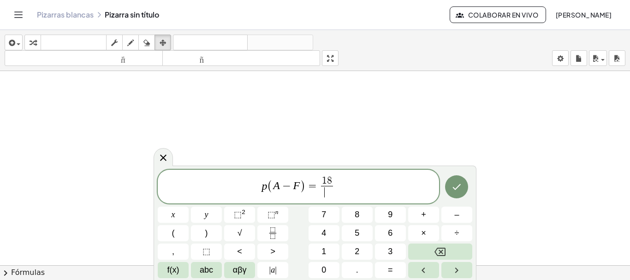
click at [331, 192] on span "​" at bounding box center [327, 192] width 12 height 12
click at [337, 186] on span "p ( A − F ) = 1 8 3 2 ​ ​" at bounding box center [298, 187] width 281 height 24
click at [453, 185] on icon "Done" at bounding box center [456, 186] width 11 height 11
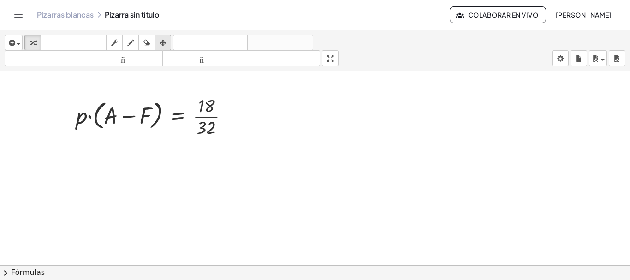
click at [161, 44] on icon "button" at bounding box center [163, 42] width 6 height 11
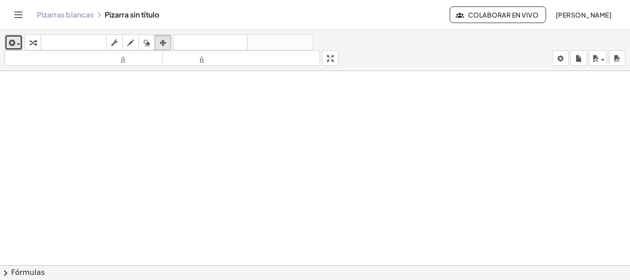
click at [19, 45] on div "button" at bounding box center [13, 42] width 13 height 11
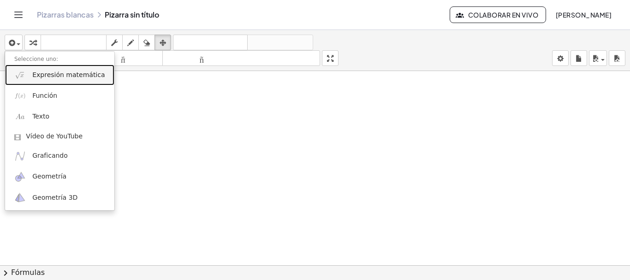
click at [44, 77] on font "Expresión matemática" at bounding box center [68, 74] width 72 height 7
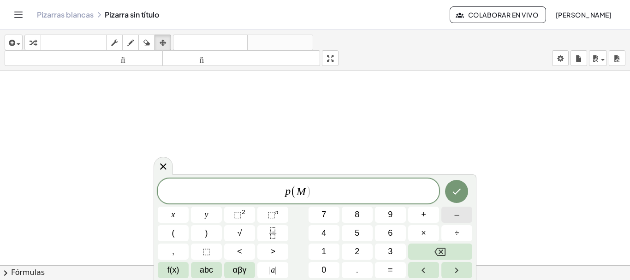
click at [468, 216] on button "–" at bounding box center [456, 215] width 31 height 16
click at [388, 267] on span "=" at bounding box center [390, 270] width 5 height 12
click at [272, 230] on icon "Fraction" at bounding box center [273, 233] width 12 height 12
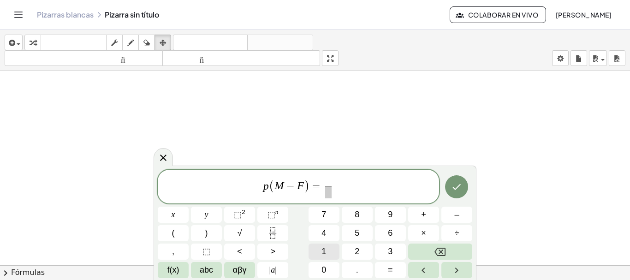
click at [322, 247] on span "1" at bounding box center [324, 251] width 5 height 12
click at [348, 215] on button "8" at bounding box center [357, 215] width 31 height 16
click at [330, 193] on span at bounding box center [328, 192] width 12 height 12
click at [382, 247] on button "3" at bounding box center [390, 252] width 31 height 16
click at [367, 251] on button "2" at bounding box center [357, 252] width 31 height 16
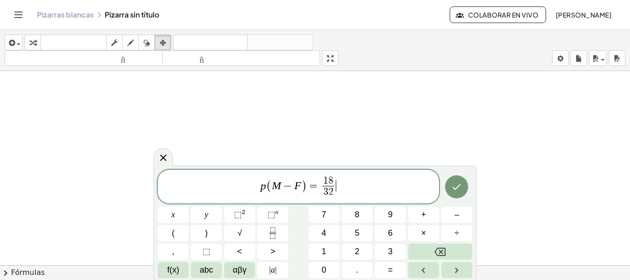
click at [341, 185] on span "p ( M − F ) = 1 8 3 2 ​ ​" at bounding box center [298, 187] width 281 height 24
click at [433, 227] on button "×" at bounding box center [423, 233] width 31 height 16
click at [277, 232] on icon "Fraction" at bounding box center [273, 233] width 12 height 12
click at [321, 246] on button "1" at bounding box center [324, 252] width 31 height 16
click at [390, 244] on button "3" at bounding box center [390, 252] width 31 height 16
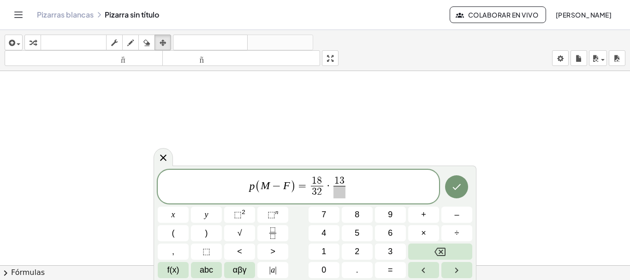
click at [342, 196] on span at bounding box center [340, 192] width 12 height 12
click at [330, 250] on button "1" at bounding box center [324, 252] width 31 height 16
click at [357, 214] on span "8" at bounding box center [357, 215] width 5 height 12
click at [459, 185] on icon "Hecho" at bounding box center [456, 186] width 11 height 11
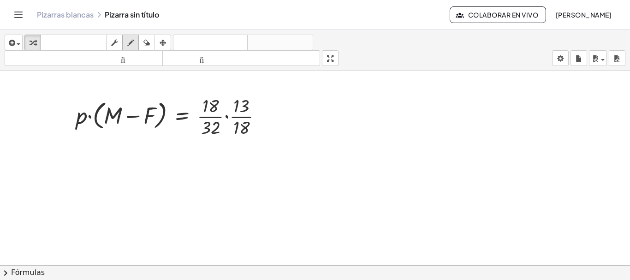
click at [133, 39] on icon "button" at bounding box center [130, 42] width 6 height 11
drag, startPoint x: 225, startPoint y: 98, endPoint x: 200, endPoint y: 113, distance: 29.4
click at [200, 113] on div at bounding box center [315, 271] width 630 height 401
drag, startPoint x: 128, startPoint y: 120, endPoint x: 137, endPoint y: 128, distance: 12.4
click at [137, 128] on div at bounding box center [315, 271] width 630 height 401
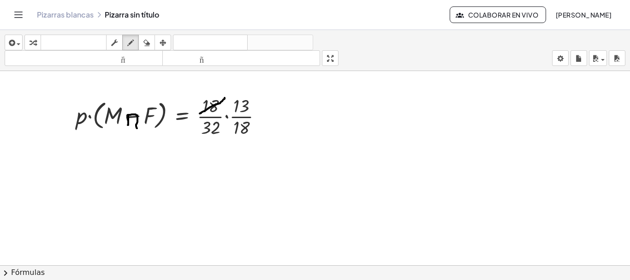
drag, startPoint x: 128, startPoint y: 115, endPoint x: 128, endPoint y: 125, distance: 9.7
click at [128, 125] on div at bounding box center [315, 271] width 630 height 401
drag, startPoint x: 254, startPoint y: 123, endPoint x: 232, endPoint y: 133, distance: 23.9
click at [232, 133] on div at bounding box center [315, 271] width 630 height 401
drag, startPoint x: 271, startPoint y: 113, endPoint x: 286, endPoint y: 115, distance: 14.8
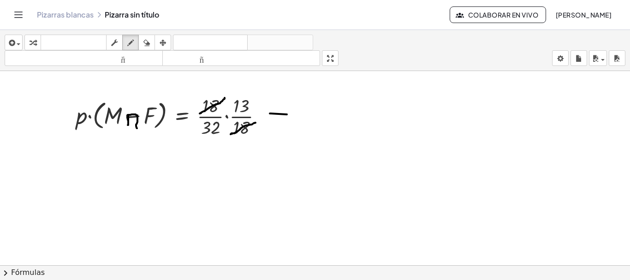
click at [290, 115] on div at bounding box center [315, 271] width 630 height 401
drag, startPoint x: 277, startPoint y: 123, endPoint x: 286, endPoint y: 120, distance: 9.8
click at [290, 120] on div at bounding box center [315, 271] width 630 height 401
drag, startPoint x: 313, startPoint y: 104, endPoint x: 324, endPoint y: 106, distance: 11.3
click at [323, 107] on div at bounding box center [315, 271] width 630 height 401
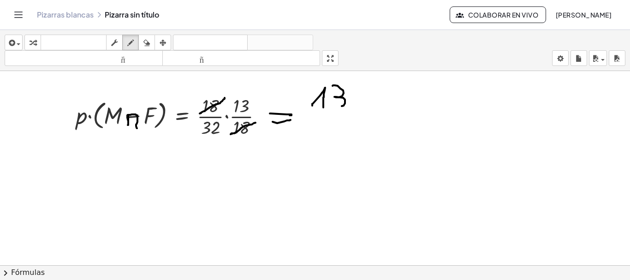
drag, startPoint x: 335, startPoint y: 85, endPoint x: 339, endPoint y: 105, distance: 20.2
click at [339, 106] on div at bounding box center [315, 271] width 630 height 401
drag, startPoint x: 326, startPoint y: 114, endPoint x: 344, endPoint y: 113, distance: 18.5
click at [347, 113] on div at bounding box center [315, 271] width 630 height 401
drag, startPoint x: 322, startPoint y: 119, endPoint x: 316, endPoint y: 122, distance: 6.0
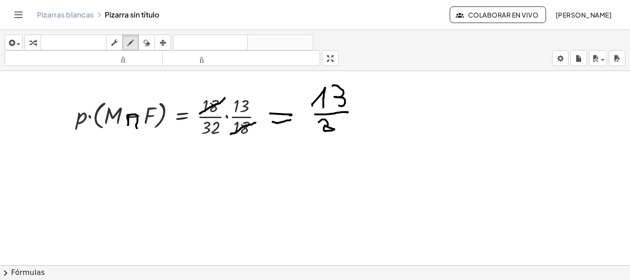
click at [324, 125] on div at bounding box center [315, 271] width 630 height 401
drag, startPoint x: 323, startPoint y: 124, endPoint x: 317, endPoint y: 116, distance: 9.9
click at [327, 123] on div at bounding box center [315, 271] width 630 height 401
click at [150, 44] on icon "button" at bounding box center [146, 42] width 6 height 11
drag, startPoint x: 331, startPoint y: 135, endPoint x: 329, endPoint y: 141, distance: 6.7
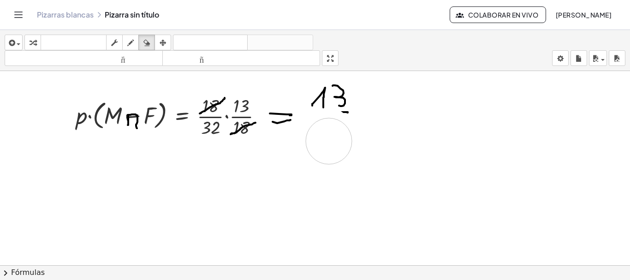
click at [329, 141] on div at bounding box center [315, 271] width 630 height 401
click at [127, 43] on div "button" at bounding box center [131, 42] width 12 height 11
drag, startPoint x: 320, startPoint y: 114, endPoint x: 341, endPoint y: 113, distance: 21.2
click at [344, 113] on div at bounding box center [315, 271] width 630 height 401
drag, startPoint x: 320, startPoint y: 119, endPoint x: 326, endPoint y: 133, distance: 15.9
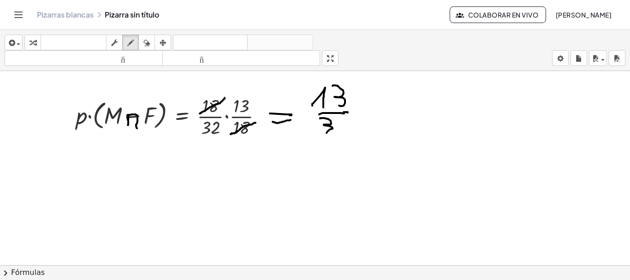
click at [326, 133] on div at bounding box center [315, 271] width 630 height 401
drag, startPoint x: 338, startPoint y: 119, endPoint x: 355, endPoint y: 135, distance: 22.8
click at [357, 137] on div at bounding box center [315, 271] width 630 height 401
drag, startPoint x: 370, startPoint y: 106, endPoint x: 381, endPoint y: 108, distance: 10.4
click at [382, 106] on div at bounding box center [315, 271] width 630 height 401
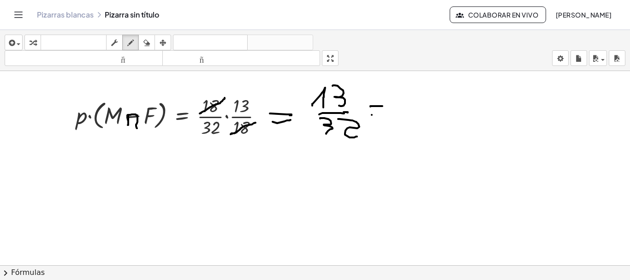
drag, startPoint x: 372, startPoint y: 115, endPoint x: 383, endPoint y: 115, distance: 11.1
click at [383, 115] on div at bounding box center [315, 271] width 630 height 401
click at [400, 102] on div at bounding box center [315, 271] width 630 height 401
drag, startPoint x: 411, startPoint y: 113, endPoint x: 405, endPoint y: 122, distance: 11.3
click at [405, 122] on div at bounding box center [315, 271] width 630 height 401
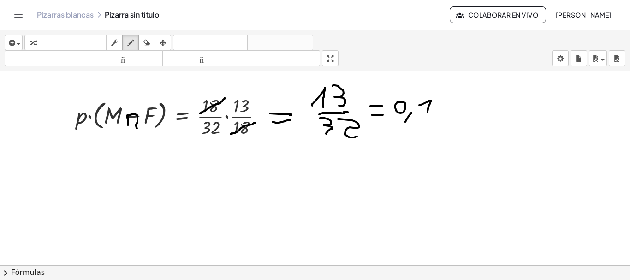
drag, startPoint x: 419, startPoint y: 105, endPoint x: 428, endPoint y: 115, distance: 13.4
click at [428, 113] on div at bounding box center [315, 271] width 630 height 401
click at [443, 102] on div at bounding box center [315, 271] width 630 height 401
drag, startPoint x: 467, startPoint y: 101, endPoint x: 458, endPoint y: 111, distance: 13.4
click at [458, 111] on div at bounding box center [315, 271] width 630 height 401
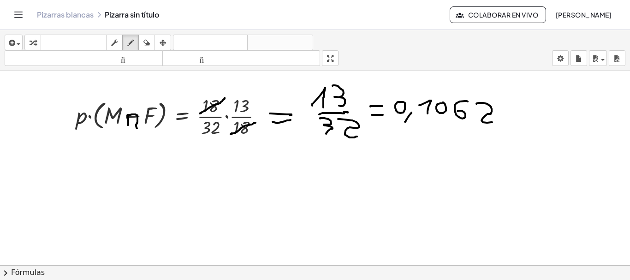
drag, startPoint x: 477, startPoint y: 104, endPoint x: 493, endPoint y: 117, distance: 21.0
click at [492, 122] on div at bounding box center [315, 271] width 630 height 401
drag, startPoint x: 506, startPoint y: 113, endPoint x: 503, endPoint y: 109, distance: 4.9
click at [505, 111] on div at bounding box center [315, 271] width 630 height 401
drag, startPoint x: 498, startPoint y: 105, endPoint x: 512, endPoint y: 116, distance: 17.4
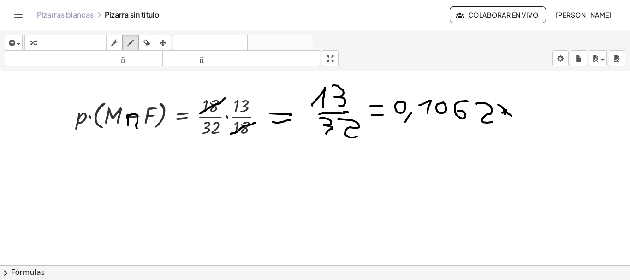
click at [512, 116] on div at bounding box center [315, 271] width 630 height 401
drag, startPoint x: 510, startPoint y: 105, endPoint x: 509, endPoint y: 115, distance: 9.7
click at [503, 122] on div at bounding box center [315, 271] width 630 height 401
drag, startPoint x: 524, startPoint y: 111, endPoint x: 534, endPoint y: 115, distance: 11.0
click at [532, 119] on div at bounding box center [315, 271] width 630 height 401
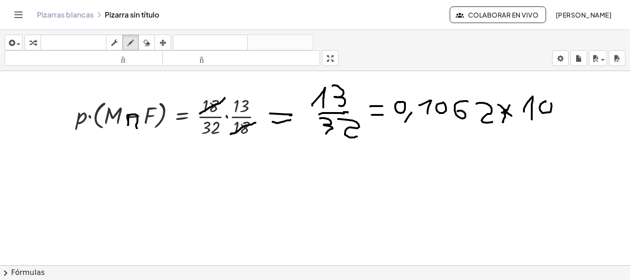
click at [548, 102] on div at bounding box center [315, 271] width 630 height 401
click at [566, 103] on div at bounding box center [315, 271] width 630 height 401
drag, startPoint x: 533, startPoint y: 130, endPoint x: 435, endPoint y: 149, distance: 100.2
click at [435, 149] on div at bounding box center [315, 271] width 630 height 401
drag, startPoint x: 430, startPoint y: 143, endPoint x: 439, endPoint y: 155, distance: 14.1
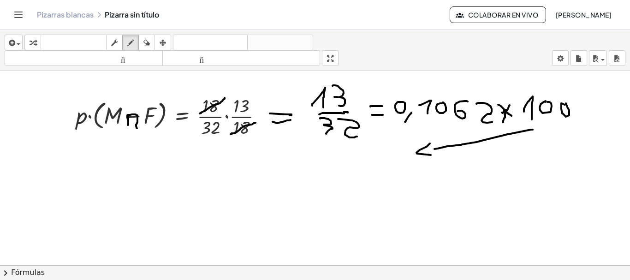
click at [440, 155] on div at bounding box center [315, 271] width 630 height 401
click at [355, 176] on div at bounding box center [315, 271] width 630 height 401
drag, startPoint x: 309, startPoint y: 166, endPoint x: 325, endPoint y: 167, distance: 16.2
click at [324, 167] on div at bounding box center [315, 271] width 630 height 401
drag, startPoint x: 311, startPoint y: 175, endPoint x: 324, endPoint y: 173, distance: 13.0
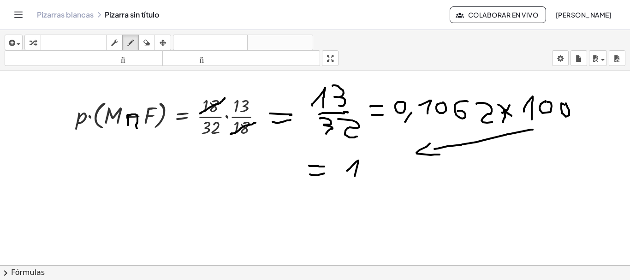
click at [324, 173] on div at bounding box center [315, 271] width 630 height 401
click at [372, 166] on div at bounding box center [315, 271] width 630 height 401
drag, startPoint x: 384, startPoint y: 178, endPoint x: 372, endPoint y: 185, distance: 13.8
click at [372, 185] on div at bounding box center [315, 271] width 630 height 401
drag, startPoint x: 405, startPoint y: 166, endPoint x: 398, endPoint y: 179, distance: 14.9
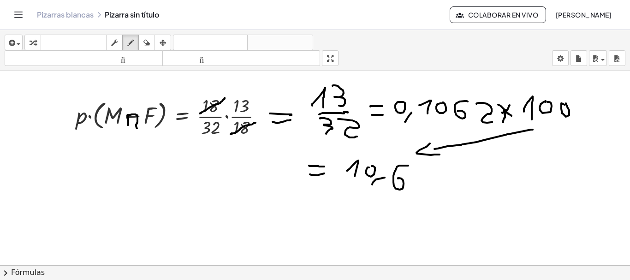
click at [398, 179] on div at bounding box center [315, 271] width 630 height 401
drag, startPoint x: 418, startPoint y: 168, endPoint x: 436, endPoint y: 186, distance: 25.1
click at [436, 186] on div at bounding box center [315, 271] width 630 height 401
click at [459, 172] on div at bounding box center [315, 271] width 630 height 401
drag, startPoint x: 476, startPoint y: 167, endPoint x: 461, endPoint y: 192, distance: 29.8
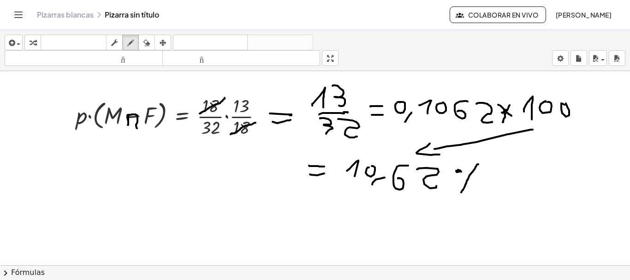
click at [461, 192] on div at bounding box center [315, 271] width 630 height 401
click at [480, 178] on div at bounding box center [315, 271] width 630 height 401
click at [459, 168] on div at bounding box center [315, 271] width 630 height 401
drag, startPoint x: 146, startPoint y: 138, endPoint x: 308, endPoint y: 204, distance: 174.7
click at [310, 204] on div at bounding box center [315, 271] width 630 height 401
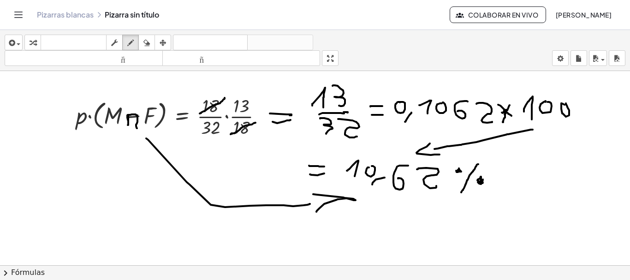
drag, startPoint x: 313, startPoint y: 194, endPoint x: 316, endPoint y: 212, distance: 17.8
click at [316, 212] on div at bounding box center [315, 271] width 630 height 401
drag, startPoint x: 322, startPoint y: 195, endPoint x: 313, endPoint y: 194, distance: 9.2
click at [312, 194] on div at bounding box center [315, 271] width 630 height 401
